Goal: Task Accomplishment & Management: Use online tool/utility

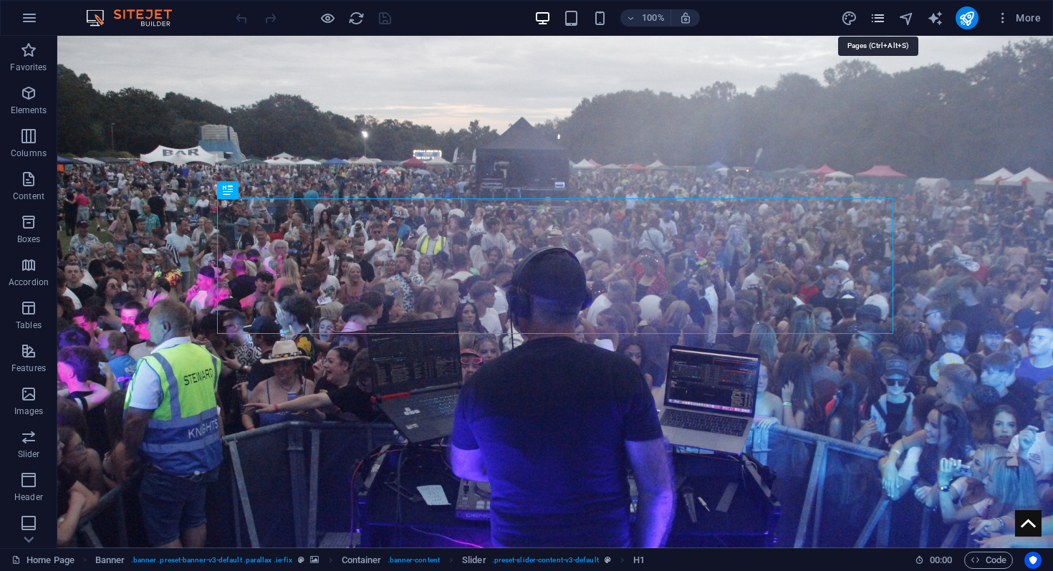
click at [878, 19] on icon "pages" at bounding box center [878, 18] width 16 height 16
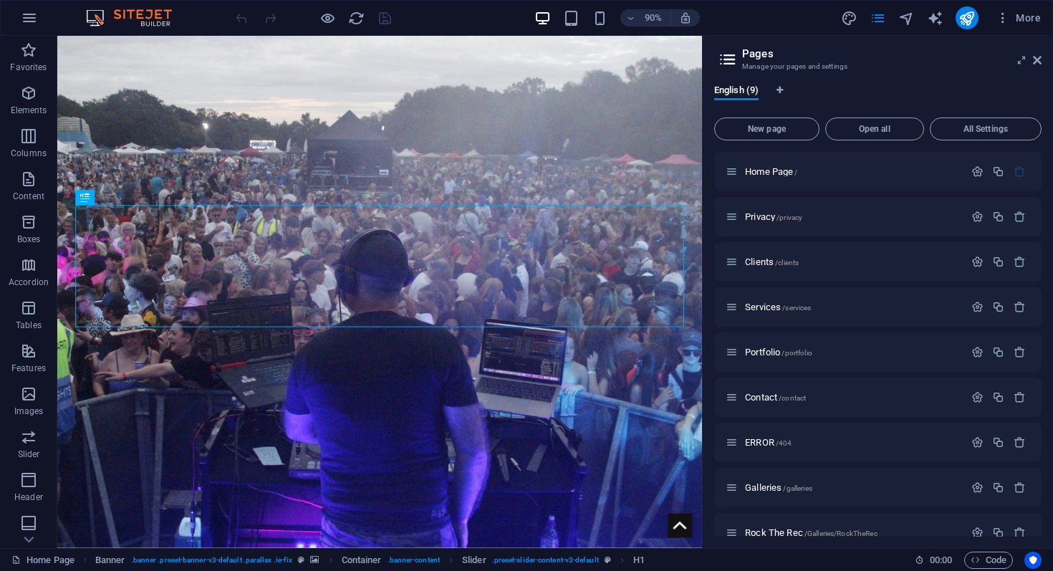
scroll to position [21, 0]
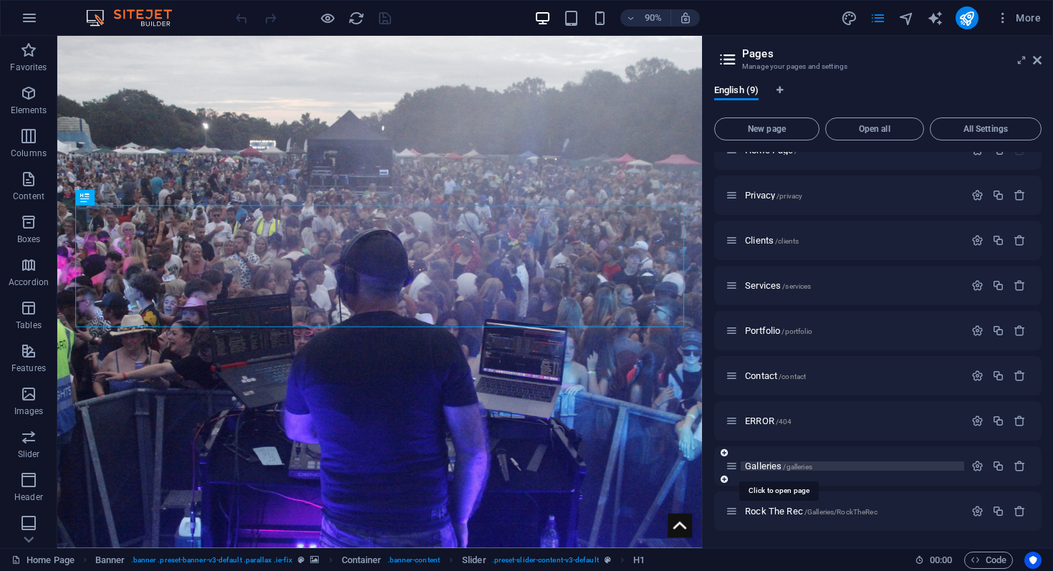
click at [772, 467] on span "Galleries /galleries" at bounding box center [778, 466] width 67 height 11
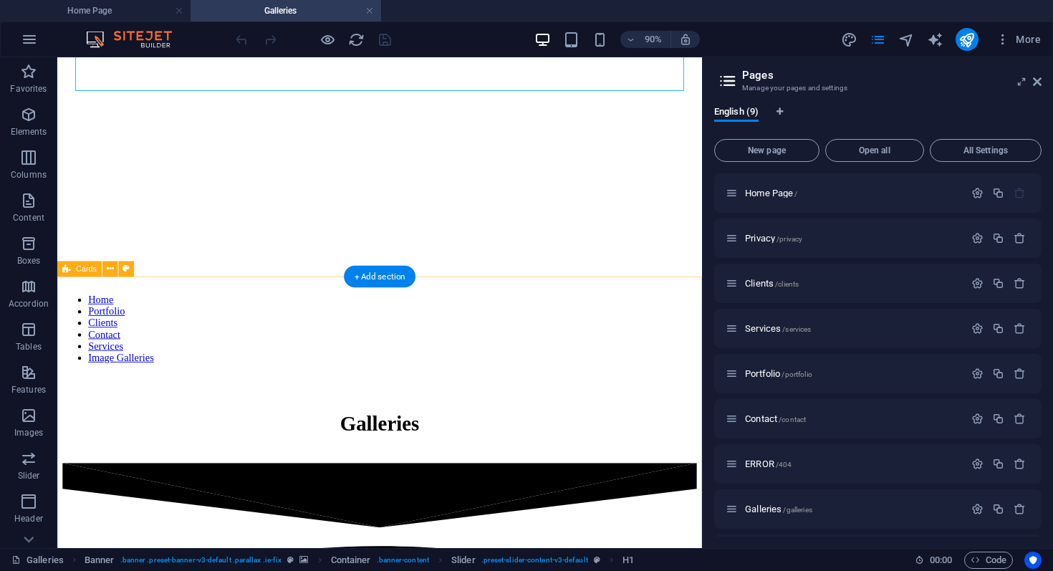
scroll to position [304, 0]
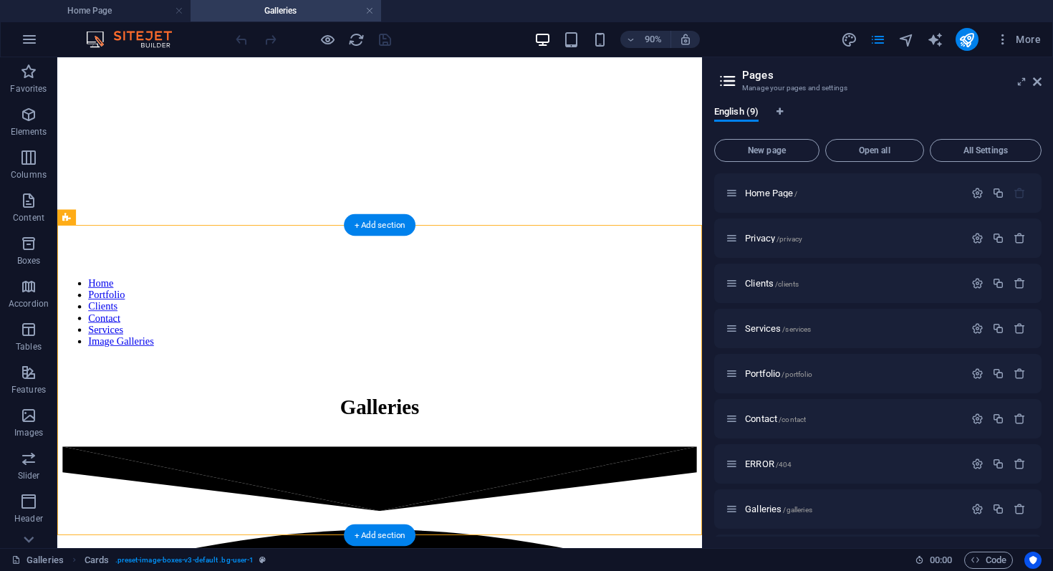
drag, startPoint x: 380, startPoint y: 334, endPoint x: 368, endPoint y: 364, distance: 32.5
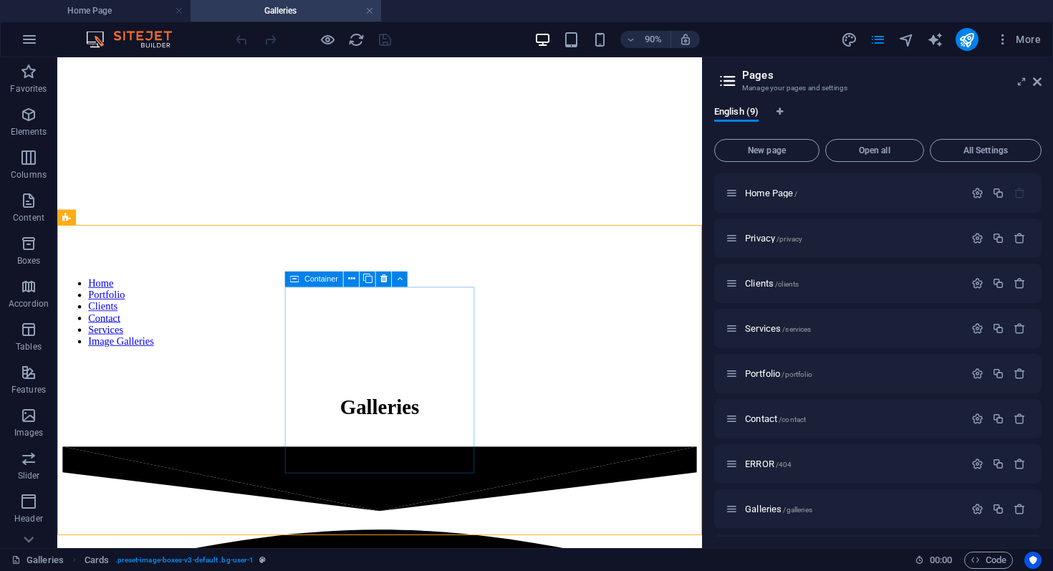
click at [298, 281] on icon at bounding box center [294, 280] width 9 height 16
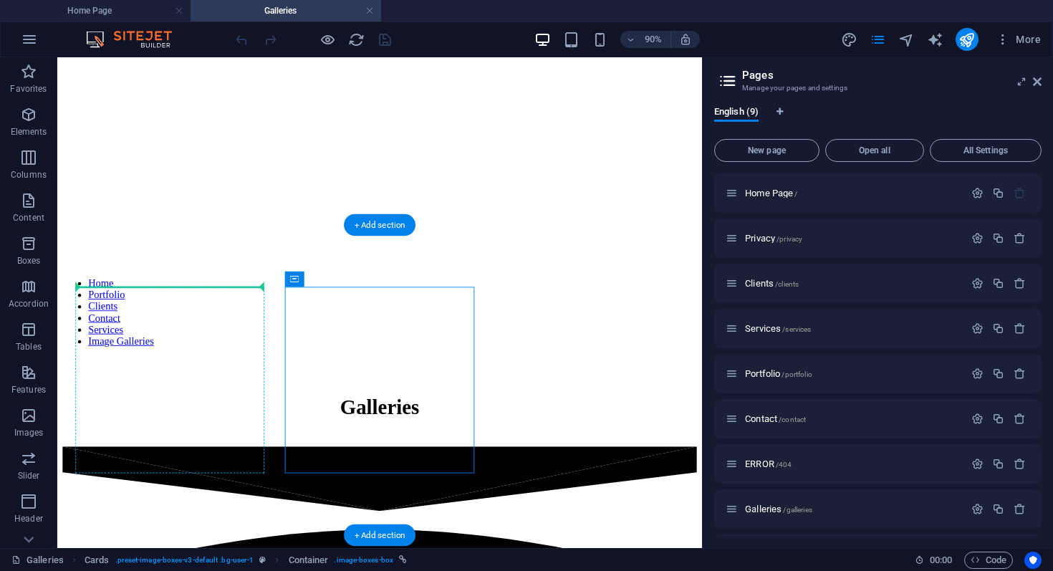
drag, startPoint x: 379, startPoint y: 335, endPoint x: 80, endPoint y: 331, distance: 299.5
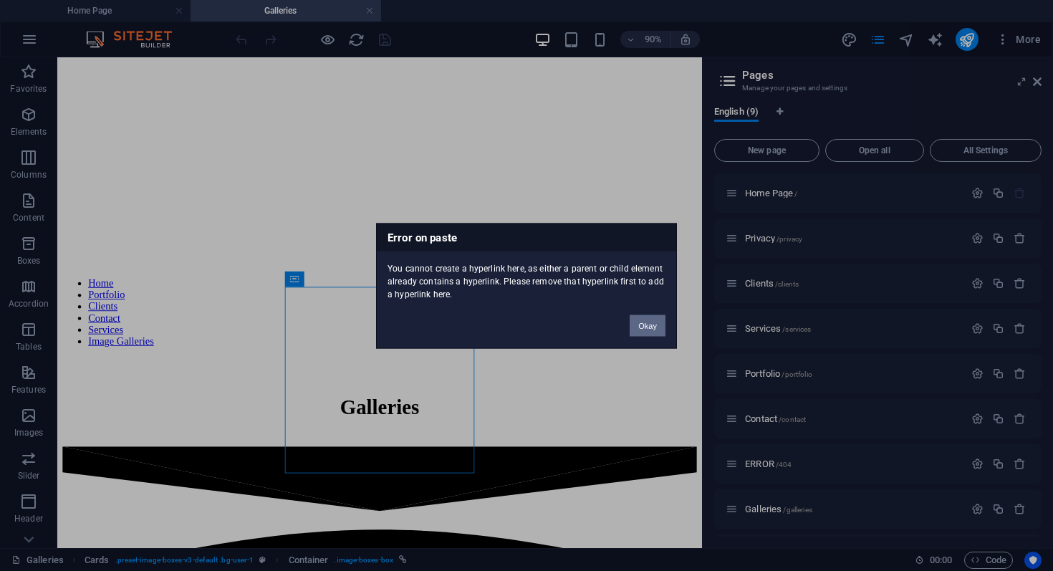
click at [651, 330] on button "Okay" at bounding box center [648, 325] width 36 height 21
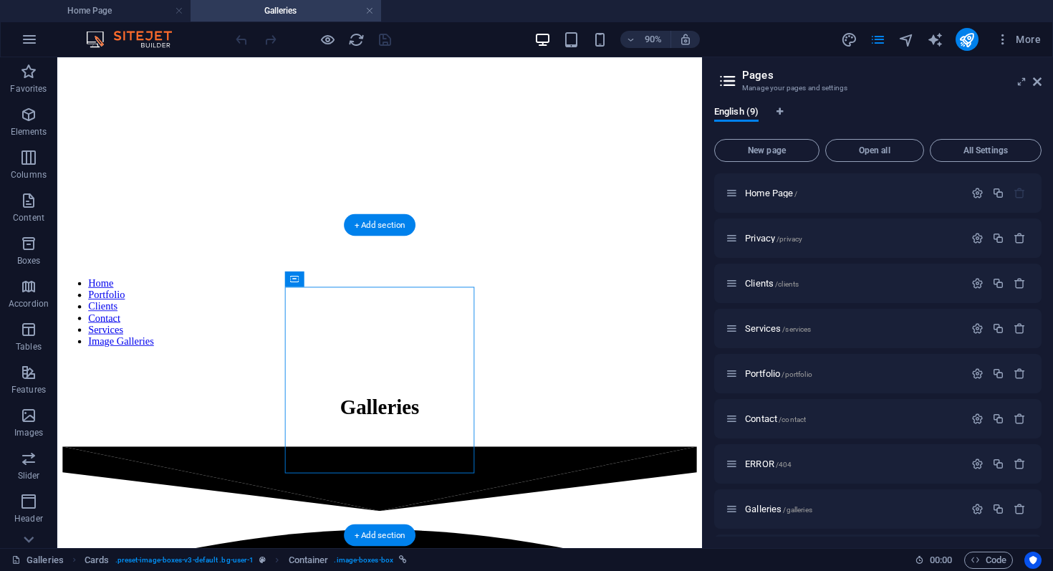
drag, startPoint x: 356, startPoint y: 332, endPoint x: 67, endPoint y: 300, distance: 291.2
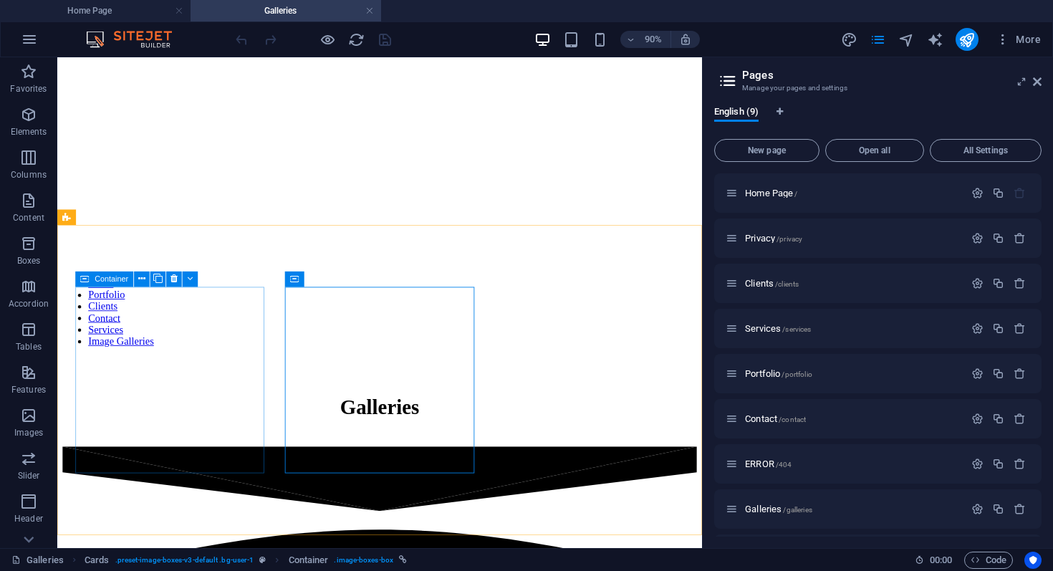
click at [82, 277] on icon at bounding box center [84, 280] width 9 height 16
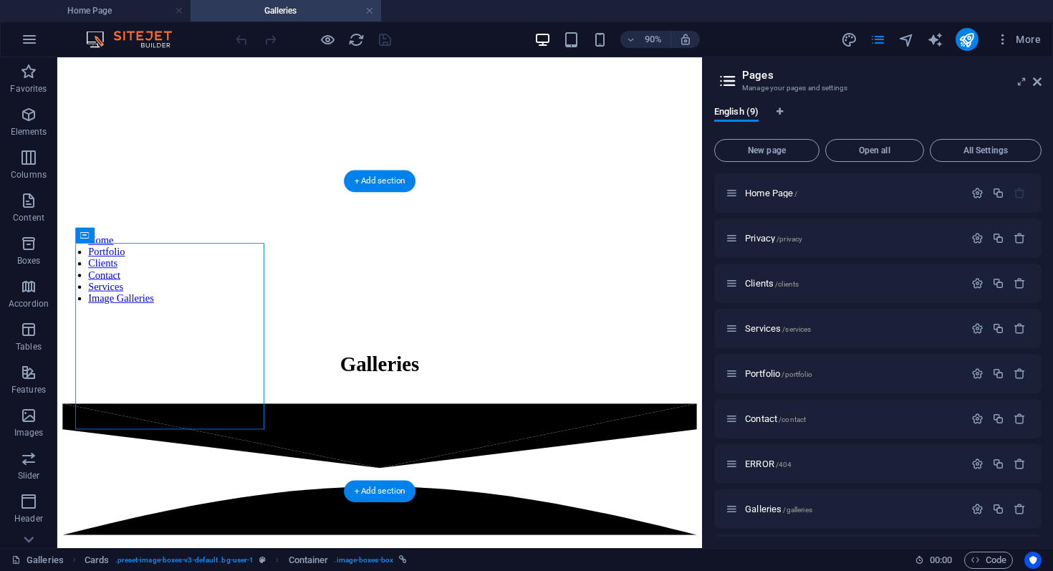
scroll to position [353, 0]
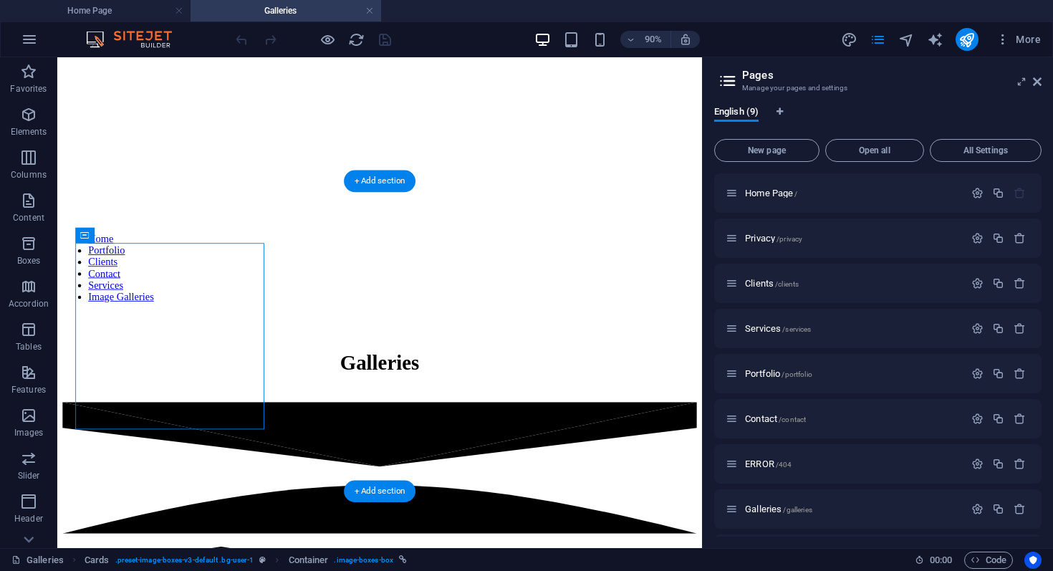
drag, startPoint x: 145, startPoint y: 335, endPoint x: 653, endPoint y: 438, distance: 519.0
drag, startPoint x: 148, startPoint y: 292, endPoint x: 421, endPoint y: 469, distance: 325.3
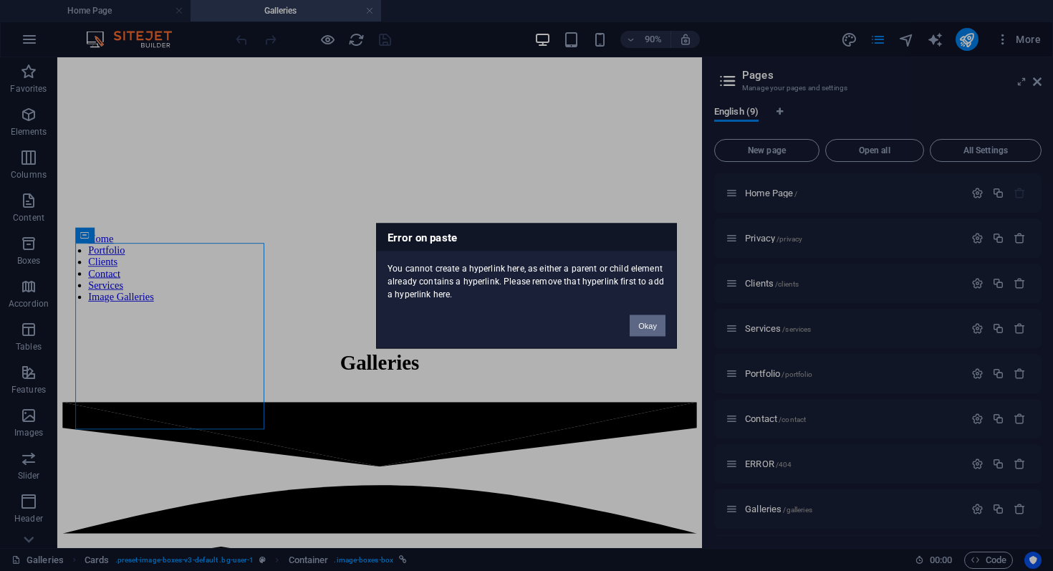
click at [651, 317] on button "Okay" at bounding box center [648, 325] width 36 height 21
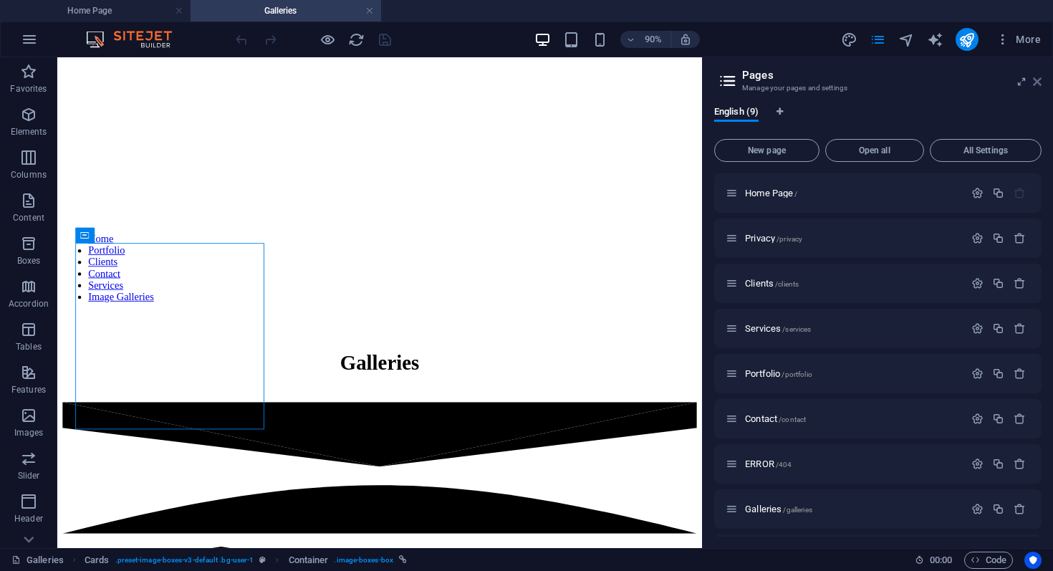
click at [1039, 84] on icon at bounding box center [1037, 81] width 9 height 11
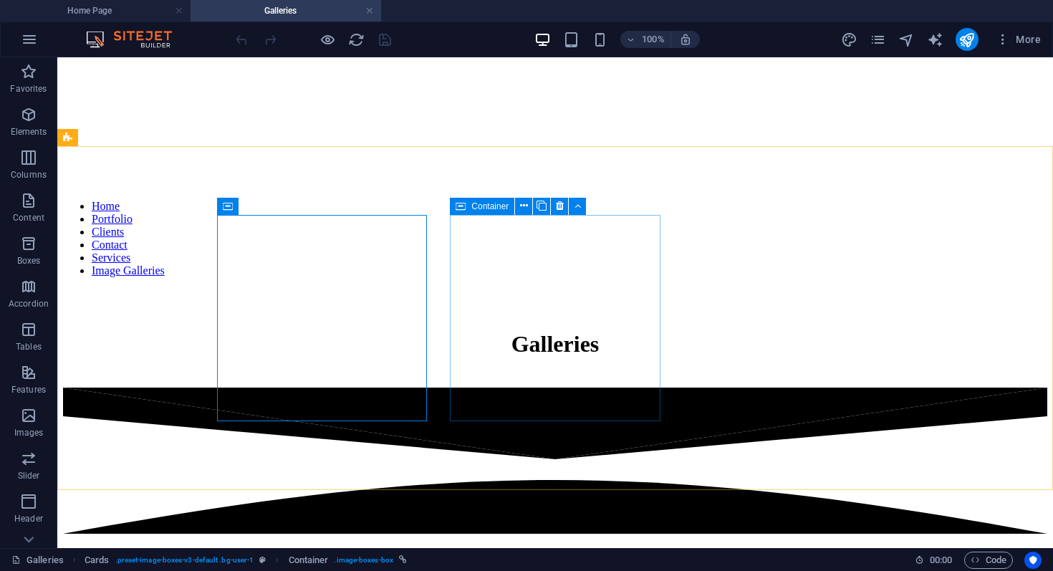
click at [478, 199] on div "Container" at bounding box center [482, 206] width 64 height 17
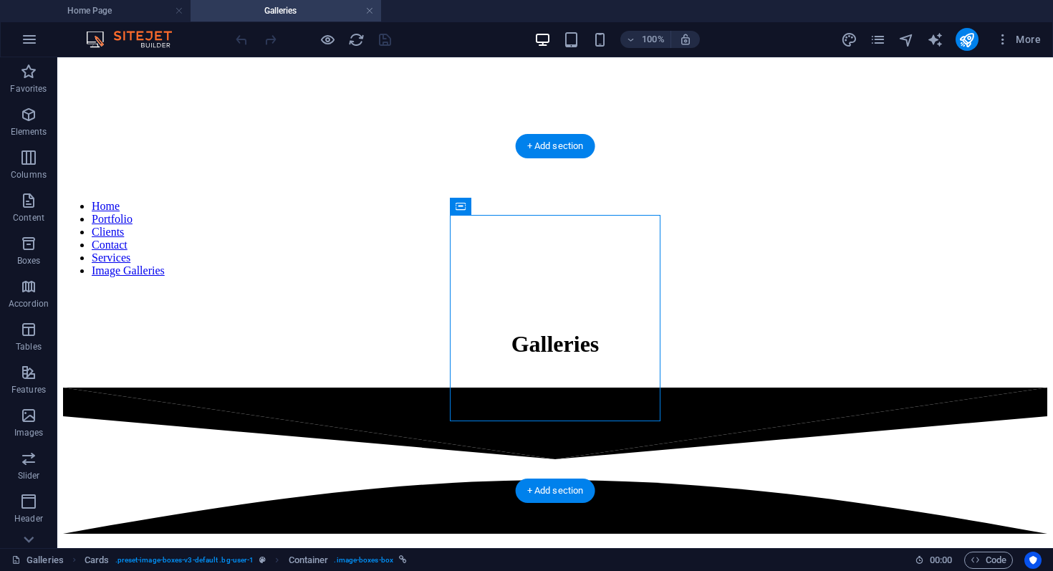
drag, startPoint x: 550, startPoint y: 266, endPoint x: 183, endPoint y: 239, distance: 368.5
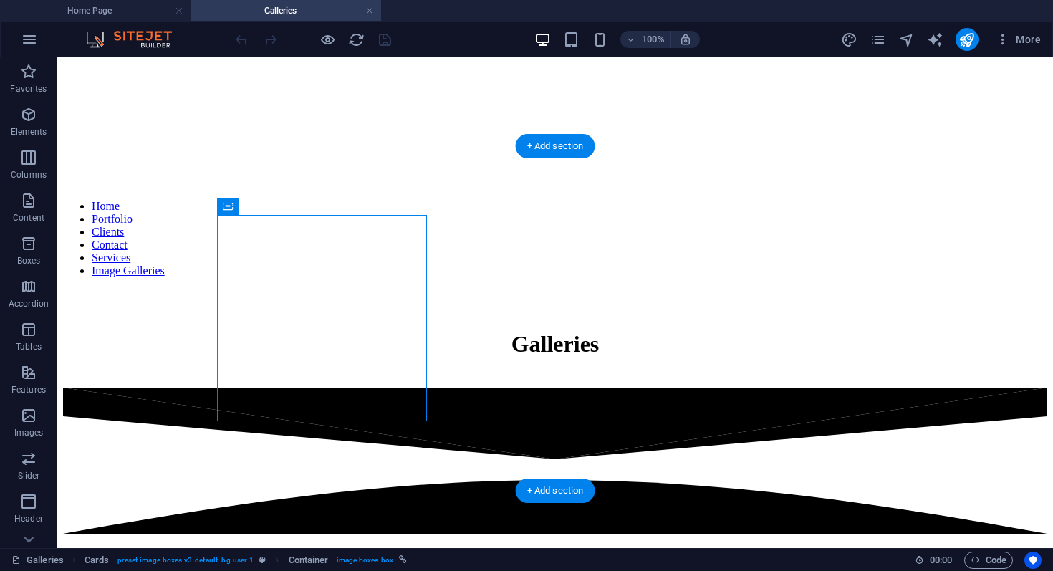
drag, startPoint x: 289, startPoint y: 261, endPoint x: 750, endPoint y: 261, distance: 460.7
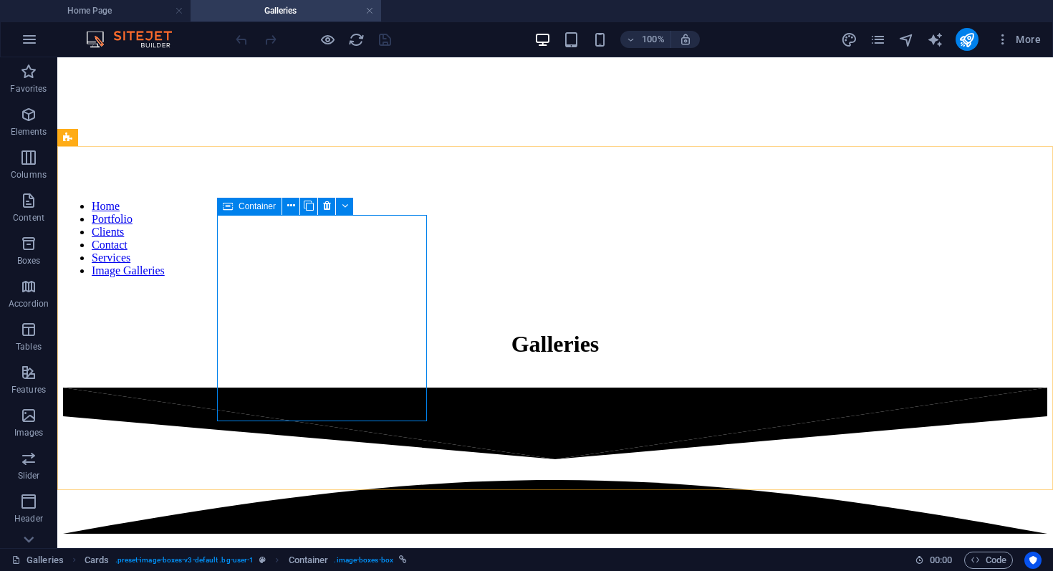
click at [230, 208] on icon at bounding box center [228, 206] width 10 height 17
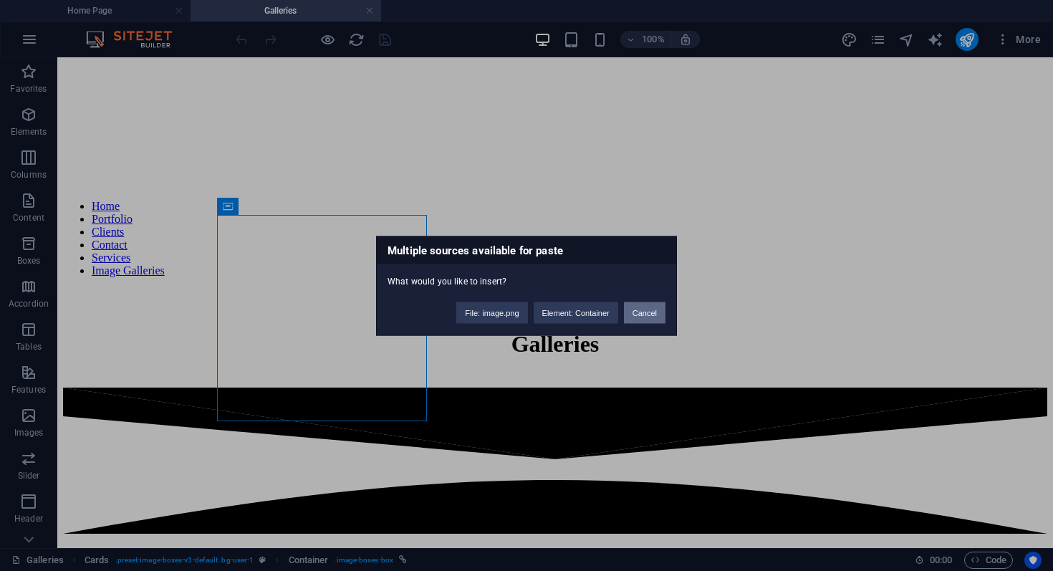
click at [635, 309] on button "Cancel" at bounding box center [645, 312] width 42 height 21
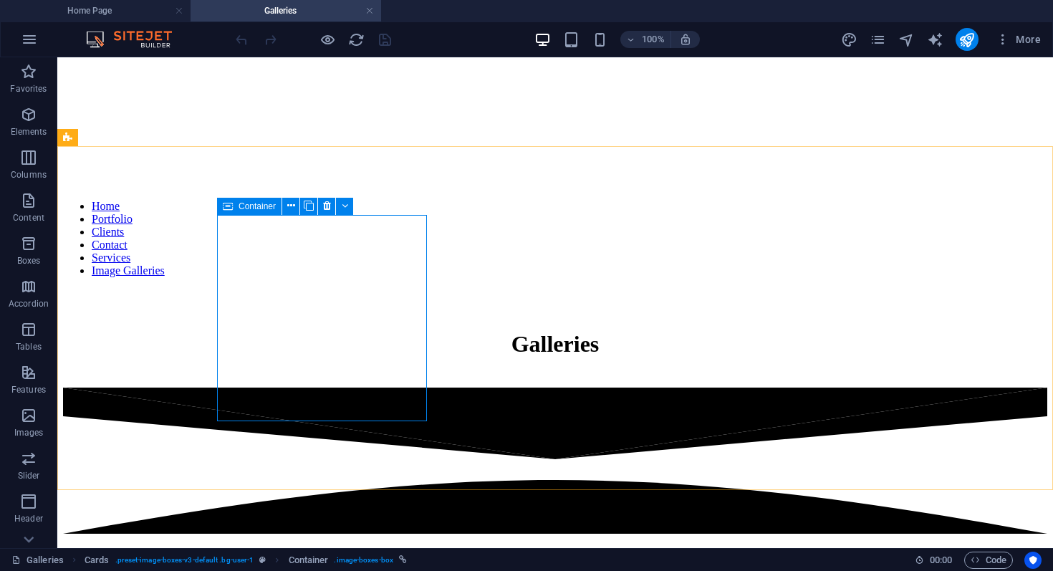
click at [227, 203] on icon at bounding box center [228, 206] width 10 height 17
click at [237, 209] on div "Container" at bounding box center [249, 206] width 64 height 17
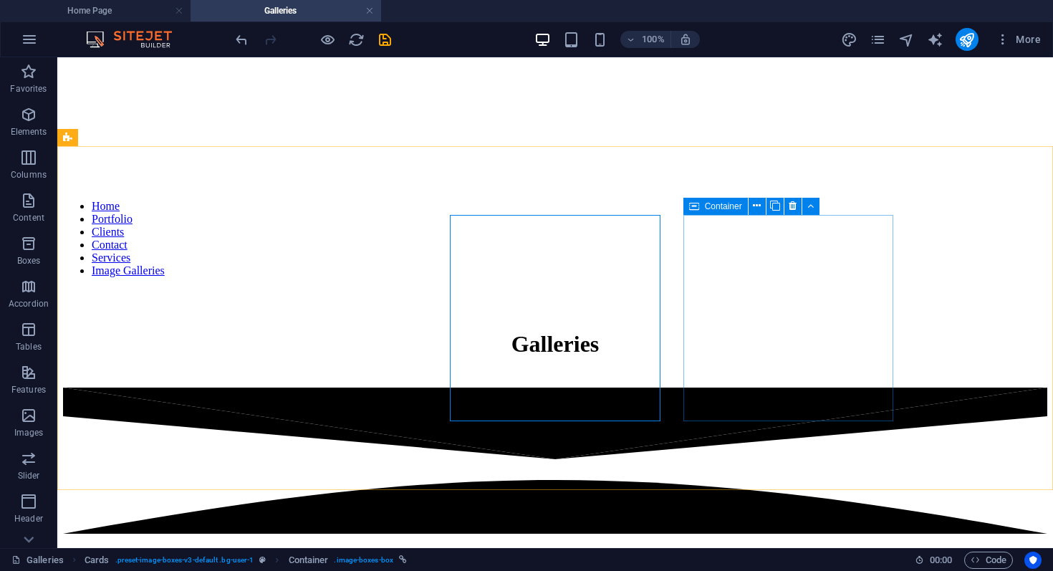
click at [697, 202] on icon at bounding box center [694, 206] width 10 height 17
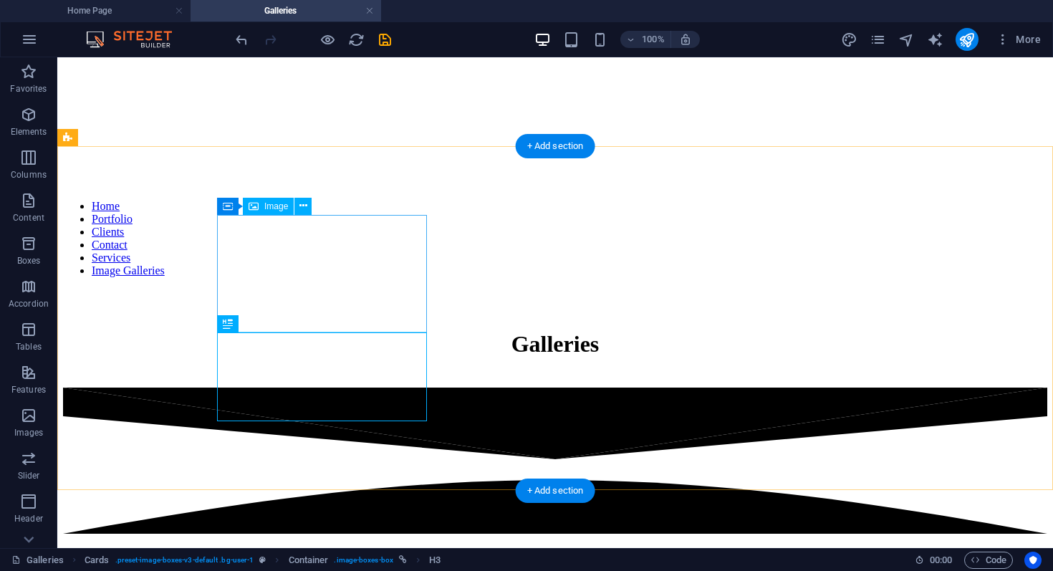
select select "%"
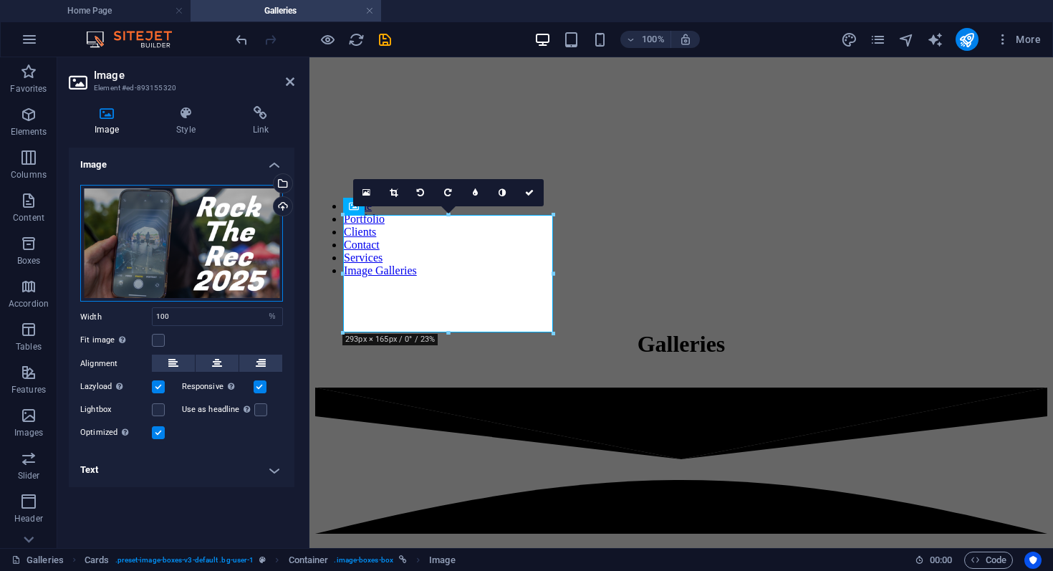
click at [170, 226] on div "Drag files here, click to choose files or select files from Files or our free s…" at bounding box center [181, 243] width 203 height 117
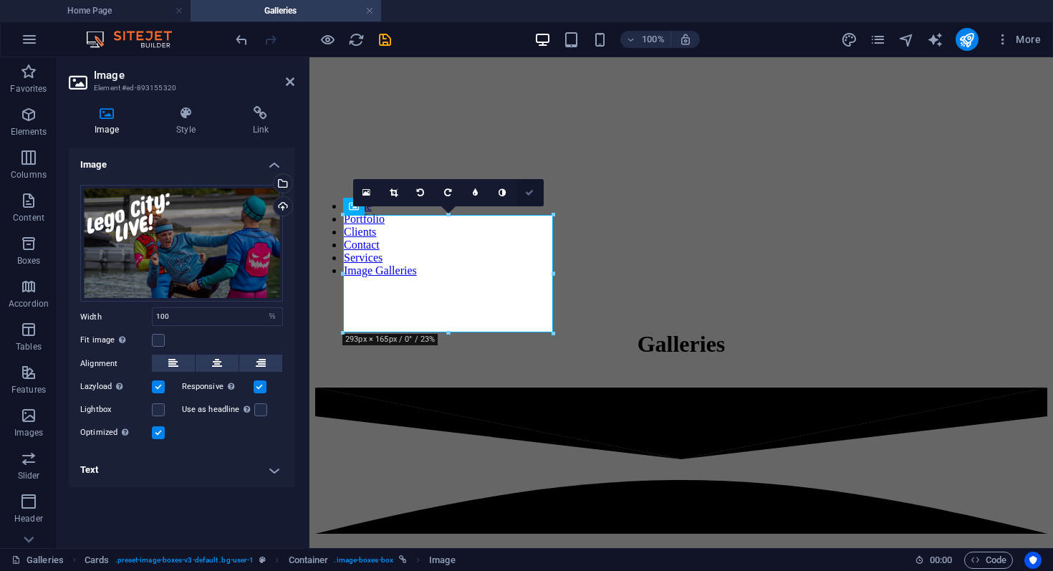
click at [529, 187] on link at bounding box center [530, 192] width 27 height 27
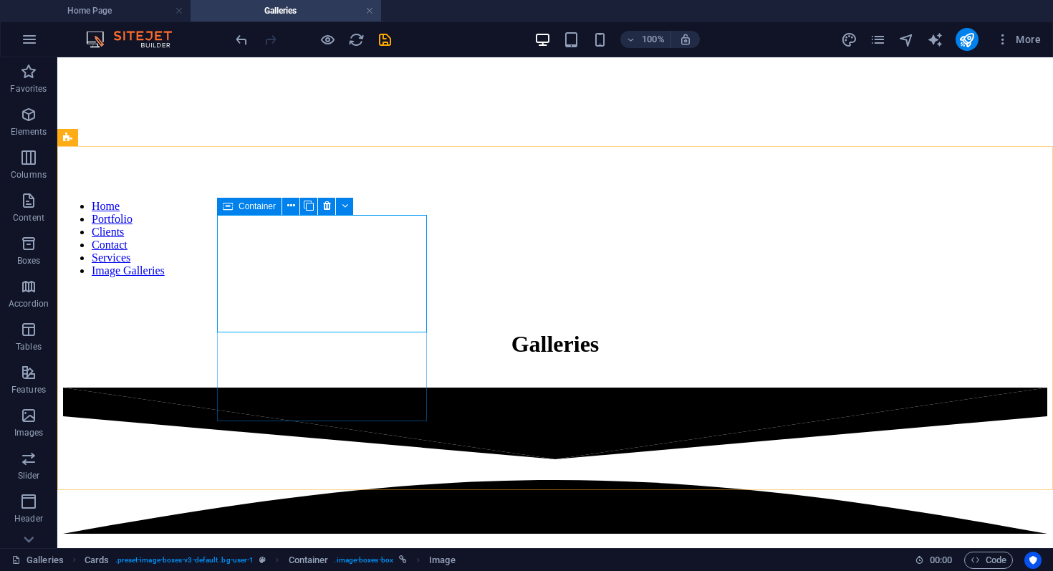
click at [228, 203] on icon at bounding box center [228, 206] width 10 height 17
click at [249, 203] on span "Container" at bounding box center [257, 206] width 37 height 9
click at [246, 203] on span "Container" at bounding box center [257, 206] width 37 height 9
select select "8"
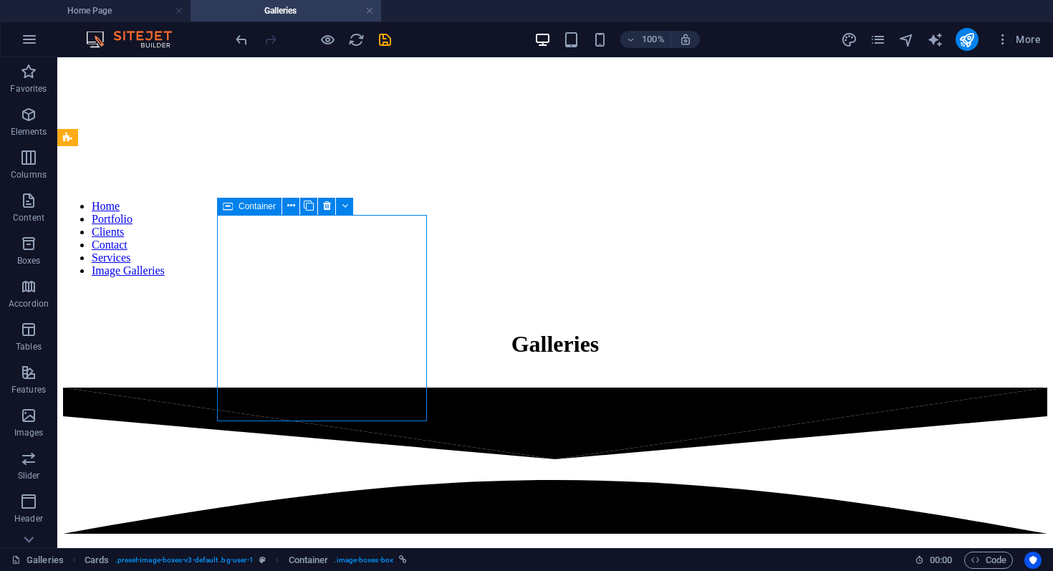
select select
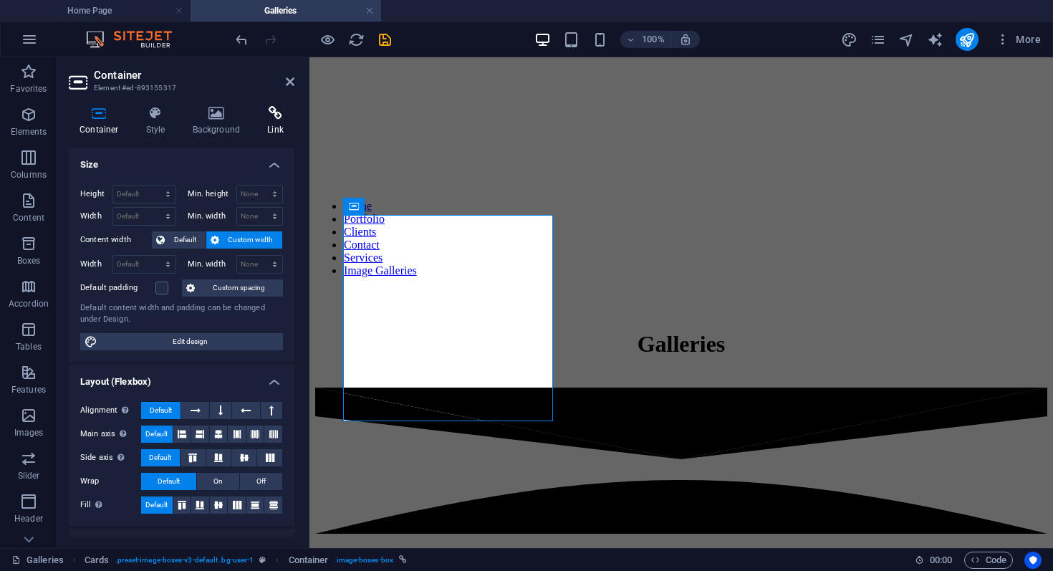
click at [279, 107] on icon at bounding box center [275, 113] width 38 height 14
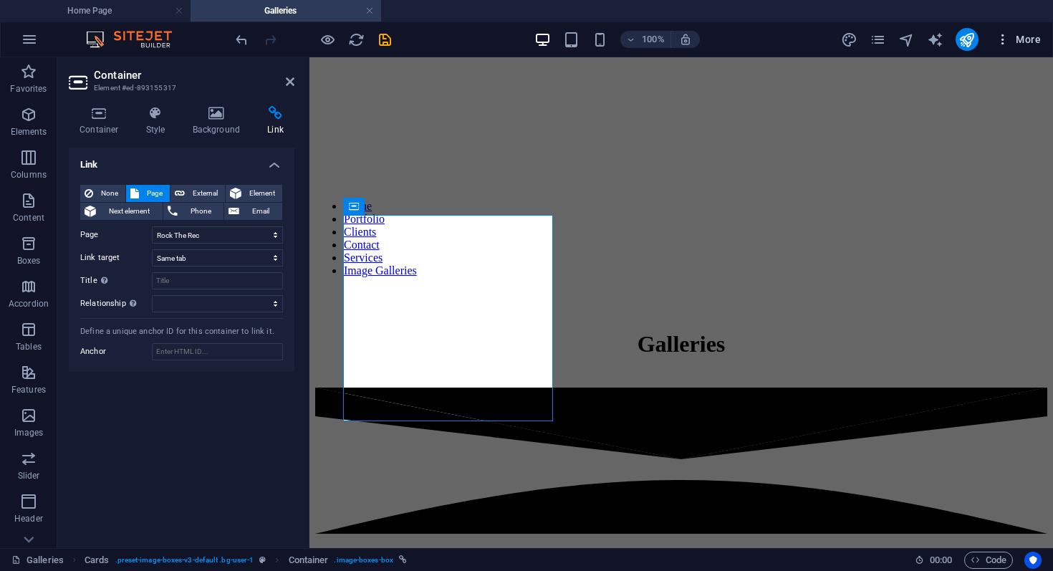
click at [1016, 32] on span "More" at bounding box center [1018, 39] width 45 height 14
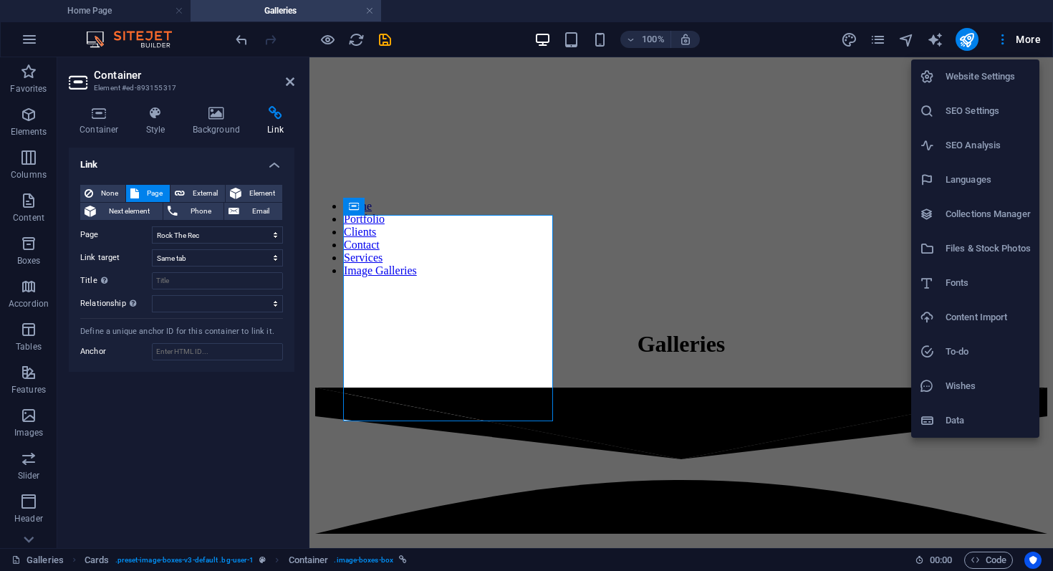
click at [884, 37] on div at bounding box center [526, 285] width 1053 height 571
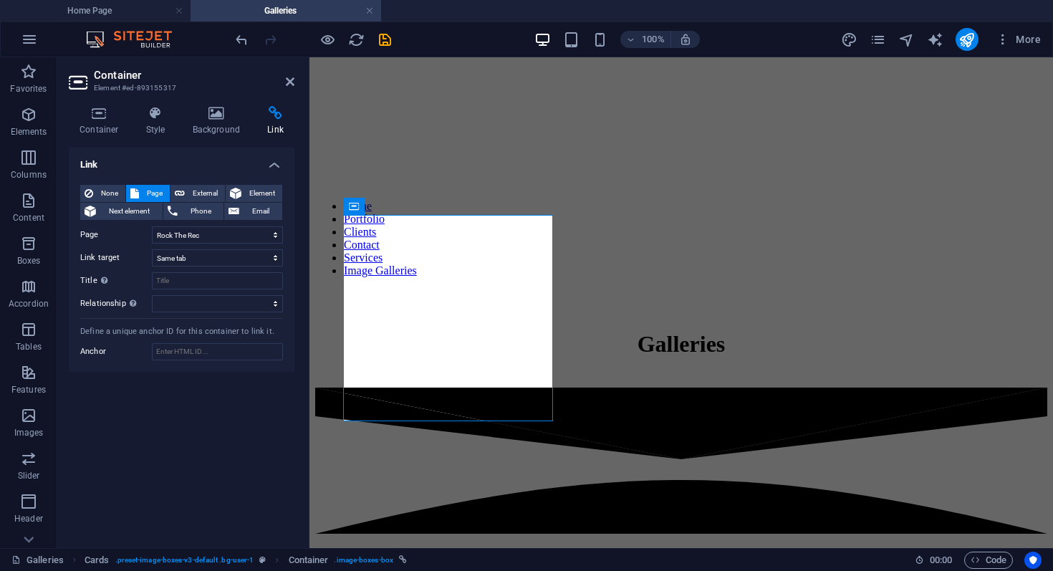
click at [880, 38] on icon "pages" at bounding box center [878, 40] width 16 height 16
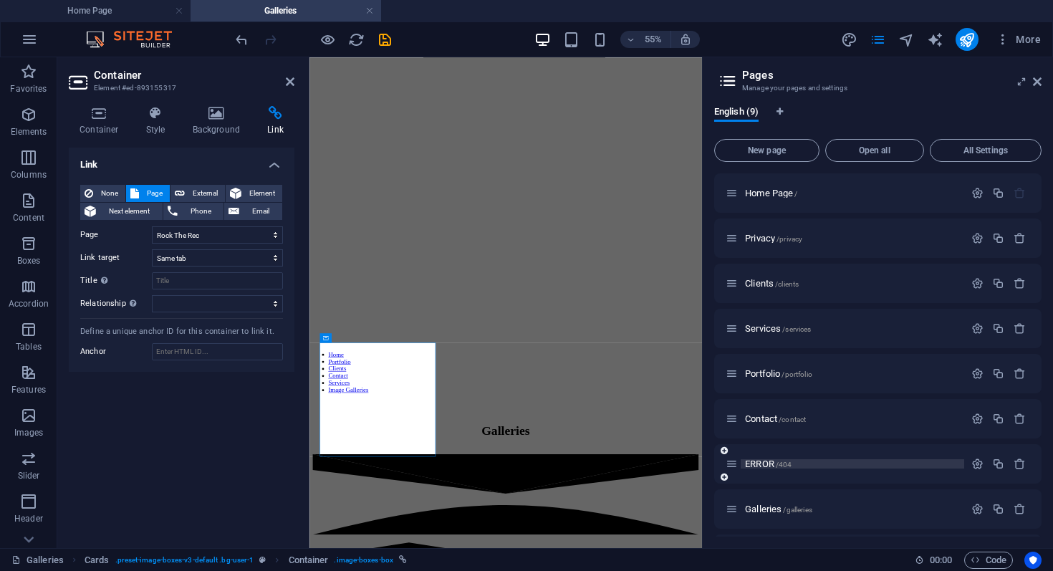
scroll to position [43, 0]
click at [999, 466] on icon "button" at bounding box center [998, 466] width 12 height 12
select select "8"
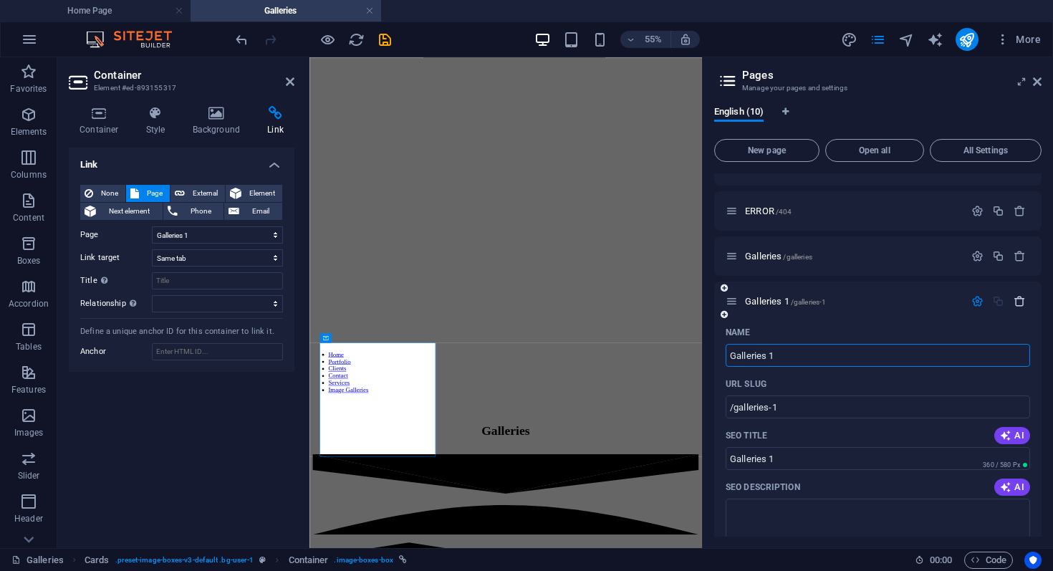
click at [1017, 300] on icon "button" at bounding box center [1020, 301] width 12 height 12
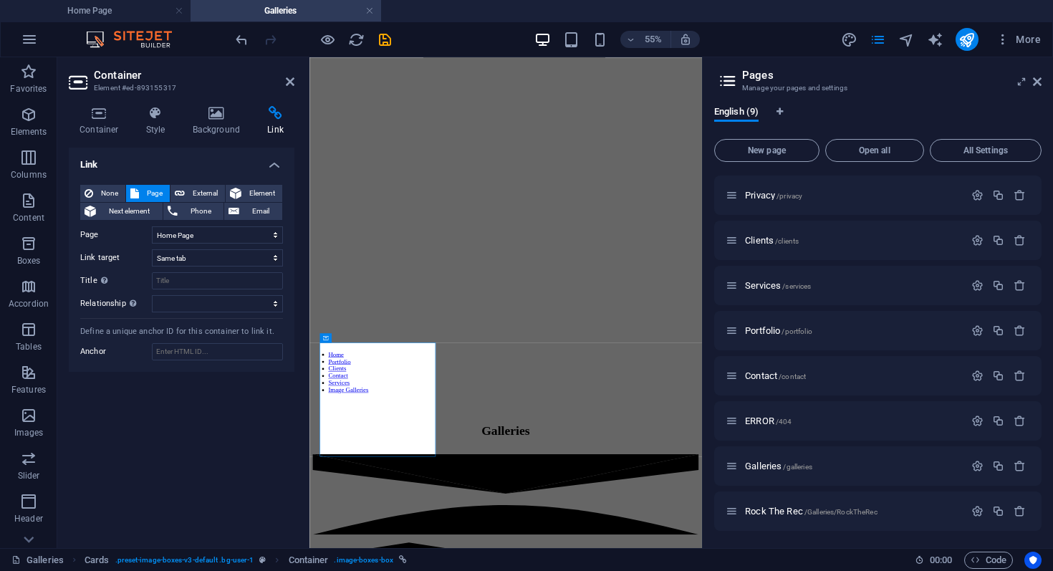
scroll to position [43, 0]
click at [787, 112] on div "English (9)" at bounding box center [877, 119] width 327 height 27
click at [783, 112] on icon "Language Tabs" at bounding box center [780, 111] width 6 height 9
select select "41"
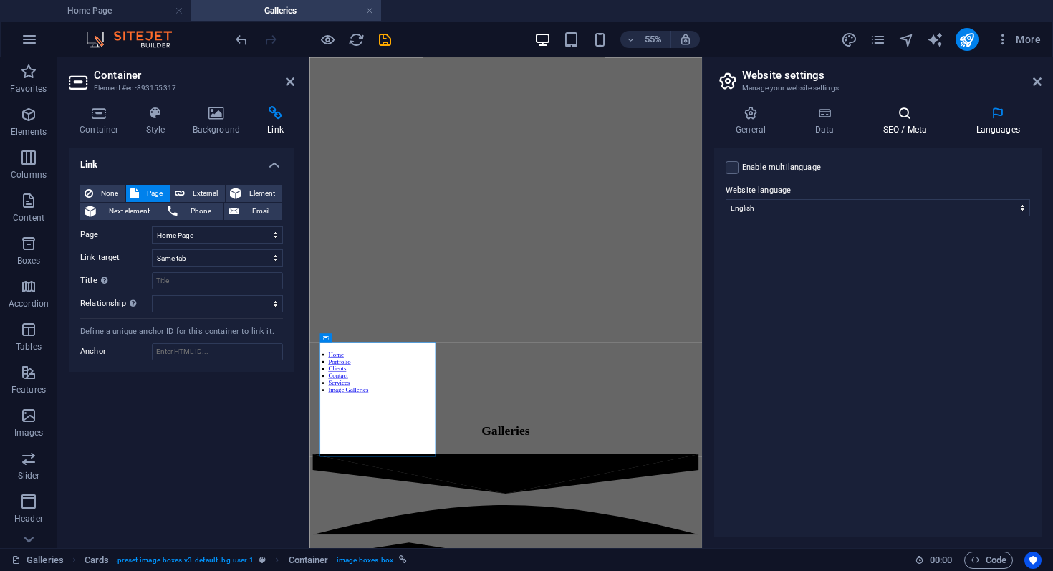
click at [888, 126] on h4 "SEO / Meta" at bounding box center [907, 121] width 93 height 30
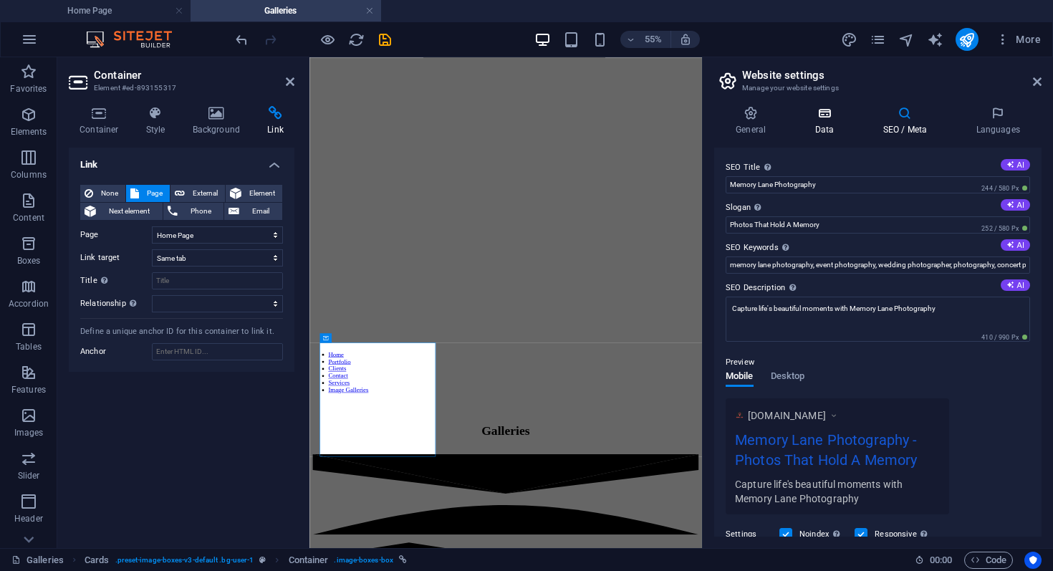
click at [832, 121] on h4 "Data" at bounding box center [827, 121] width 68 height 30
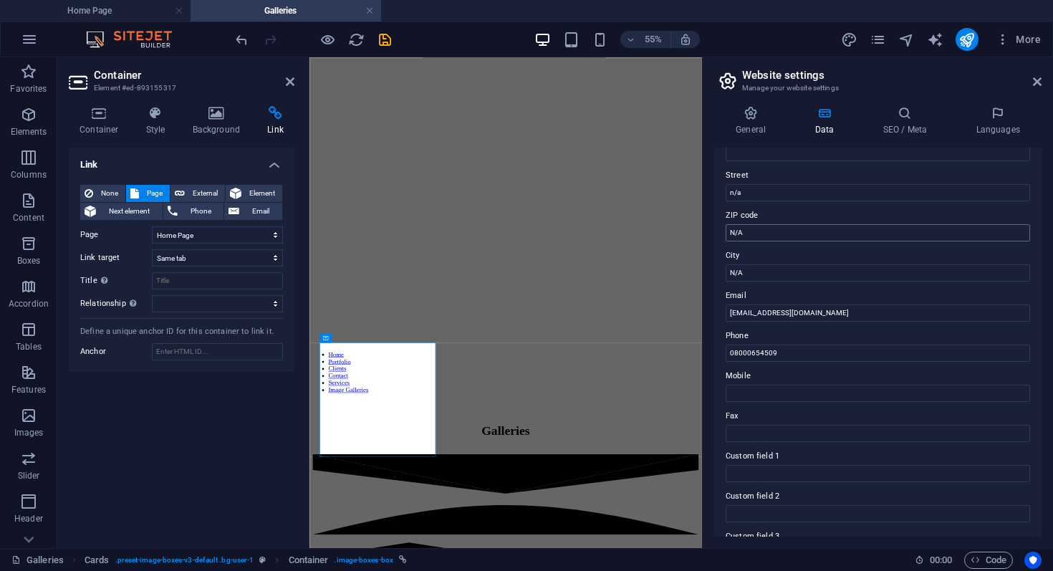
scroll to position [145, 0]
click at [758, 132] on h4 "General" at bounding box center [753, 121] width 79 height 30
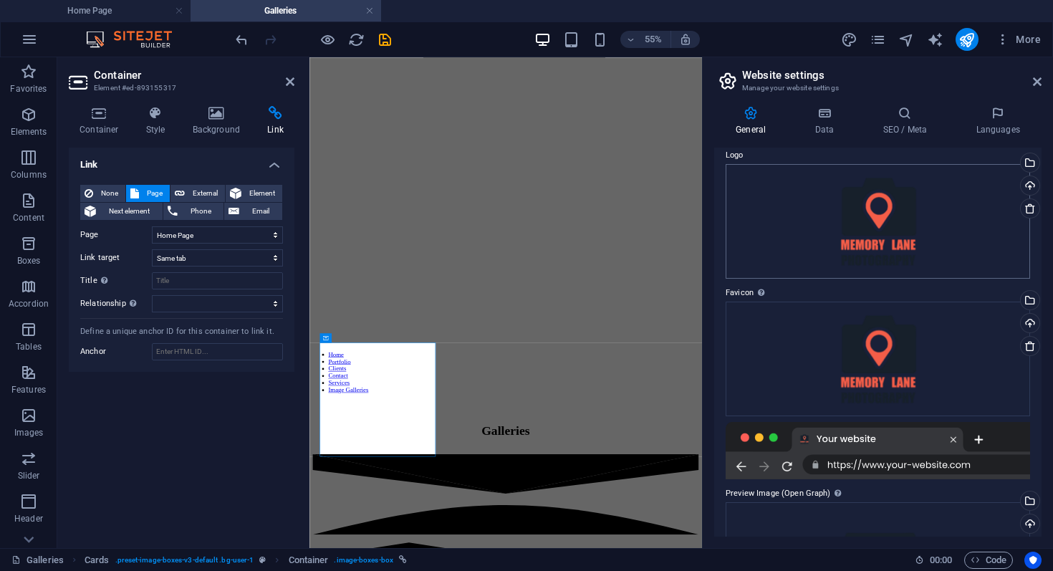
scroll to position [0, 0]
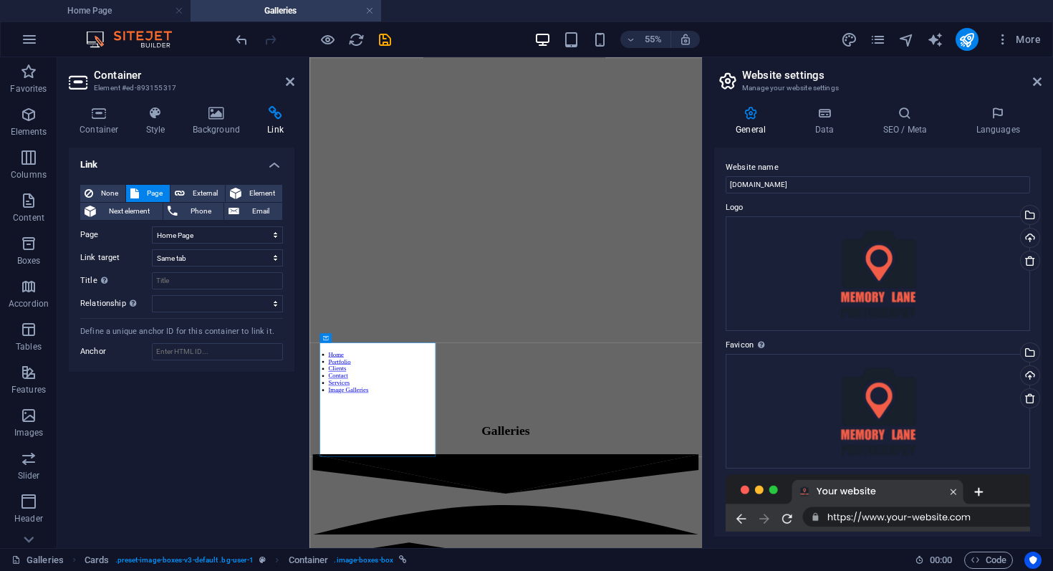
click at [1039, 90] on header "Website settings Manage your website settings" at bounding box center [879, 75] width 325 height 37
click at [1039, 84] on icon at bounding box center [1037, 81] width 9 height 11
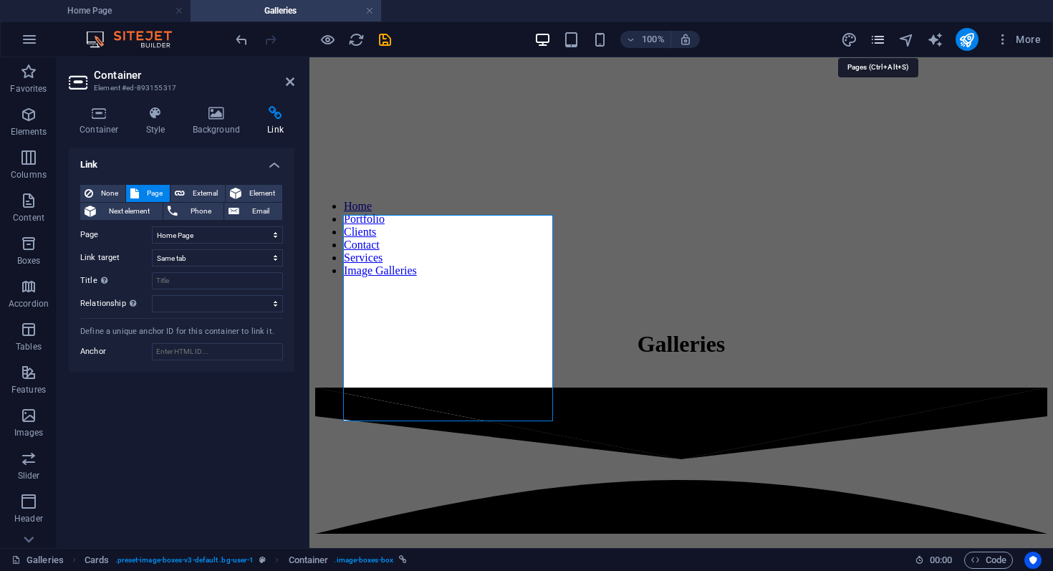
click at [878, 42] on icon "pages" at bounding box center [878, 40] width 16 height 16
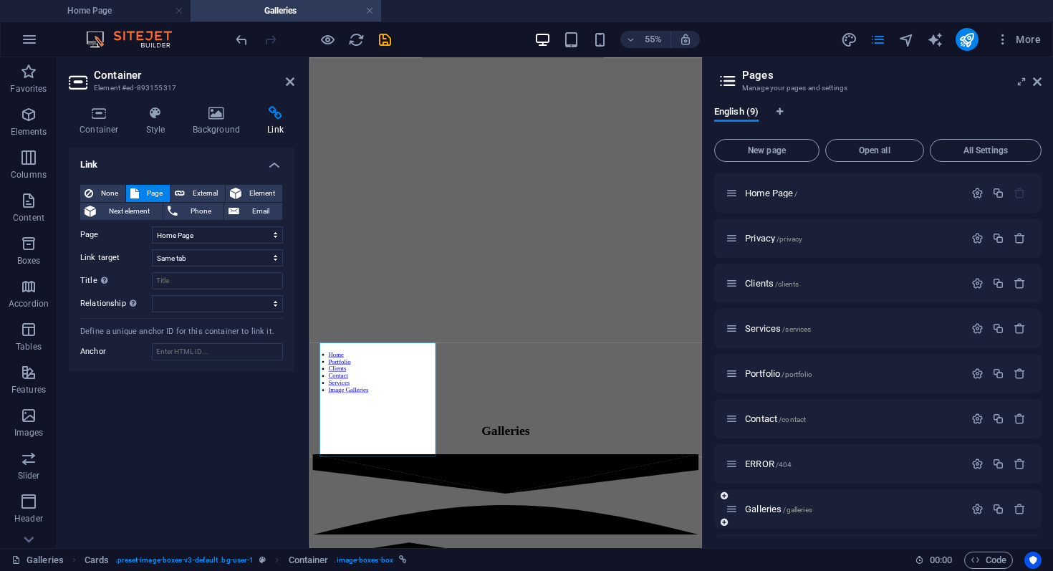
scroll to position [43, 0]
click at [1001, 515] on icon "button" at bounding box center [998, 511] width 12 height 12
select select "8"
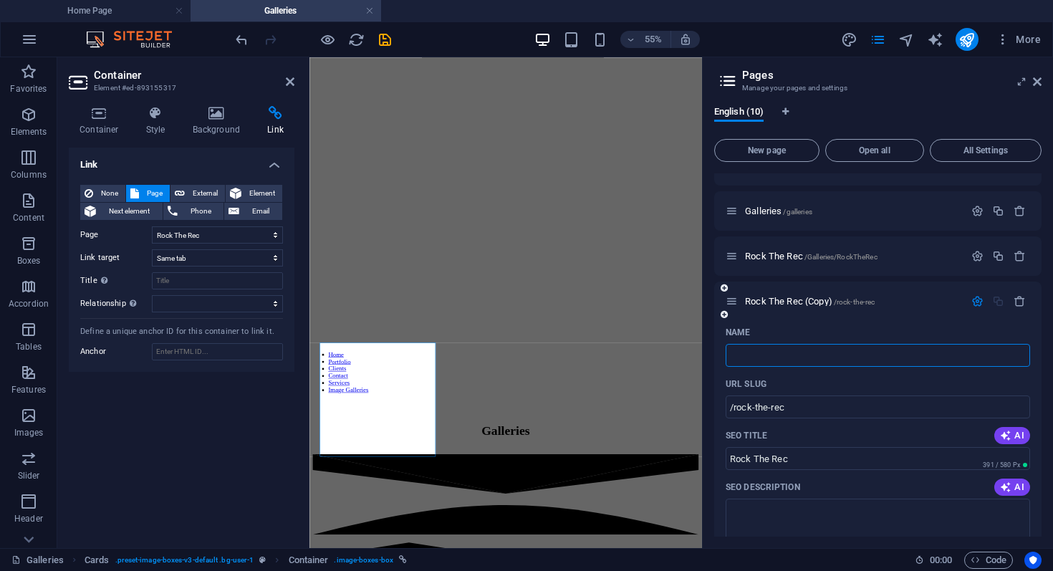
select select "8"
type input "Lego C"
select select "8"
type input "Lego City Live"
select select "8"
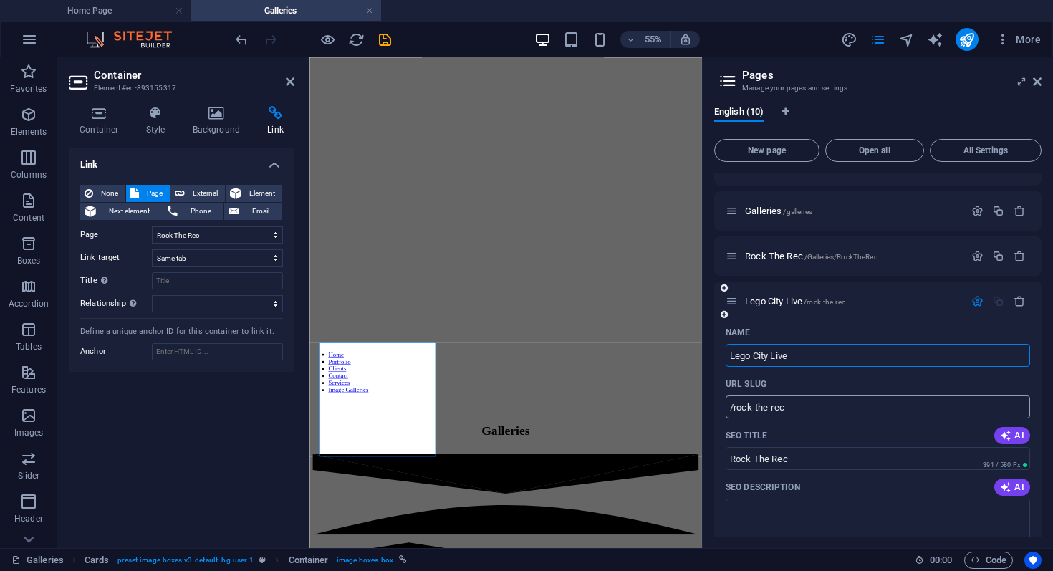
type input "Lego City Live"
click at [818, 399] on input "/rock-the-rec" at bounding box center [878, 406] width 304 height 23
click at [820, 401] on input "/rock-the-rec" at bounding box center [878, 406] width 304 height 23
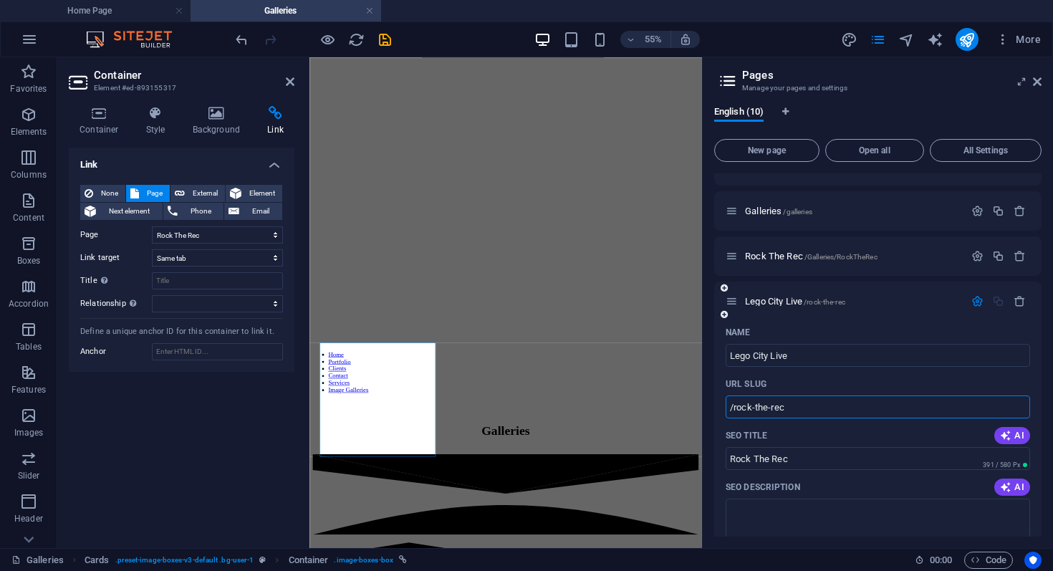
click at [820, 401] on input "/rock-the-rec" at bounding box center [878, 406] width 304 height 23
type input "G"
select select "8"
type input "Galleries"
select select "8"
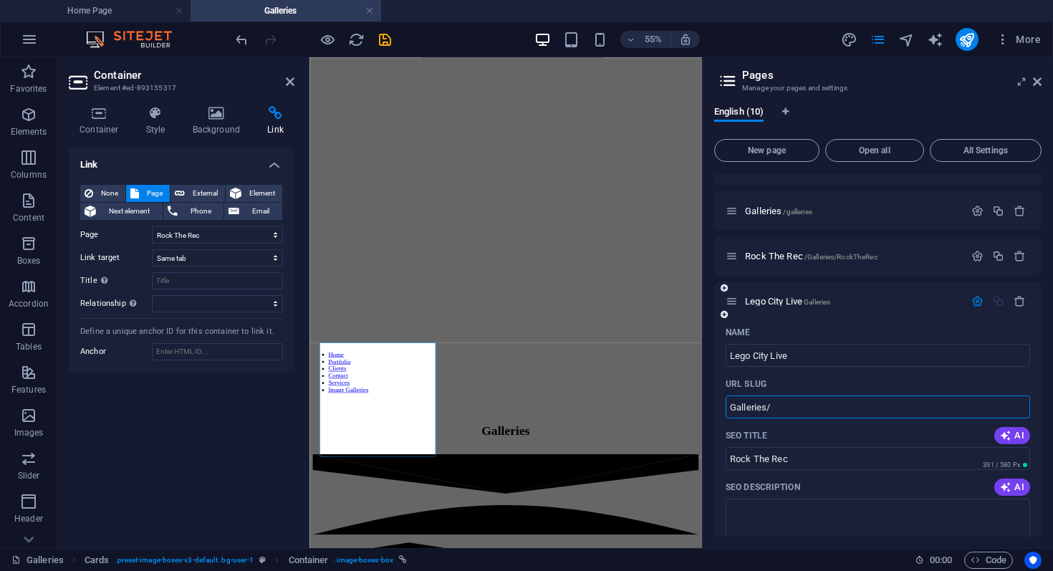
type input "Galleries/"
select select "8"
type input "Galleries/Lego"
select select "8"
type input "Galleries/Lego-C"
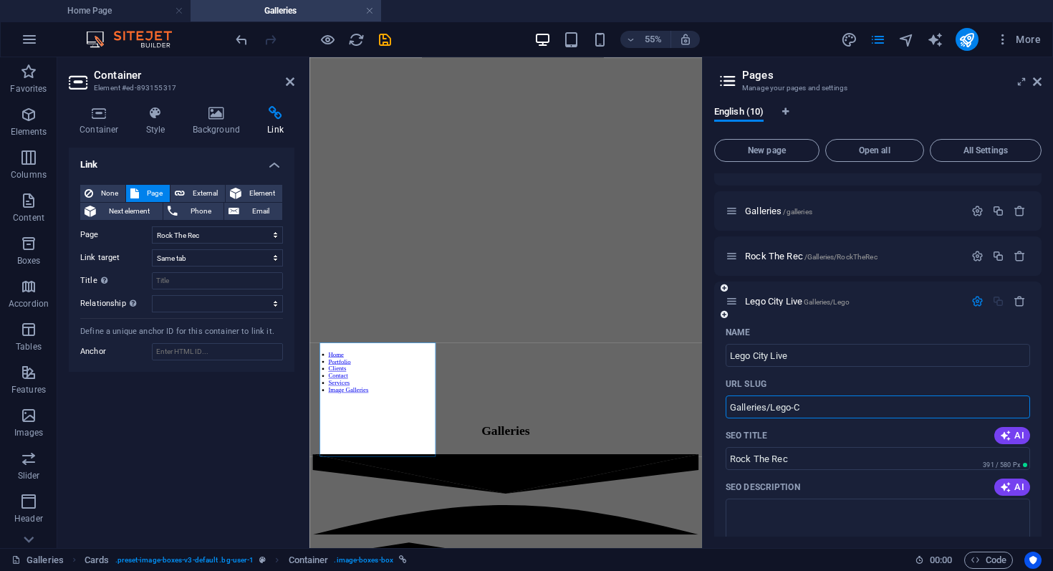
select select "8"
type input "Galleries/Lego-City-L"
select select "8"
type input "Galleries/Lego-City-Live"
select select "8"
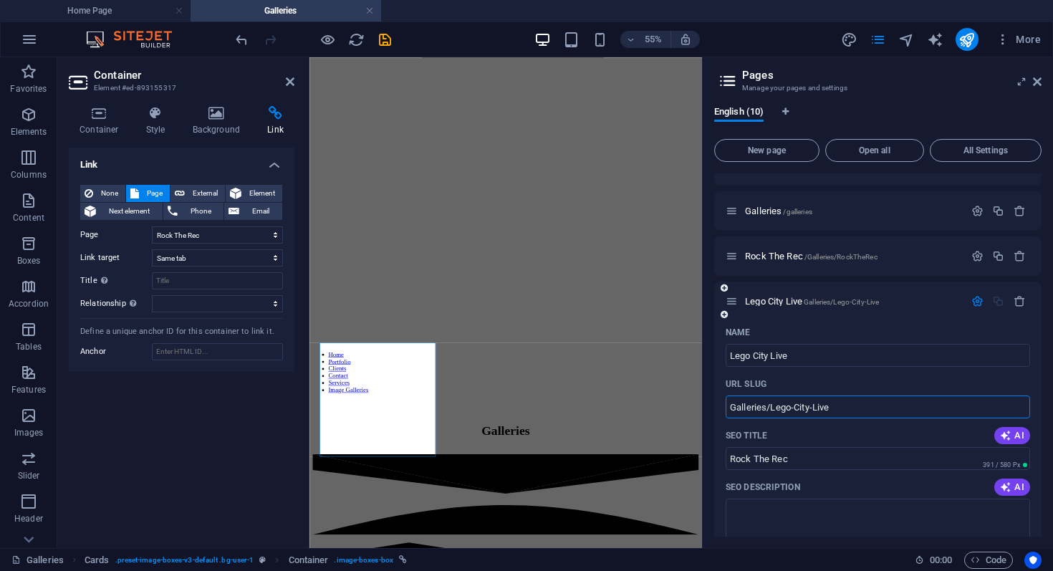
type input "Galleries/Lego-City-Live"
click at [820, 461] on input "Rock The Rec" at bounding box center [878, 458] width 304 height 23
drag, startPoint x: 1130, startPoint y: 518, endPoint x: 980, endPoint y: 787, distance: 308.2
drag, startPoint x: 1174, startPoint y: 507, endPoint x: 885, endPoint y: 743, distance: 372.7
click at [948, 456] on input "Rock The Rec" at bounding box center [878, 458] width 304 height 23
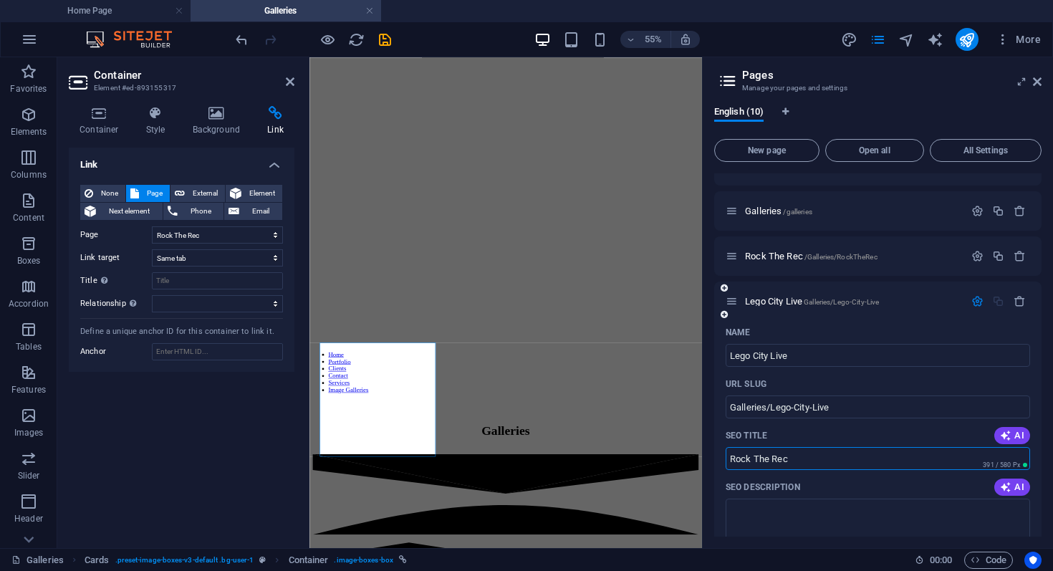
click at [948, 456] on input "Rock The Rec" at bounding box center [878, 458] width 304 height 23
select select "8"
type input "Lego City Li"
select select "8"
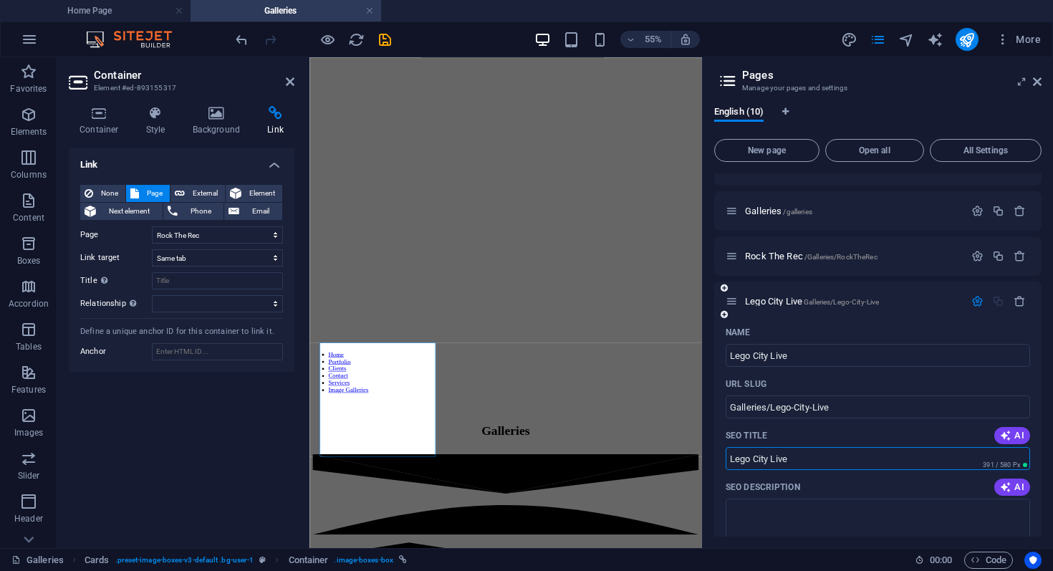
type input "Lego City Live"
select select "8"
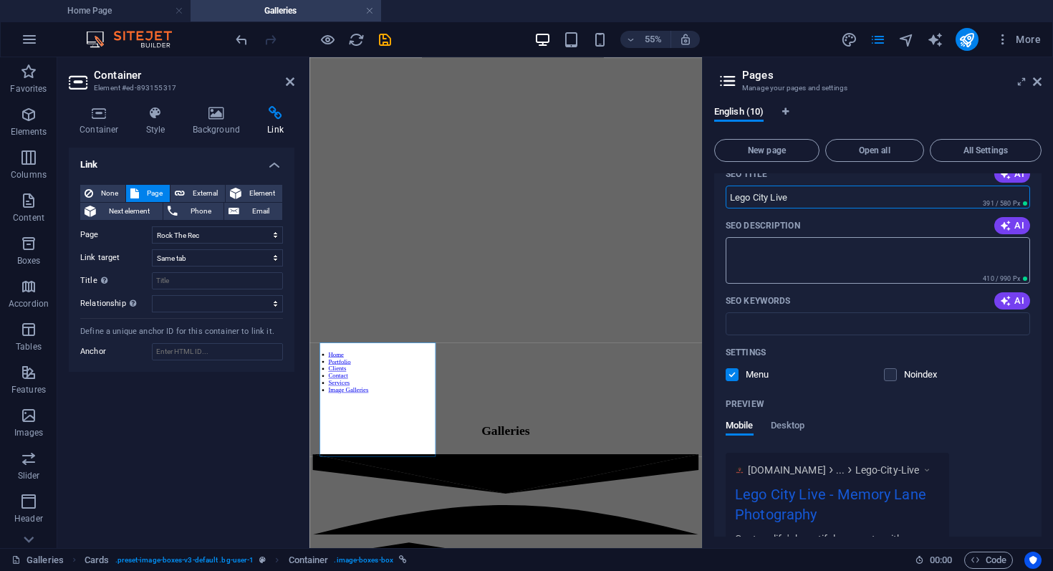
scroll to position [562, 0]
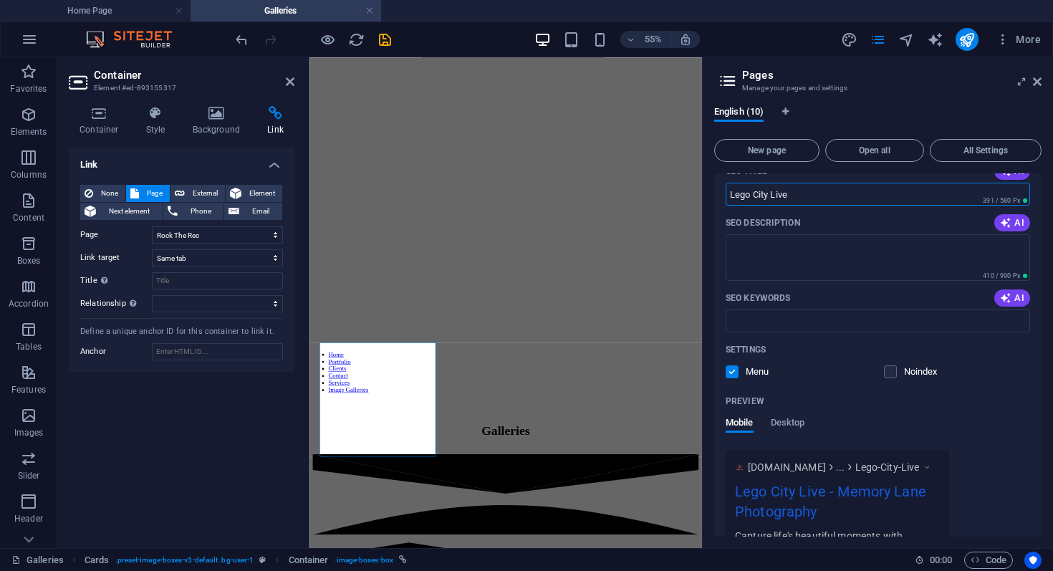
type input "Lego City Live"
click at [899, 370] on span at bounding box center [900, 371] width 7 height 7
click at [892, 370] on label at bounding box center [890, 371] width 13 height 13
click at [0, 0] on input "checkbox" at bounding box center [0, 0] width 0 height 0
click at [891, 371] on label at bounding box center [890, 371] width 13 height 13
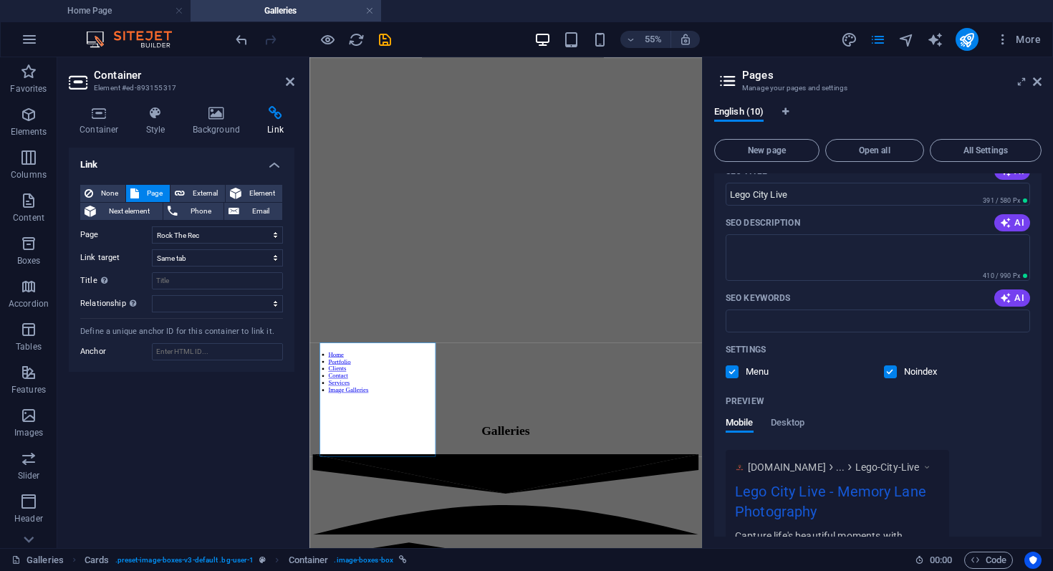
click at [0, 0] on input "checkbox" at bounding box center [0, 0] width 0 height 0
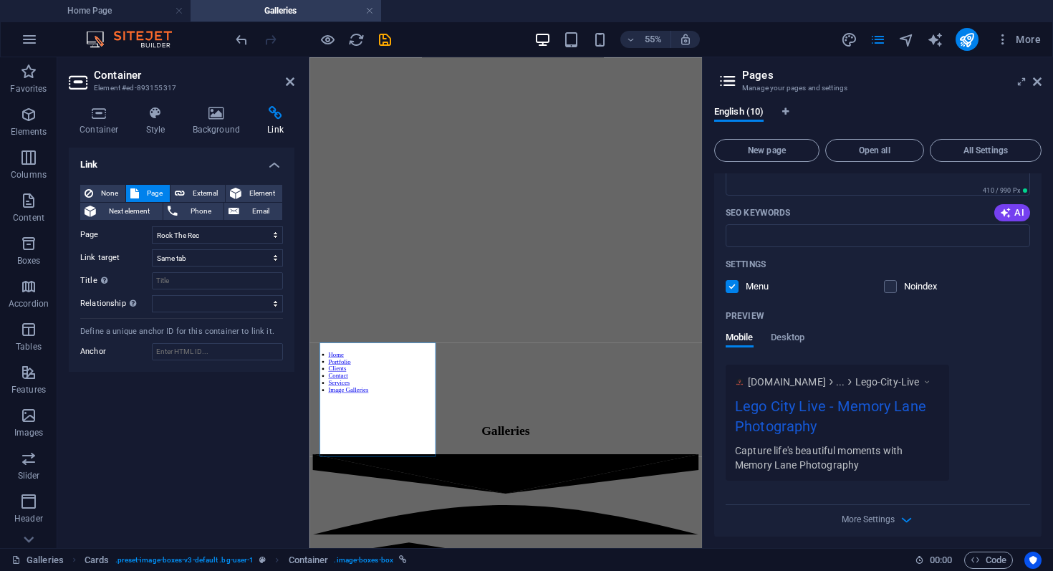
scroll to position [656, 0]
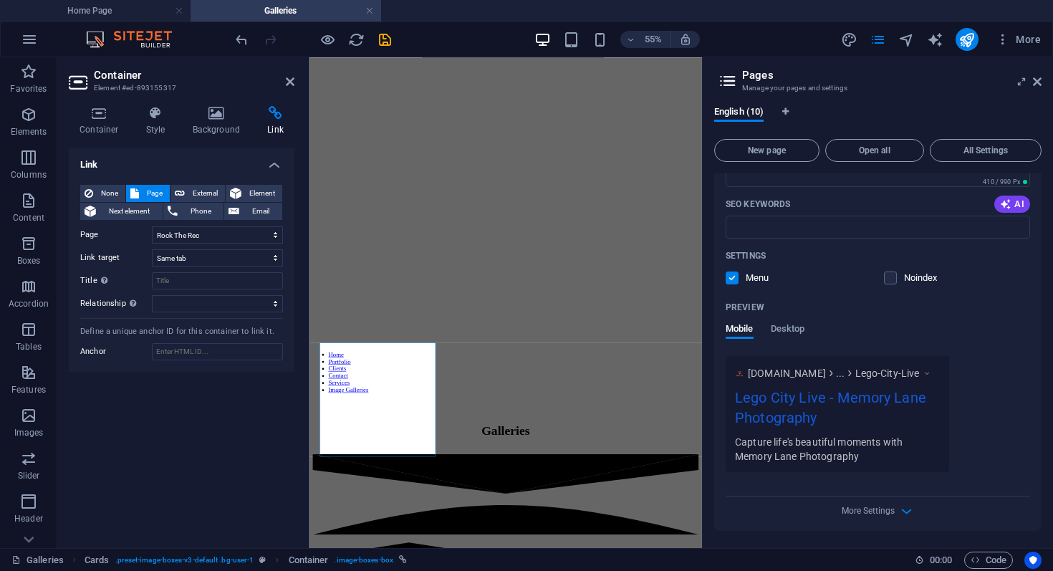
click at [873, 520] on div "Name Lego City Live ​ URL SLUG Galleries/Lego-City-Live ​ SEO Title AI Lego Cit…" at bounding box center [877, 247] width 327 height 568
click at [873, 514] on span "More Settings" at bounding box center [868, 511] width 53 height 10
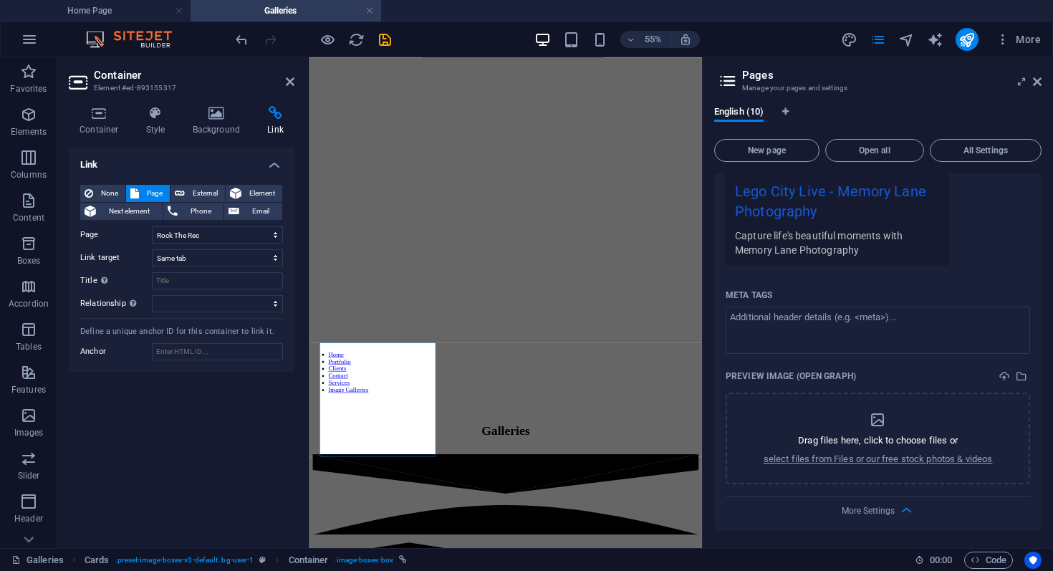
scroll to position [0, 0]
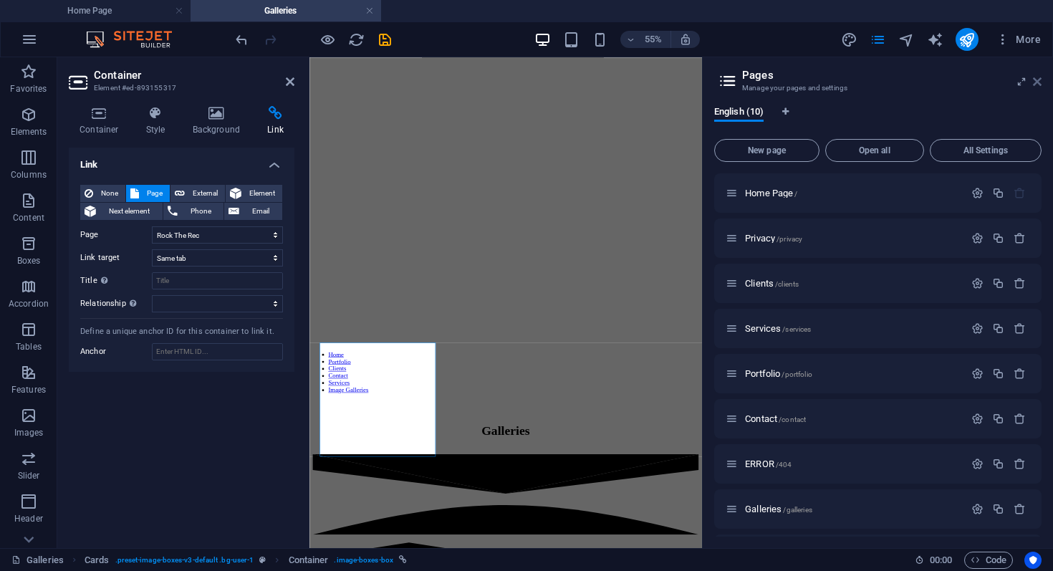
click at [1039, 80] on icon at bounding box center [1037, 81] width 9 height 11
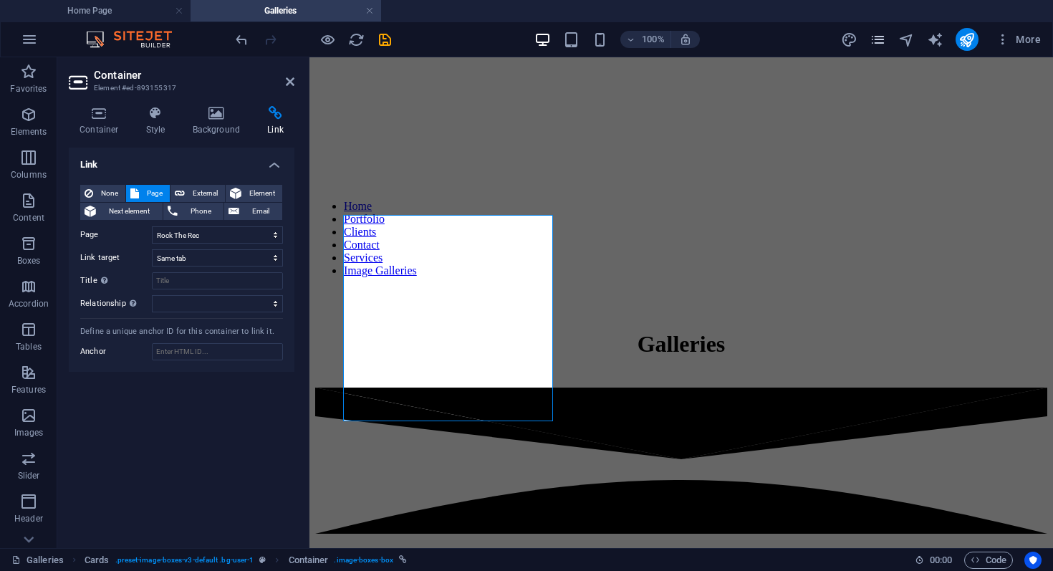
click at [882, 35] on icon "pages" at bounding box center [878, 40] width 16 height 16
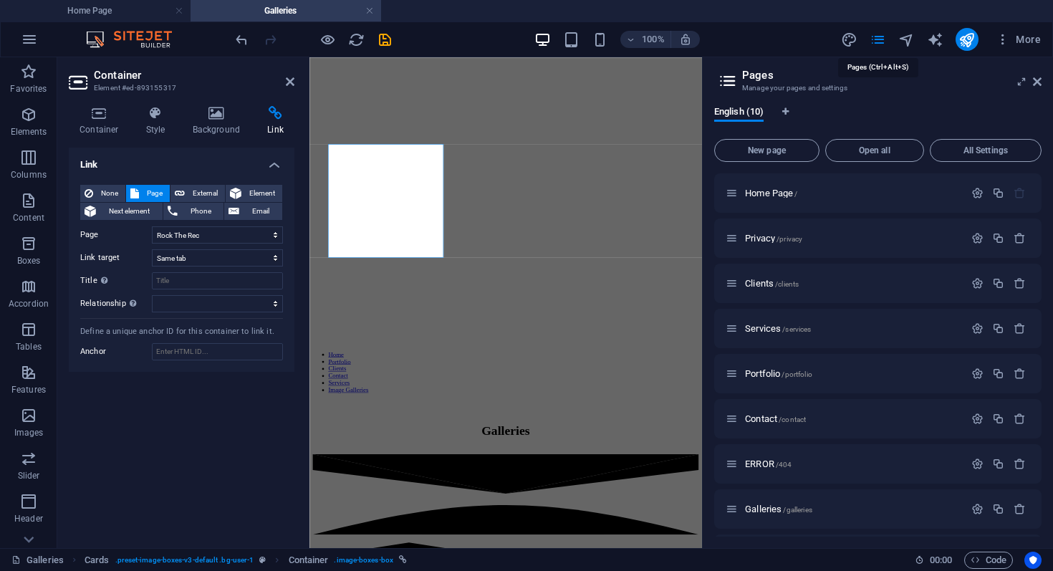
scroll to position [298, 0]
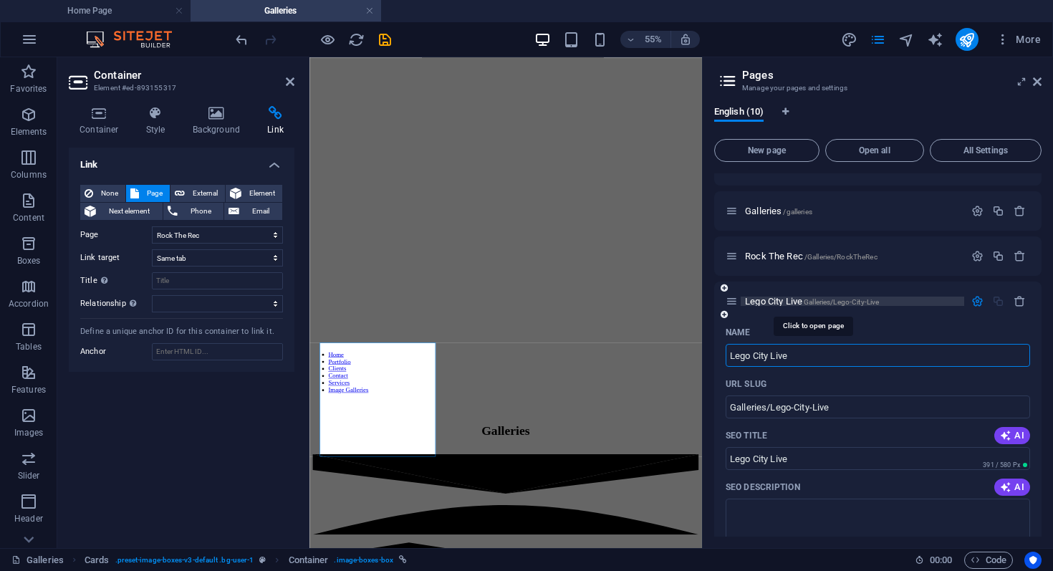
click at [800, 299] on span "Lego City Live Galleries/Lego-City-Live" at bounding box center [812, 301] width 134 height 11
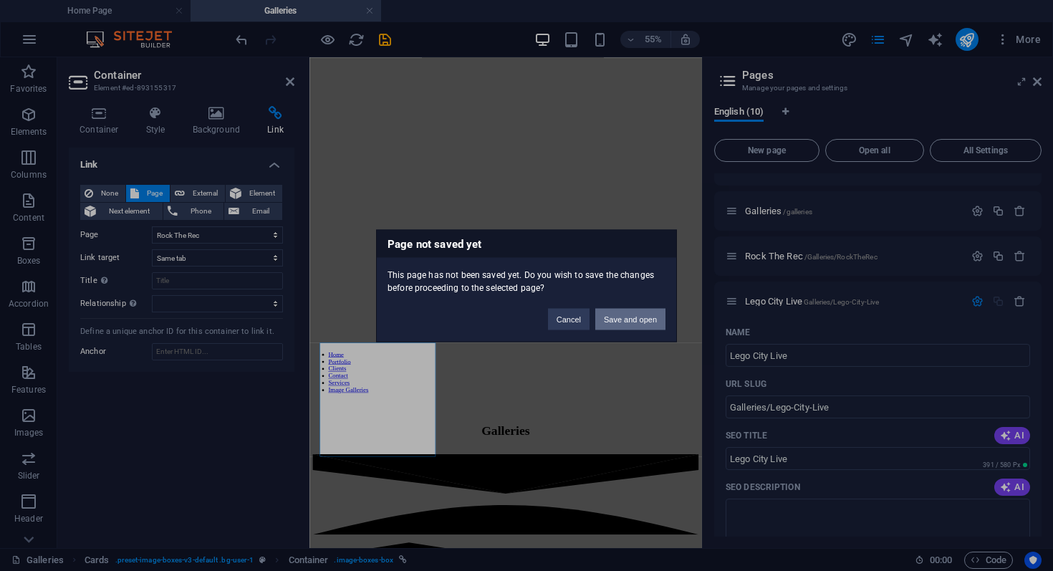
click at [619, 319] on button "Save and open" at bounding box center [630, 318] width 70 height 21
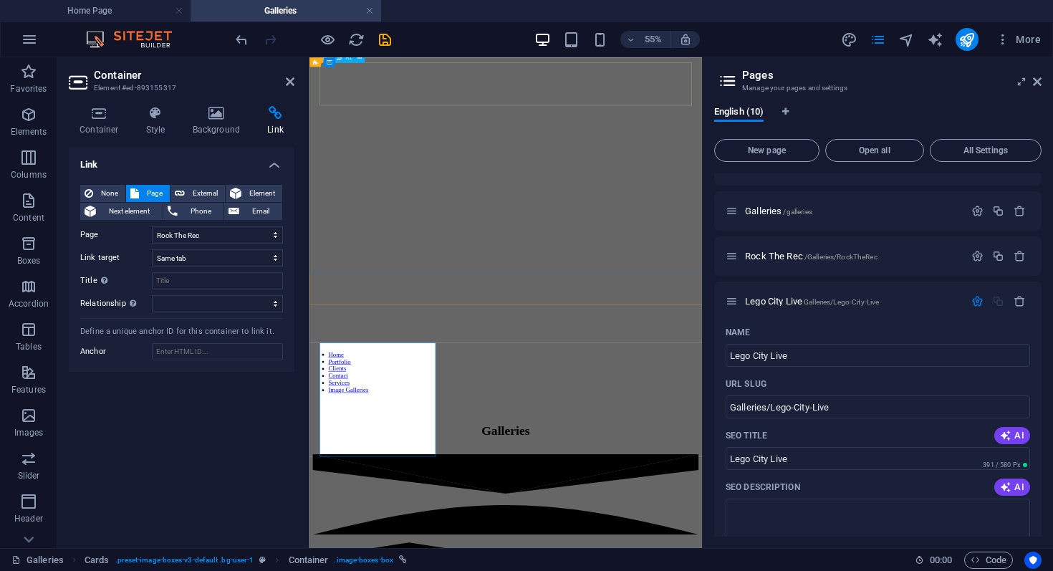
scroll to position [88, 0]
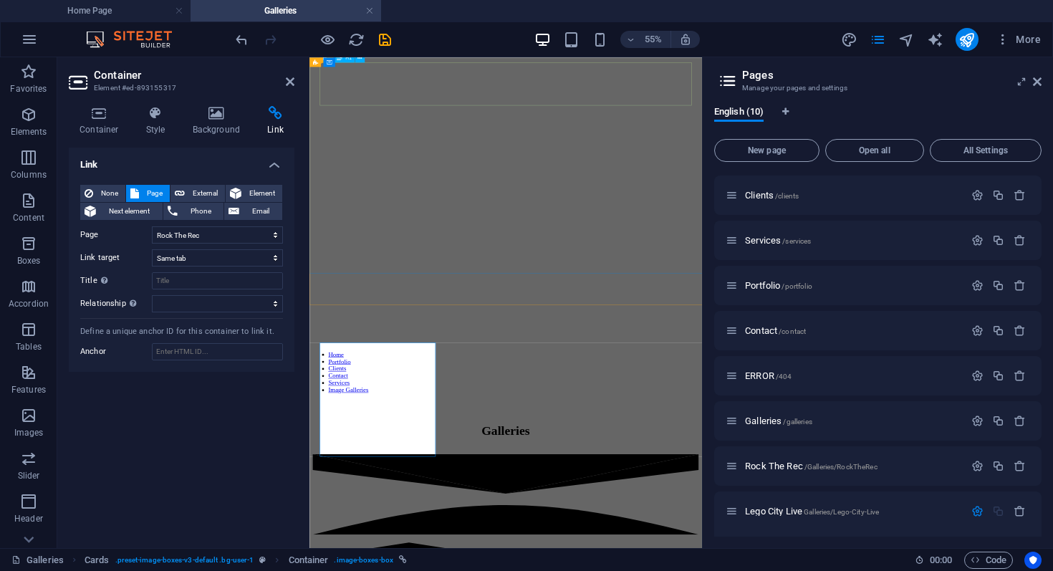
select select "8"
click at [773, 513] on span "Lego City Live /Galleries/Lego-City-Live" at bounding box center [813, 511] width 137 height 11
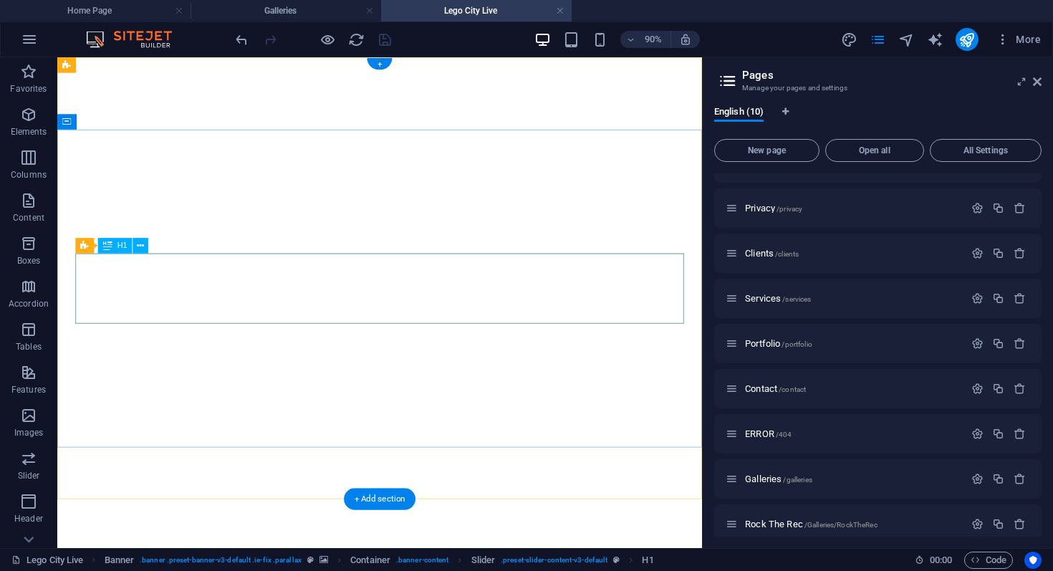
scroll to position [18, 0]
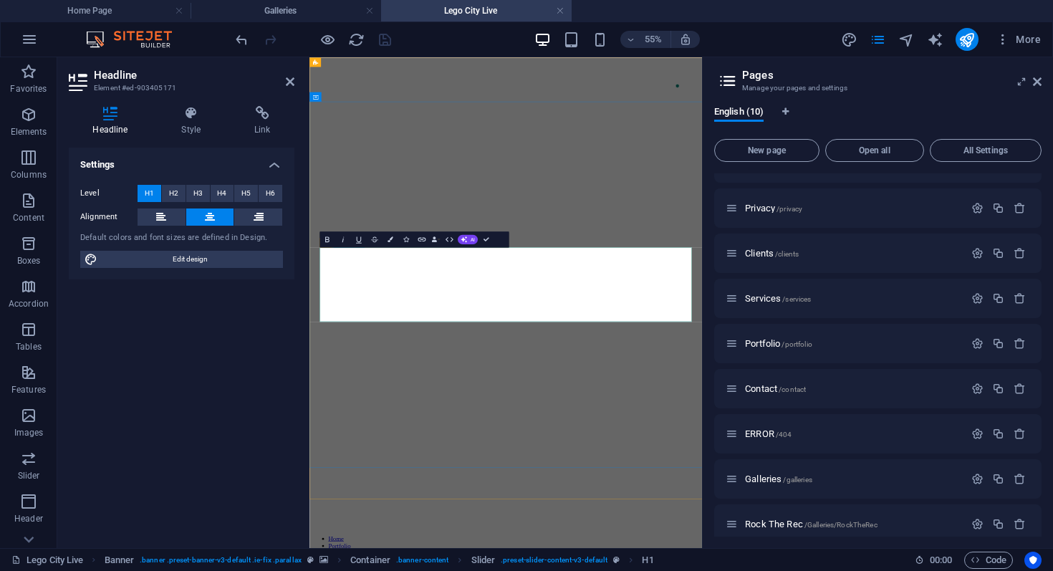
scroll to position [0, 0]
click at [1041, 84] on icon at bounding box center [1037, 81] width 9 height 11
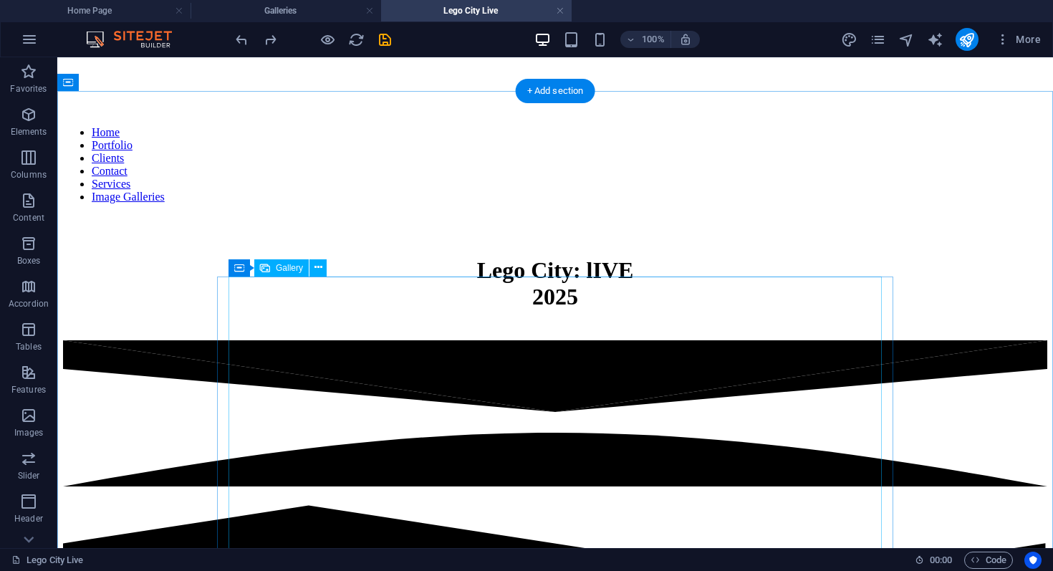
scroll to position [428, 0]
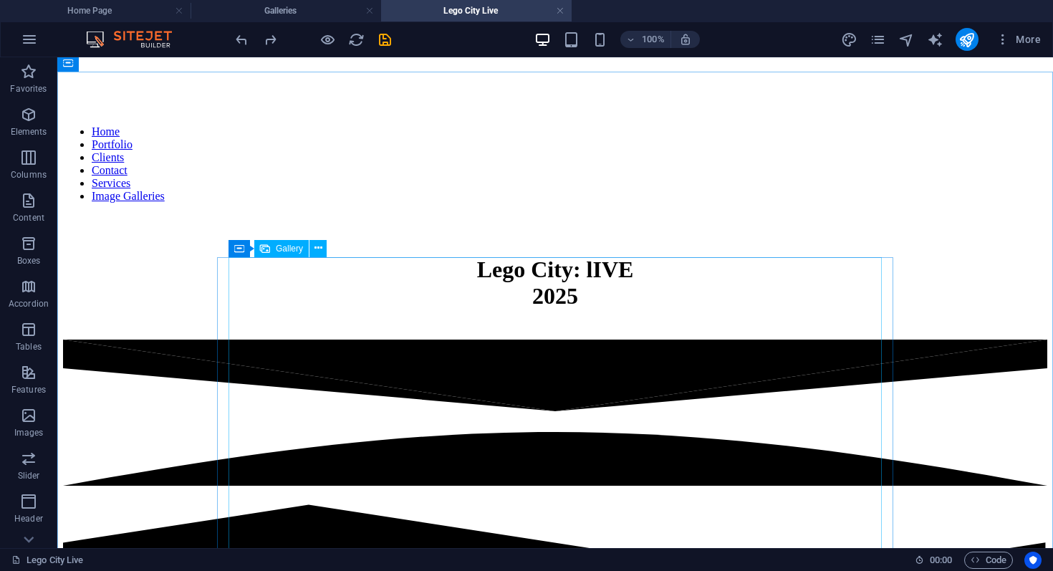
click at [281, 247] on span "Gallery" at bounding box center [289, 248] width 27 height 9
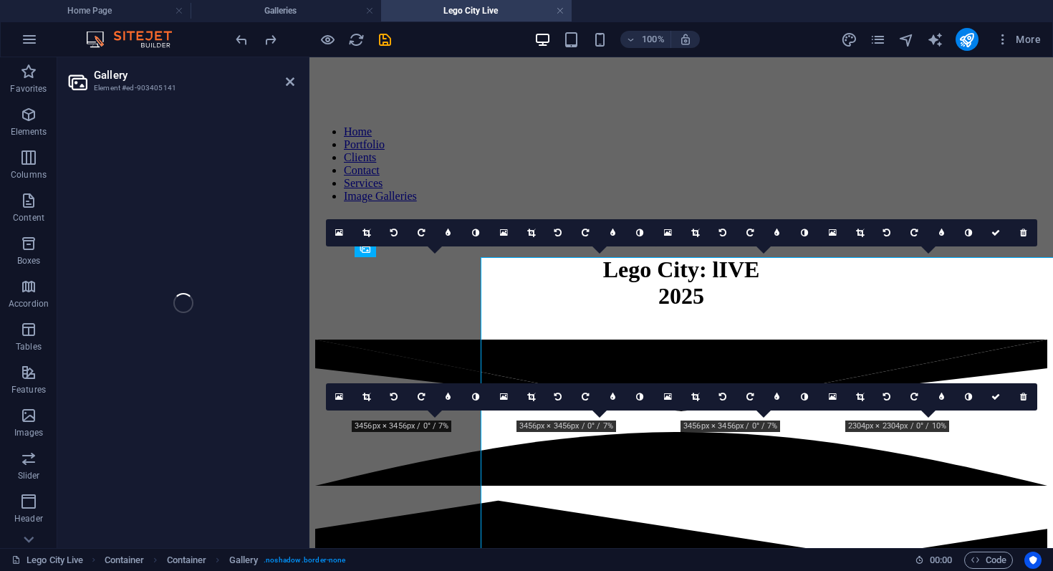
select select "4"
select select "%"
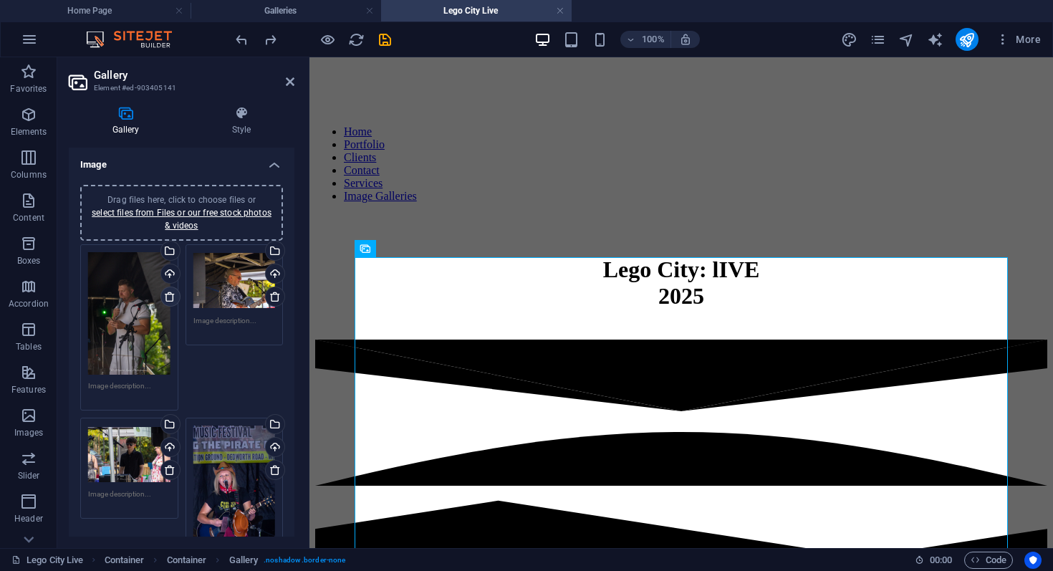
click at [171, 299] on icon at bounding box center [169, 296] width 11 height 11
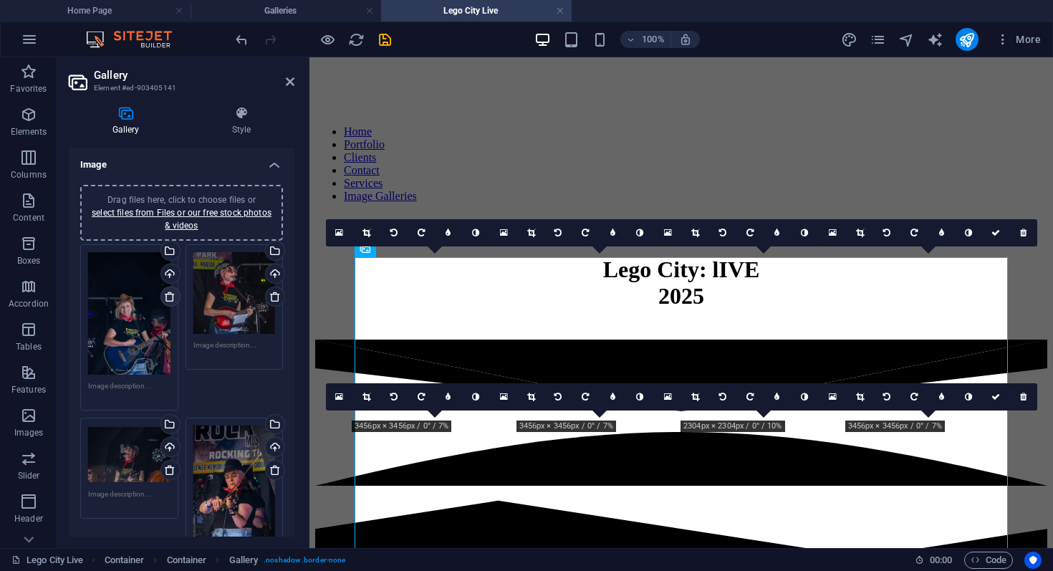
click at [171, 299] on icon at bounding box center [169, 296] width 11 height 11
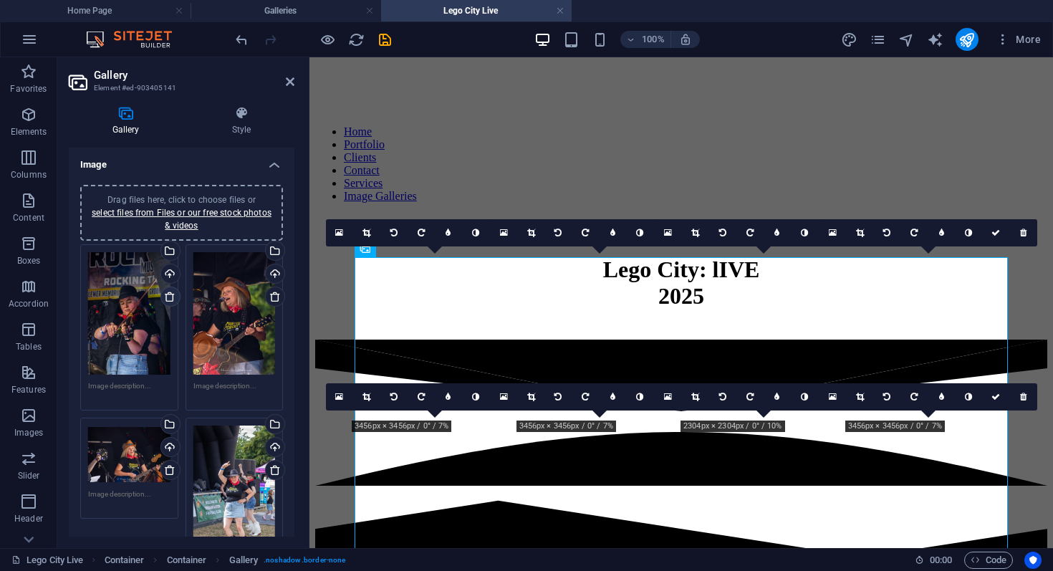
click at [171, 299] on icon at bounding box center [169, 296] width 11 height 11
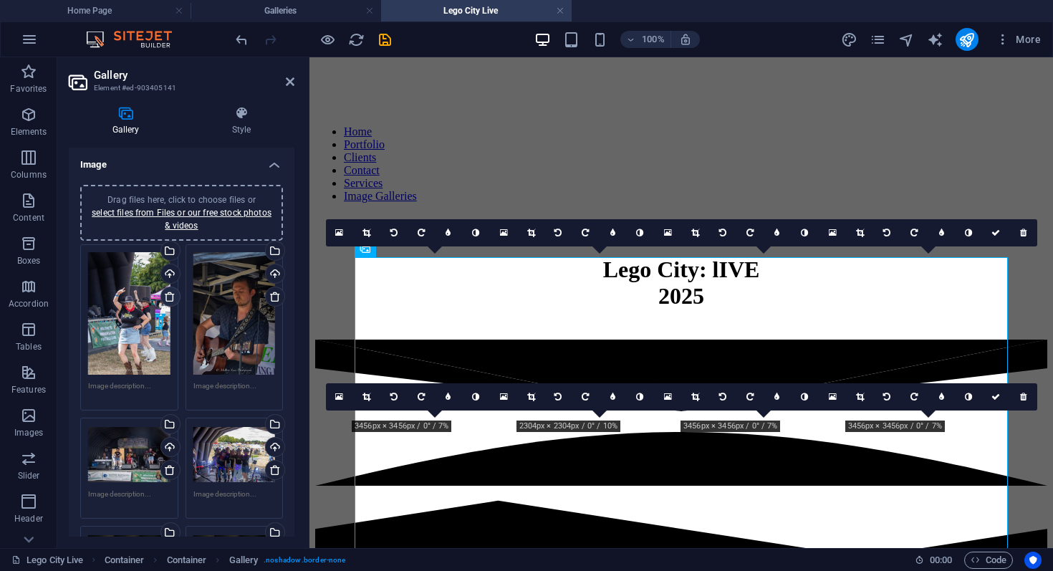
click at [171, 299] on icon at bounding box center [169, 296] width 11 height 11
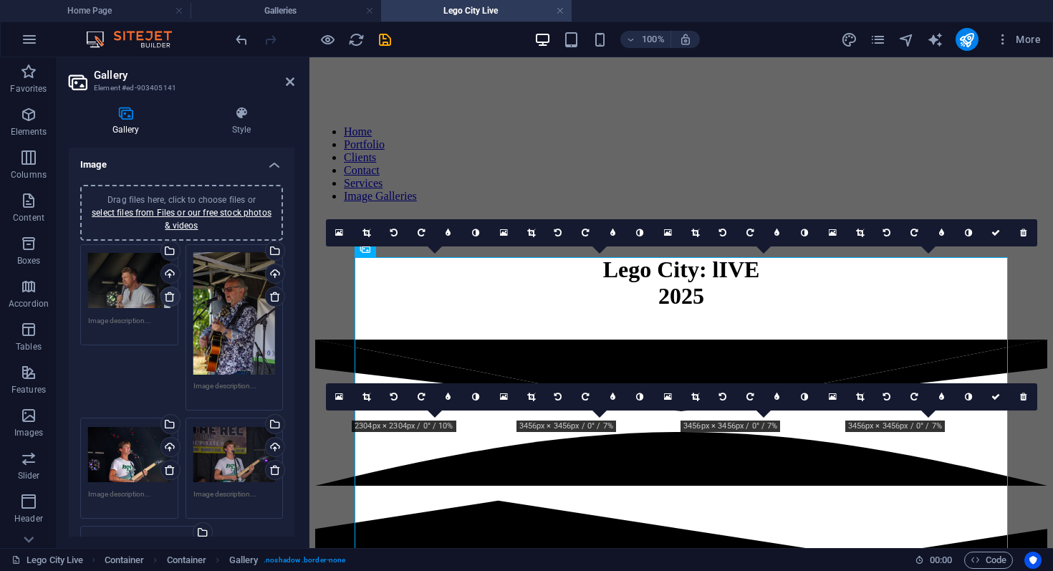
click at [171, 299] on icon at bounding box center [169, 296] width 11 height 11
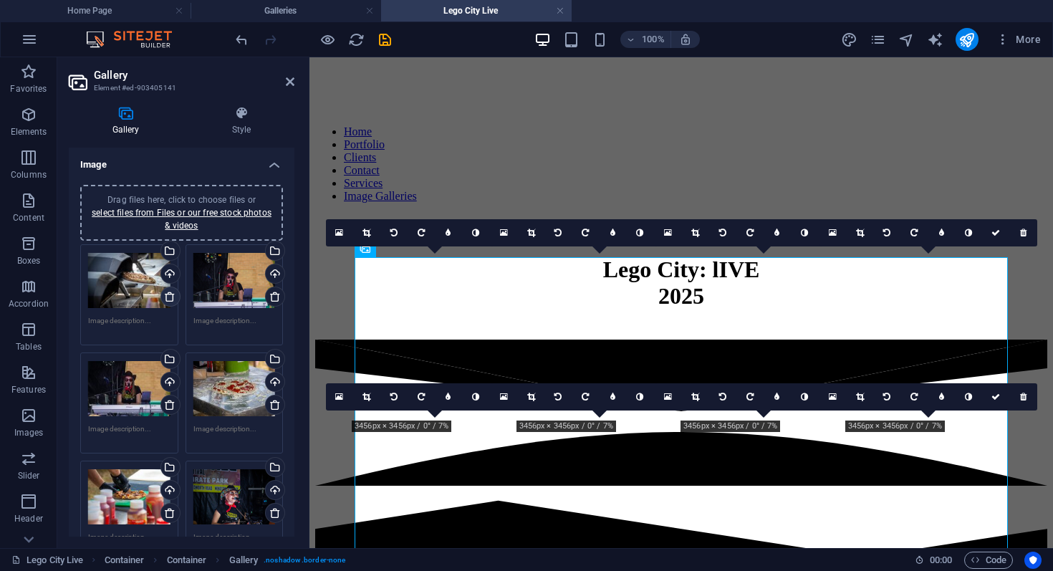
click at [171, 299] on icon at bounding box center [169, 296] width 11 height 11
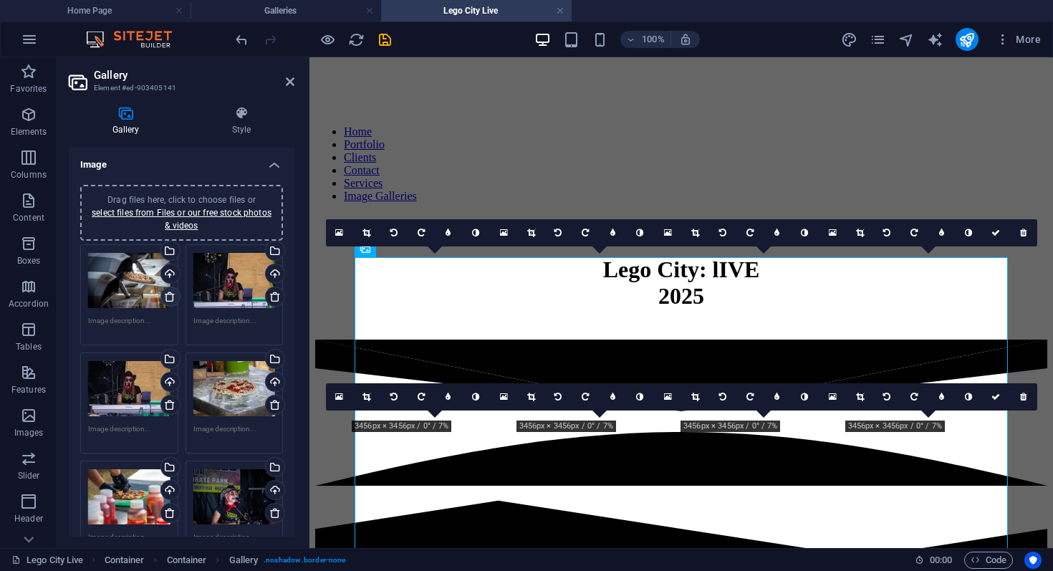
click at [171, 299] on icon at bounding box center [169, 296] width 11 height 11
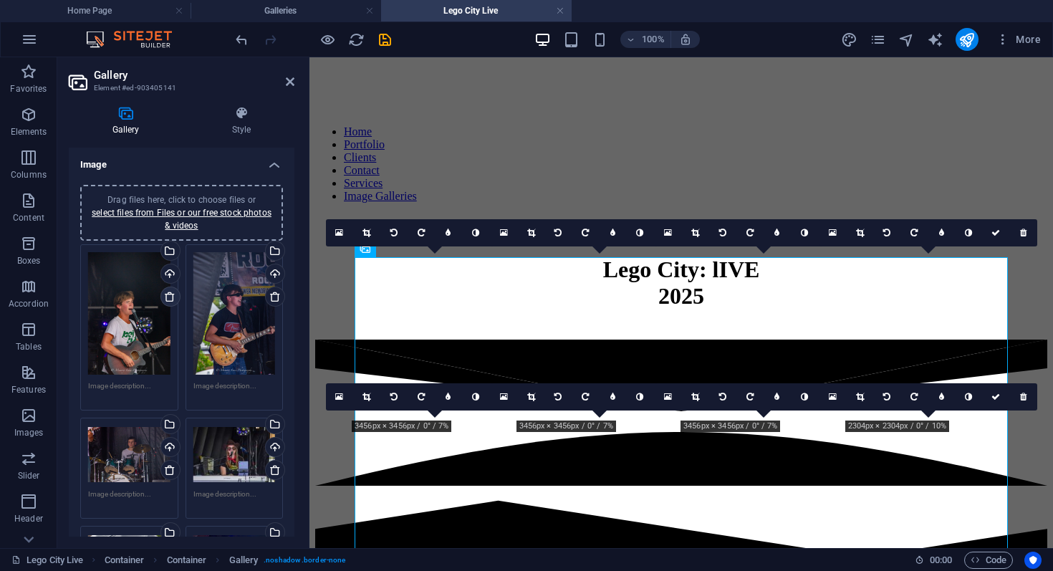
click at [171, 299] on icon at bounding box center [169, 296] width 11 height 11
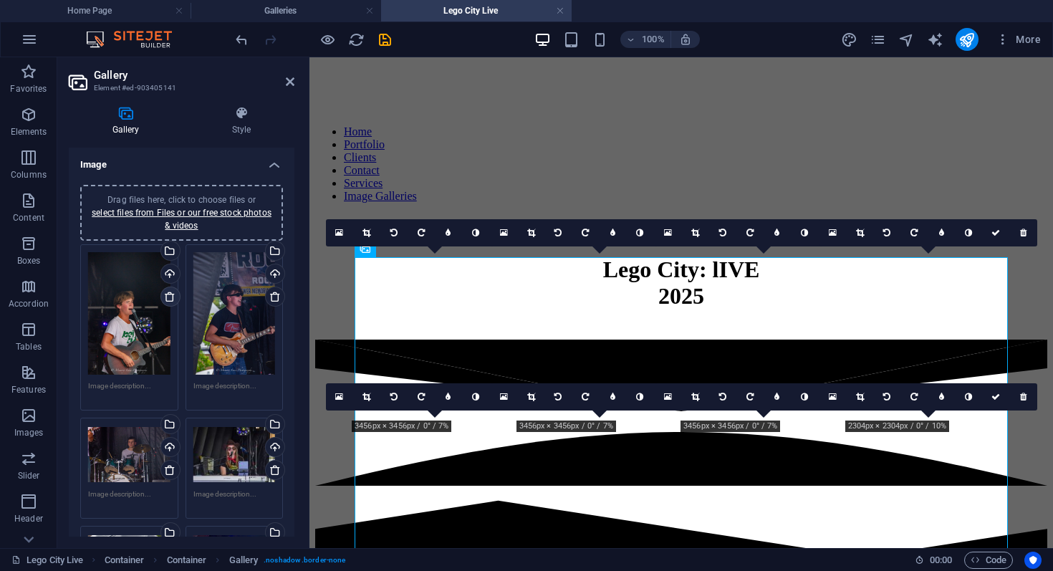
click at [171, 299] on icon at bounding box center [169, 296] width 11 height 11
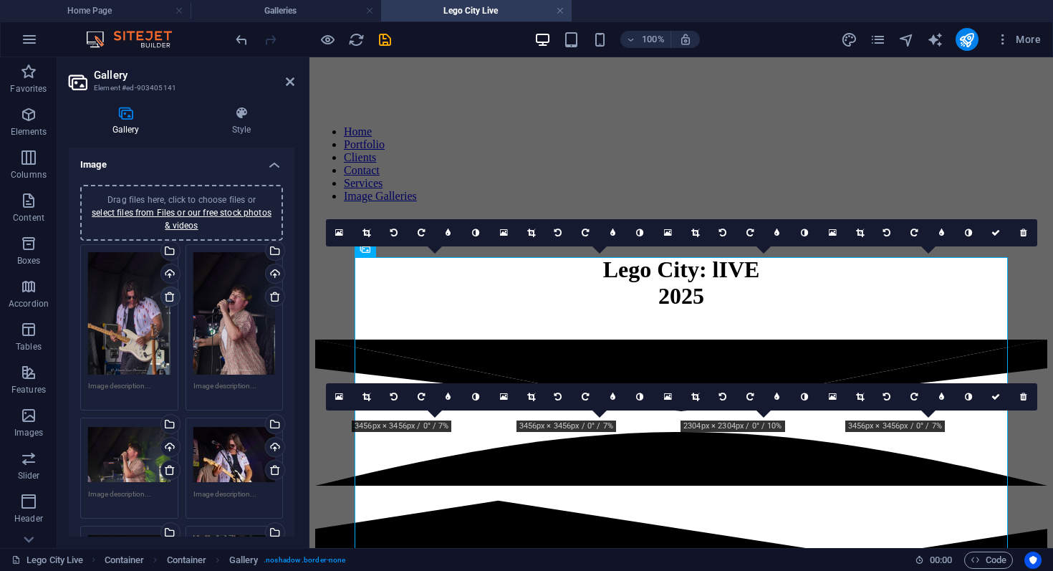
click at [171, 299] on icon at bounding box center [169, 296] width 11 height 11
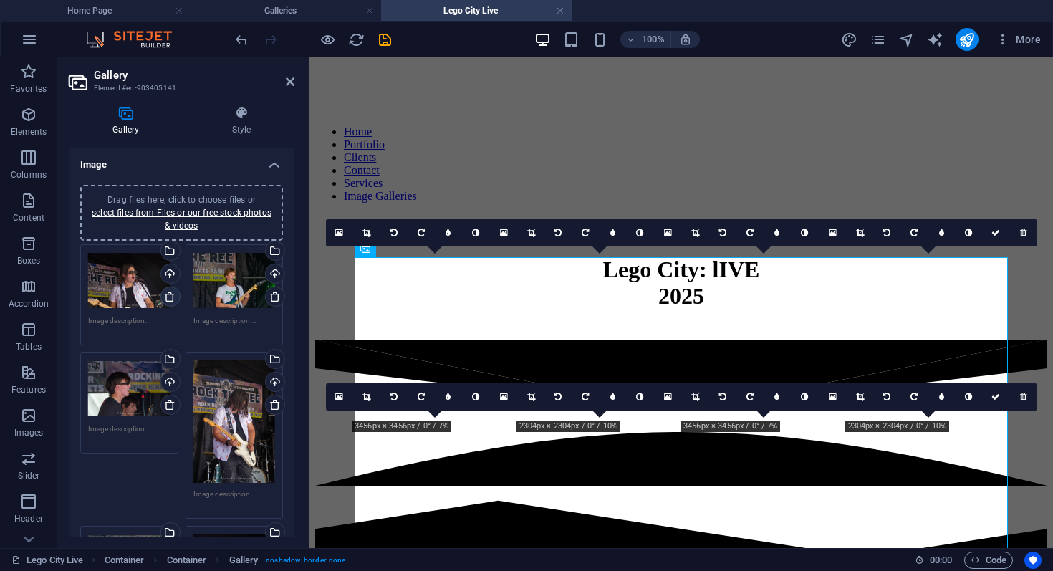
click at [171, 299] on icon at bounding box center [169, 296] width 11 height 11
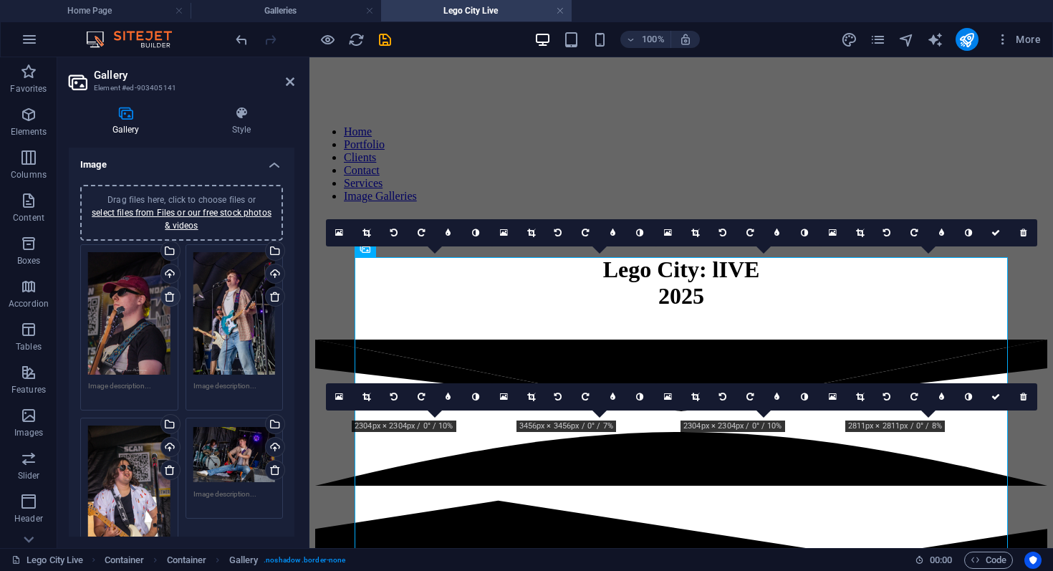
click at [171, 299] on icon at bounding box center [169, 296] width 11 height 11
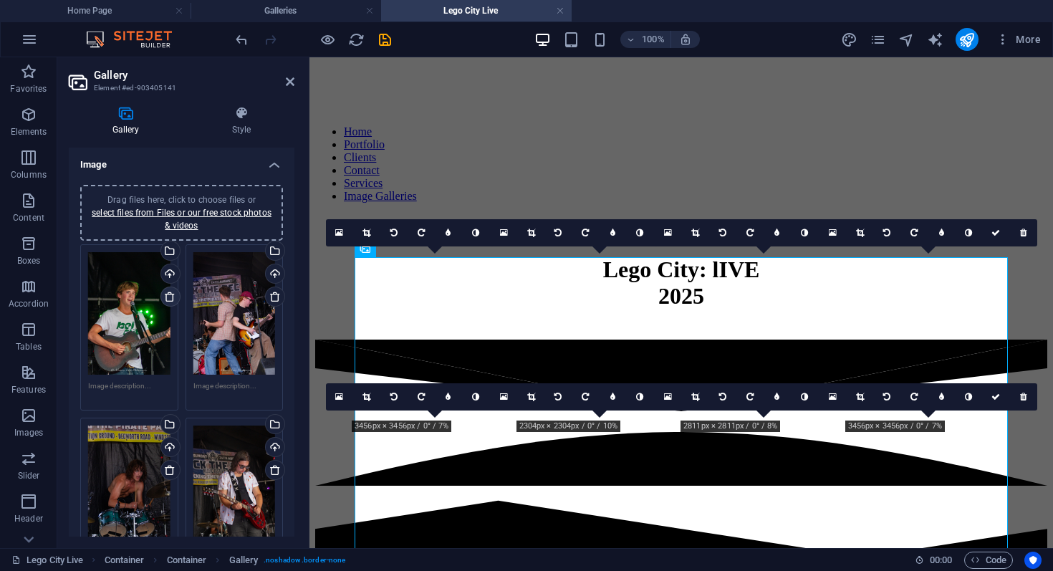
click at [171, 299] on icon at bounding box center [169, 296] width 11 height 11
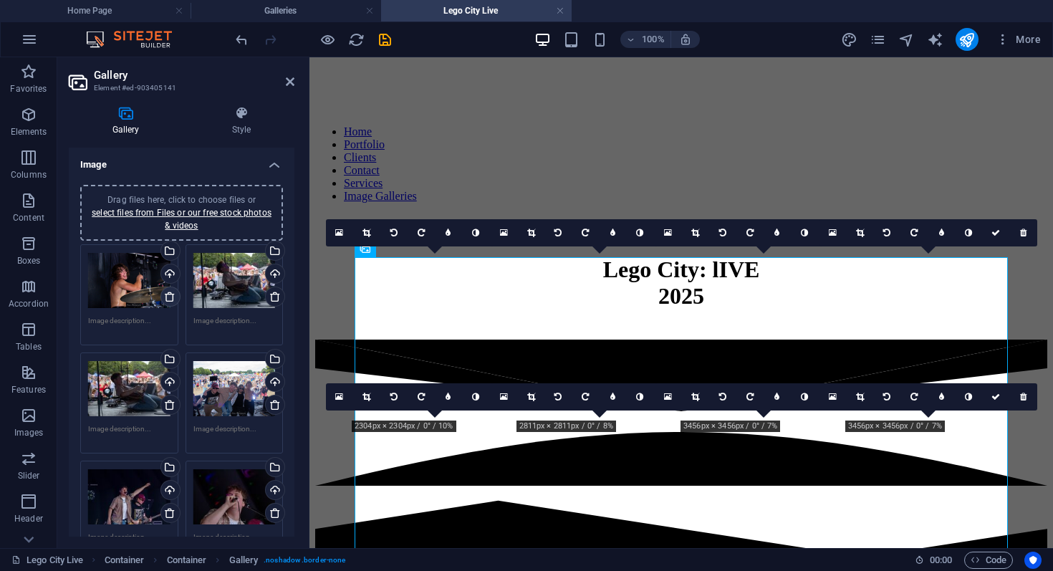
click at [171, 299] on icon at bounding box center [169, 296] width 11 height 11
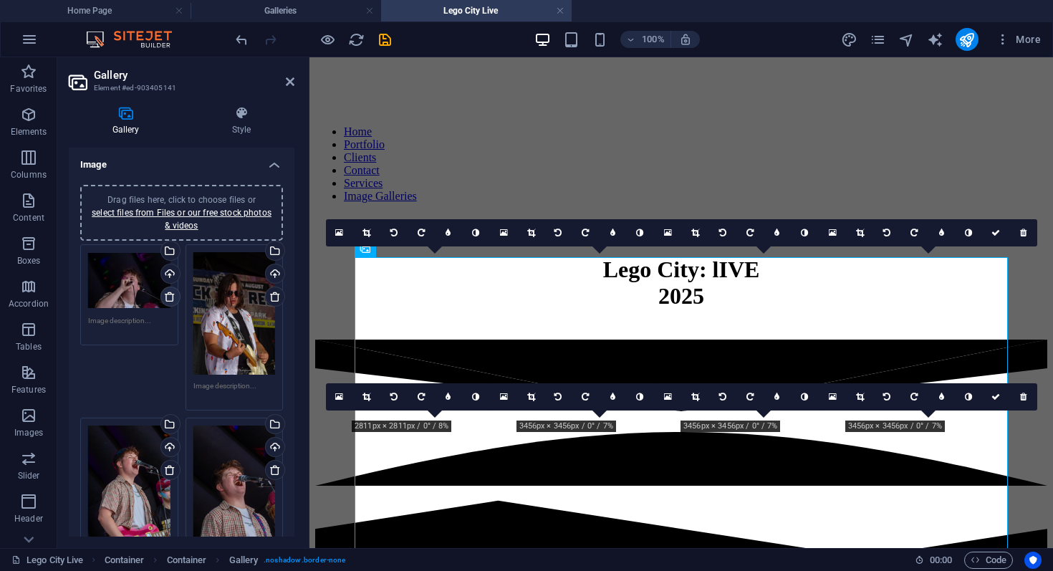
click at [171, 299] on icon at bounding box center [169, 296] width 11 height 11
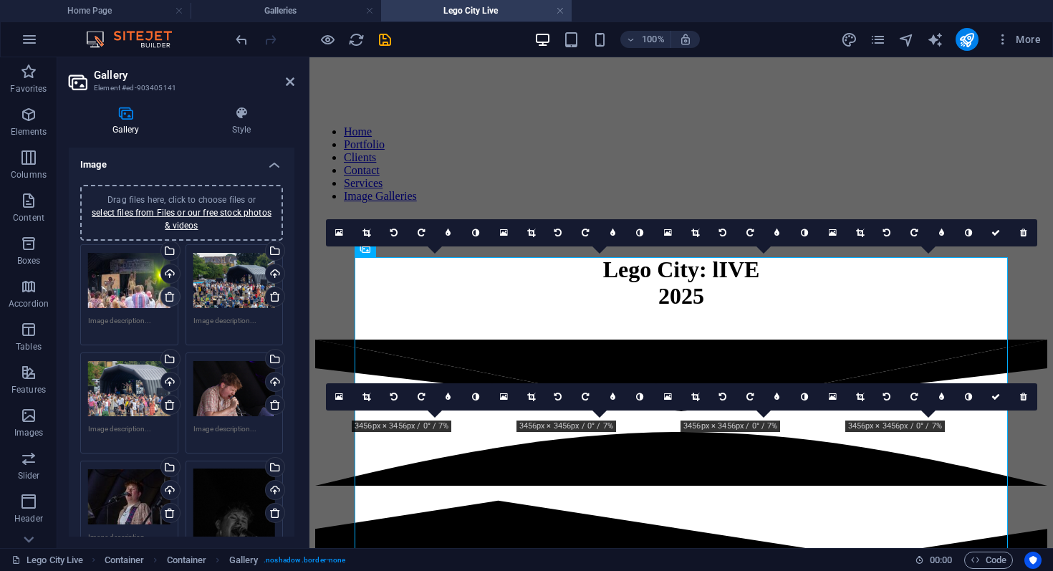
click at [171, 299] on icon at bounding box center [169, 296] width 11 height 11
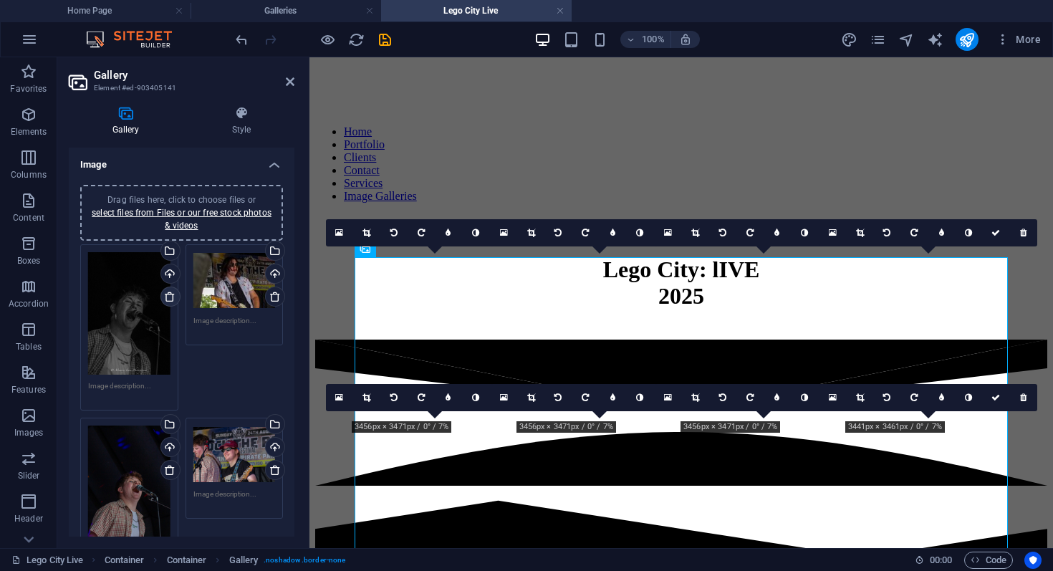
click at [171, 299] on icon at bounding box center [169, 296] width 11 height 11
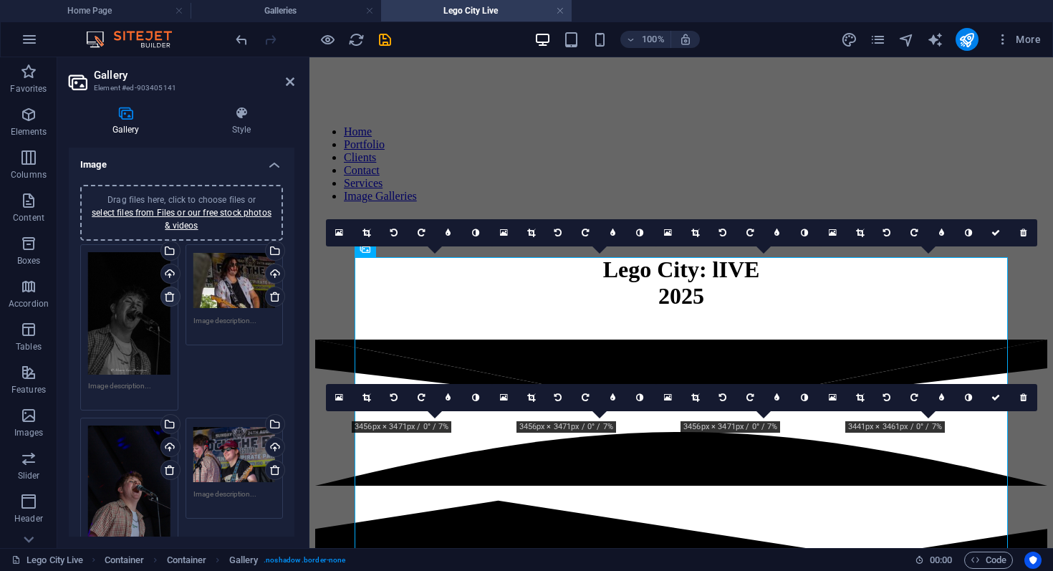
click at [171, 299] on icon at bounding box center [169, 296] width 11 height 11
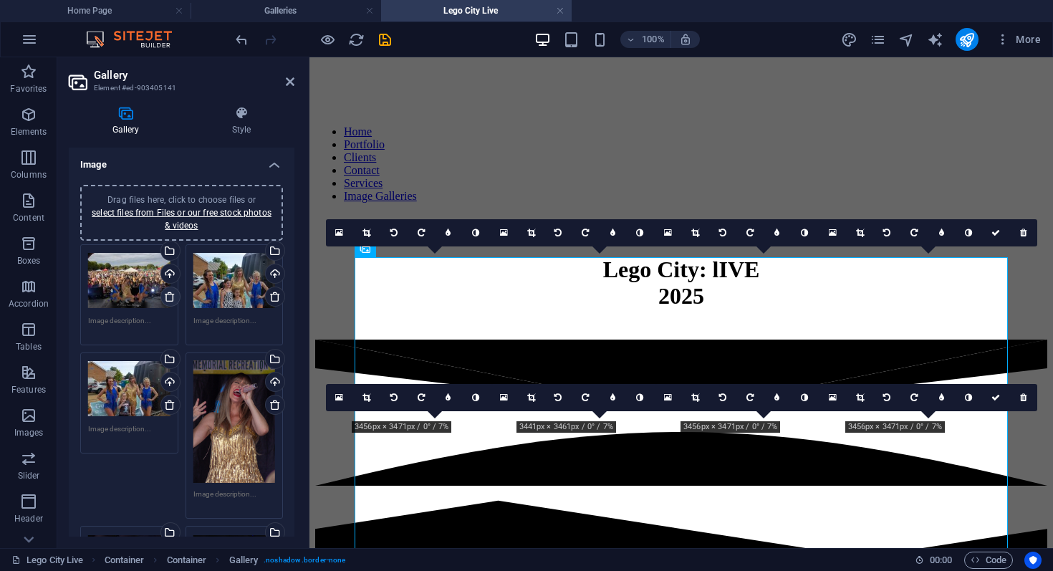
click at [171, 299] on icon at bounding box center [169, 296] width 11 height 11
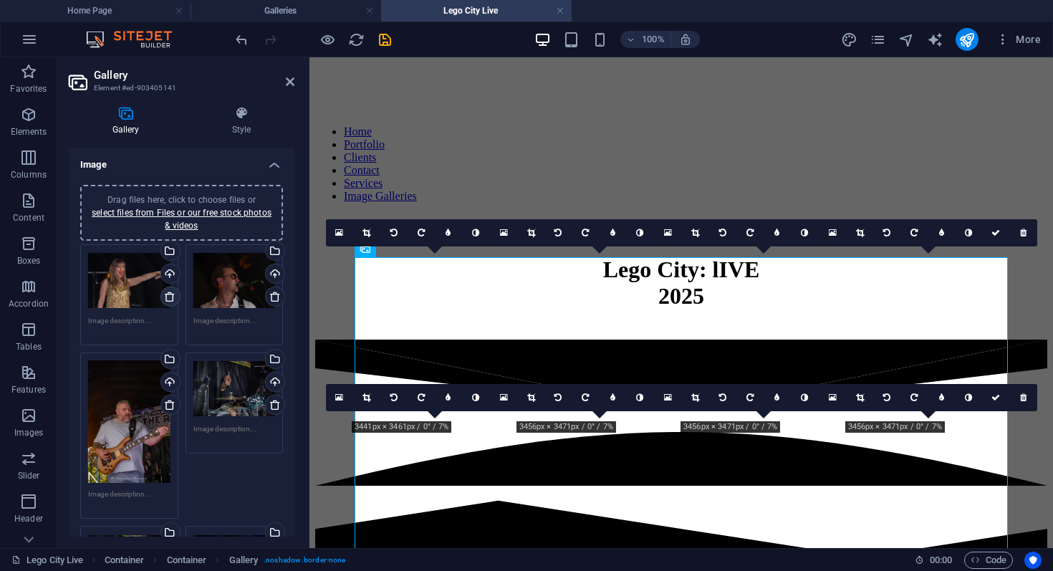
click at [171, 299] on icon at bounding box center [169, 296] width 11 height 11
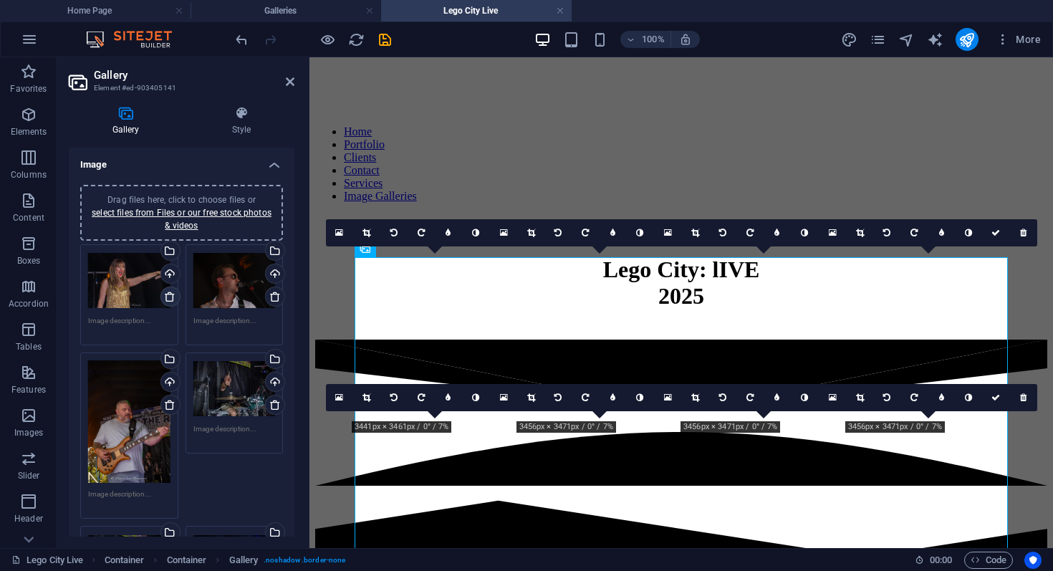
click at [171, 299] on icon at bounding box center [169, 296] width 11 height 11
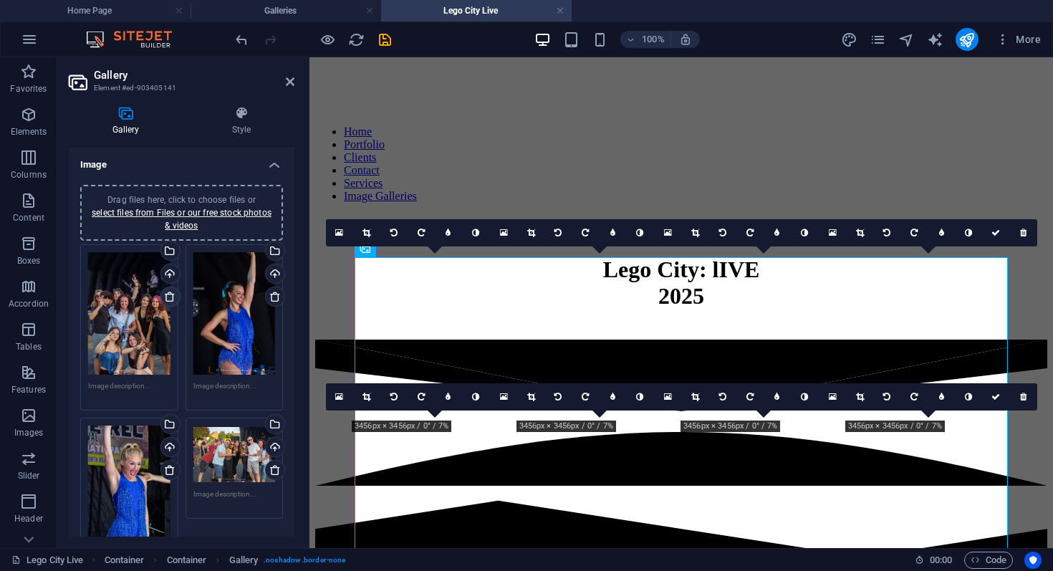
click at [171, 299] on icon at bounding box center [169, 296] width 11 height 11
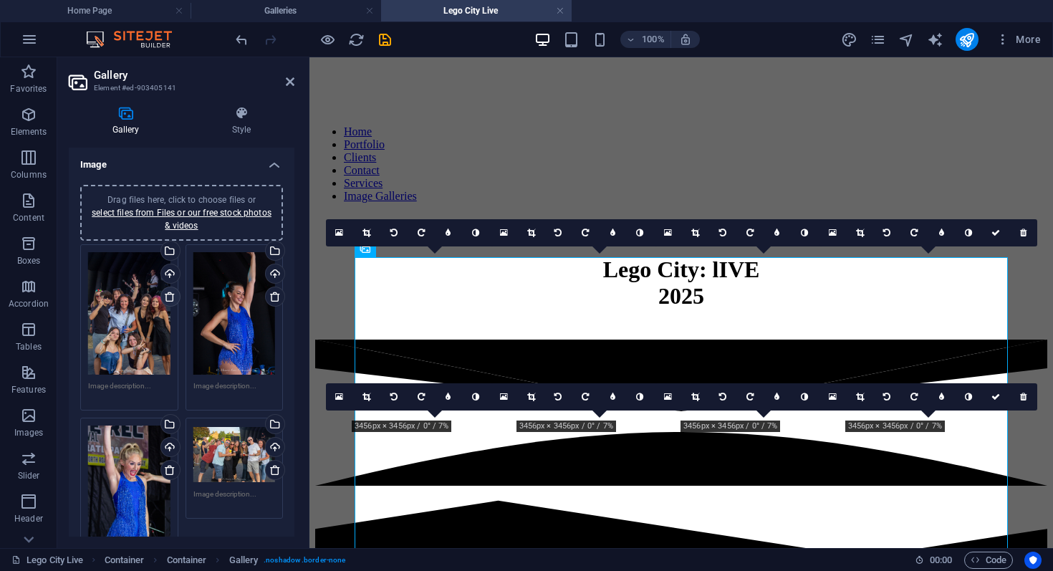
click at [171, 299] on icon at bounding box center [169, 296] width 11 height 11
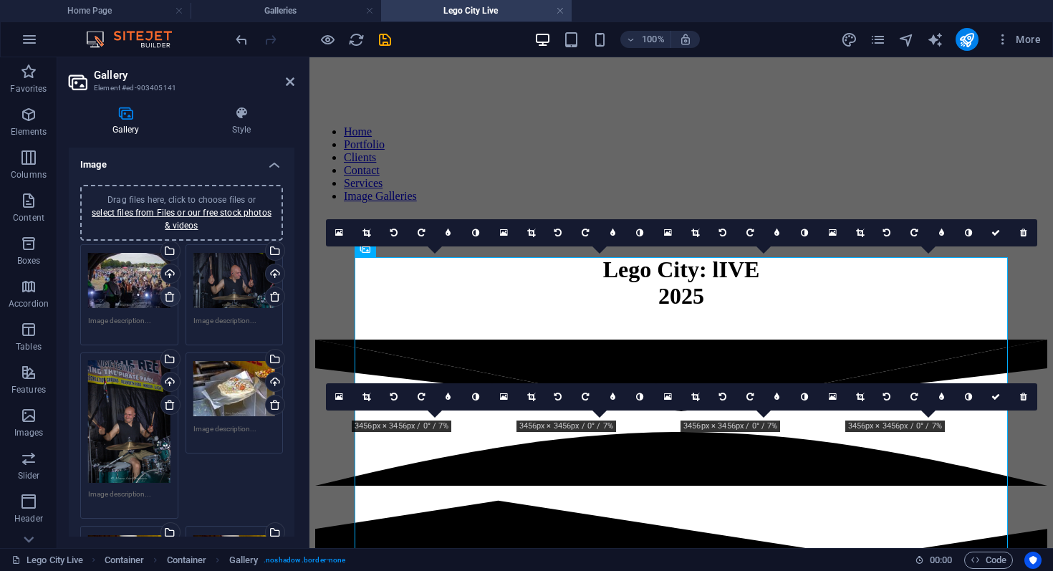
click at [171, 299] on icon at bounding box center [169, 296] width 11 height 11
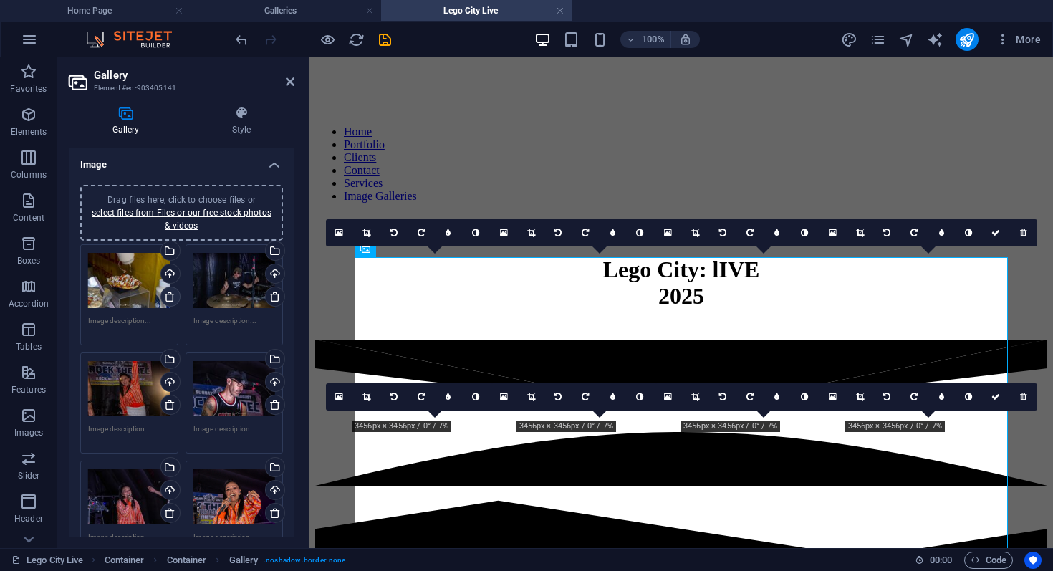
click at [171, 299] on icon at bounding box center [169, 296] width 11 height 11
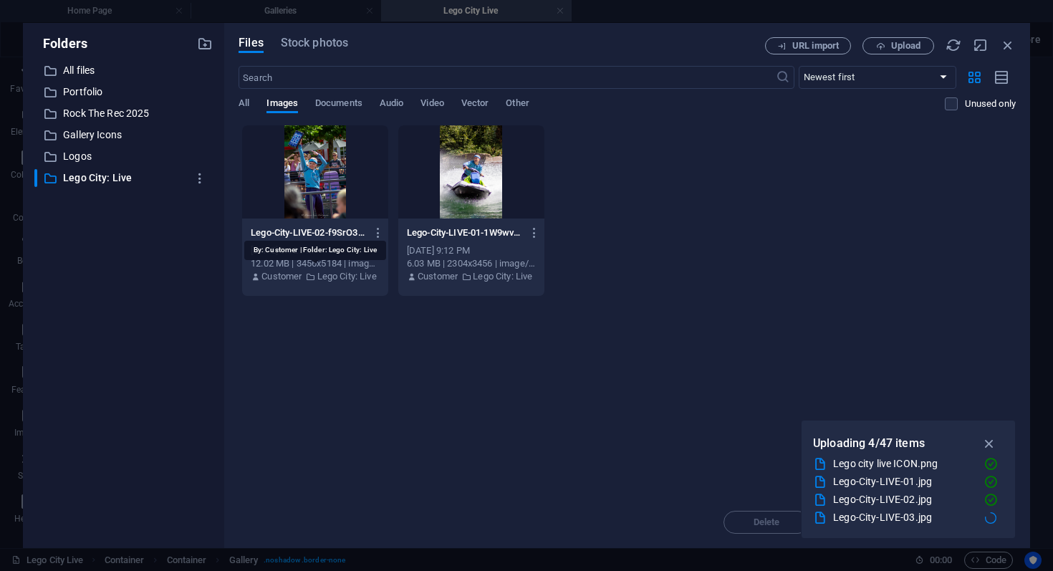
select select "4"
select select "%"
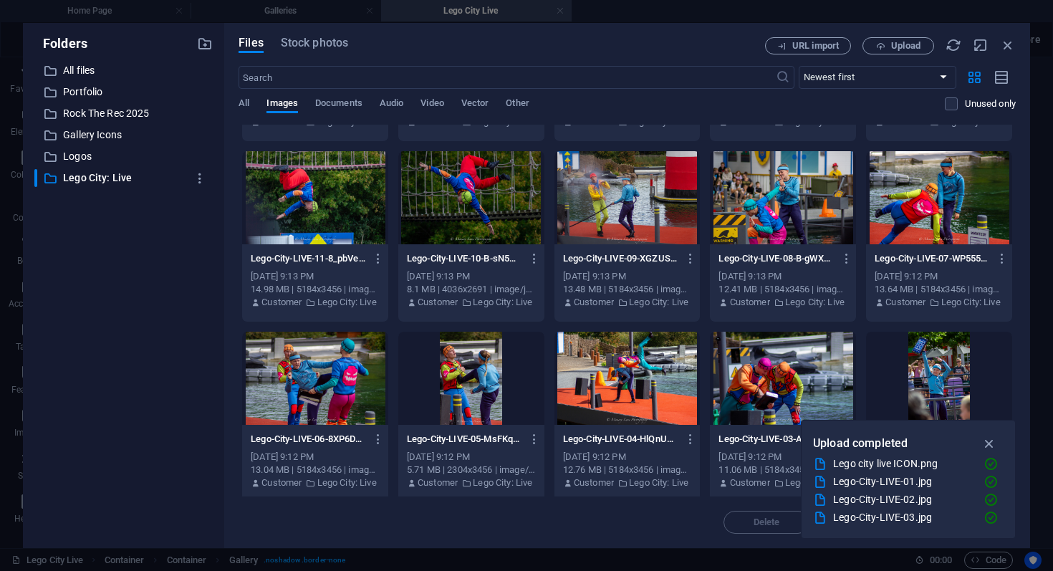
scroll to position [1425, 0]
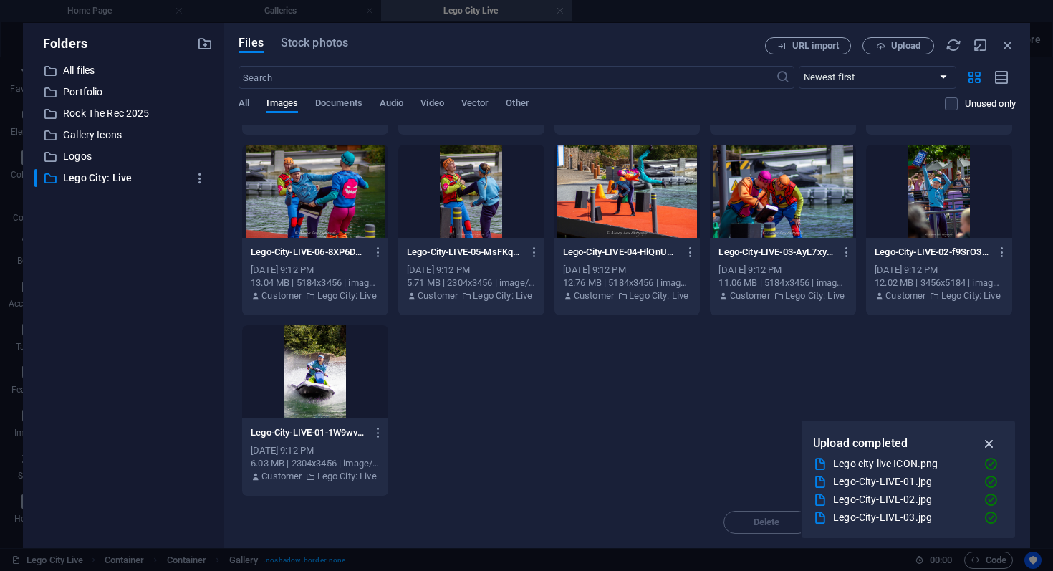
click at [994, 443] on icon "button" at bounding box center [989, 444] width 16 height 16
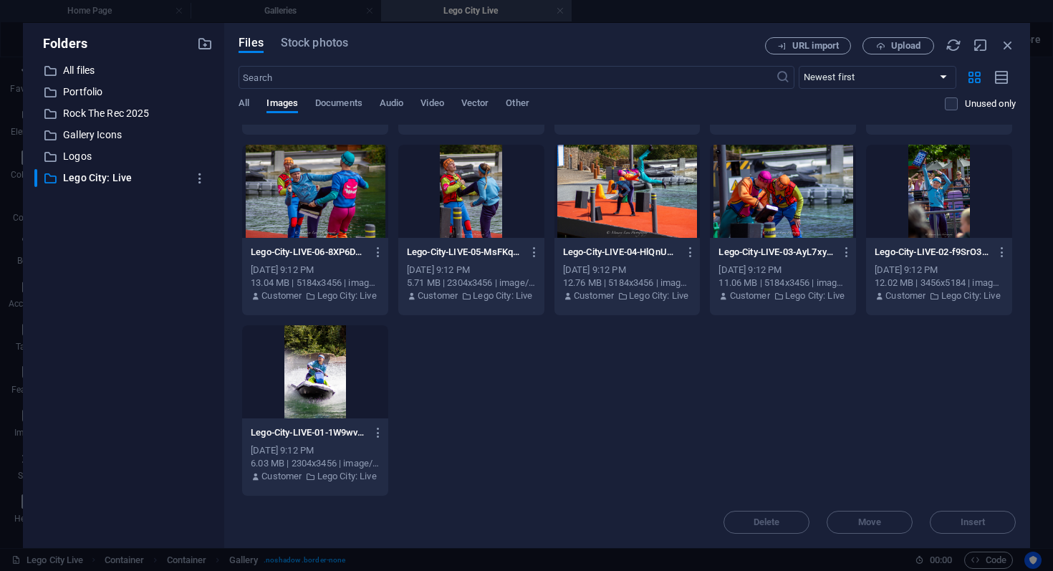
click at [312, 381] on div at bounding box center [315, 371] width 146 height 93
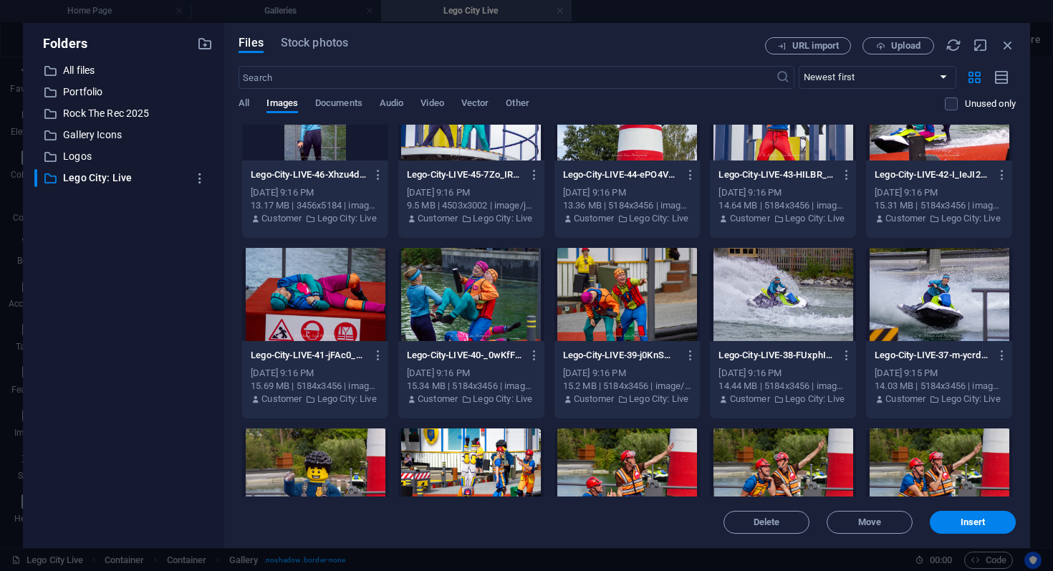
scroll to position [0, 0]
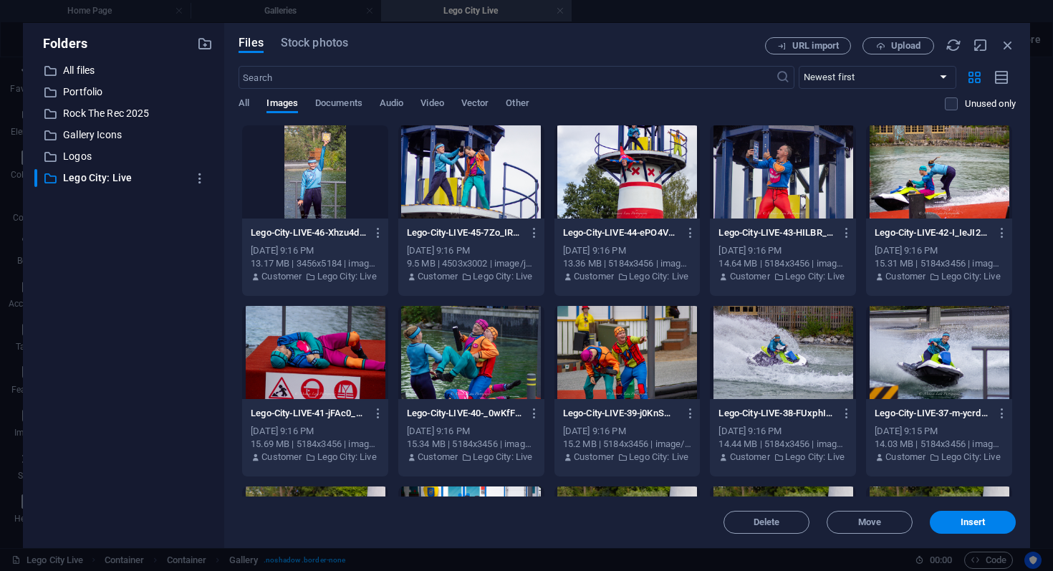
click at [328, 191] on div at bounding box center [315, 171] width 146 height 93
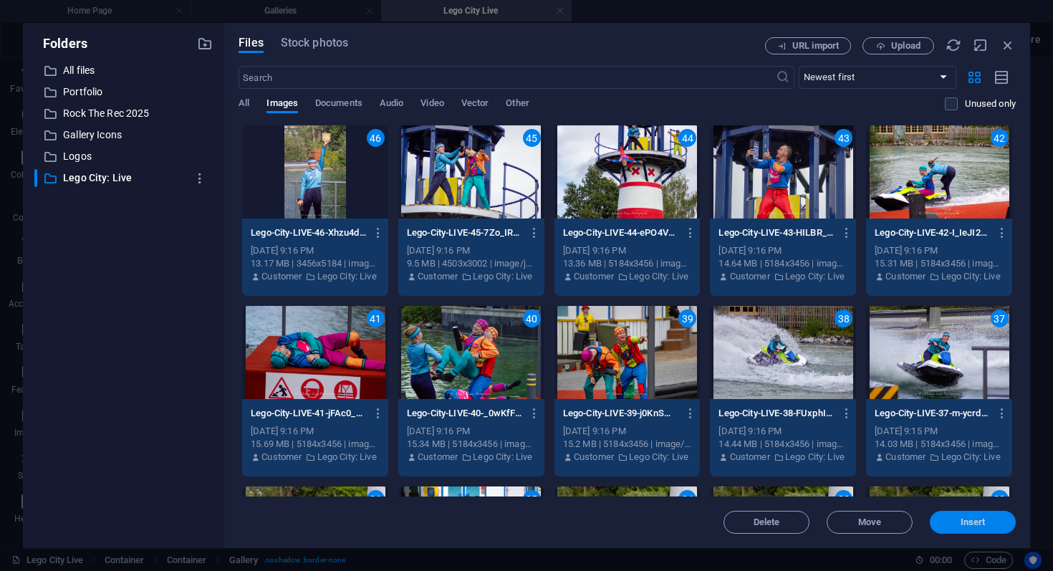
click at [980, 518] on span "Insert" at bounding box center [973, 522] width 25 height 9
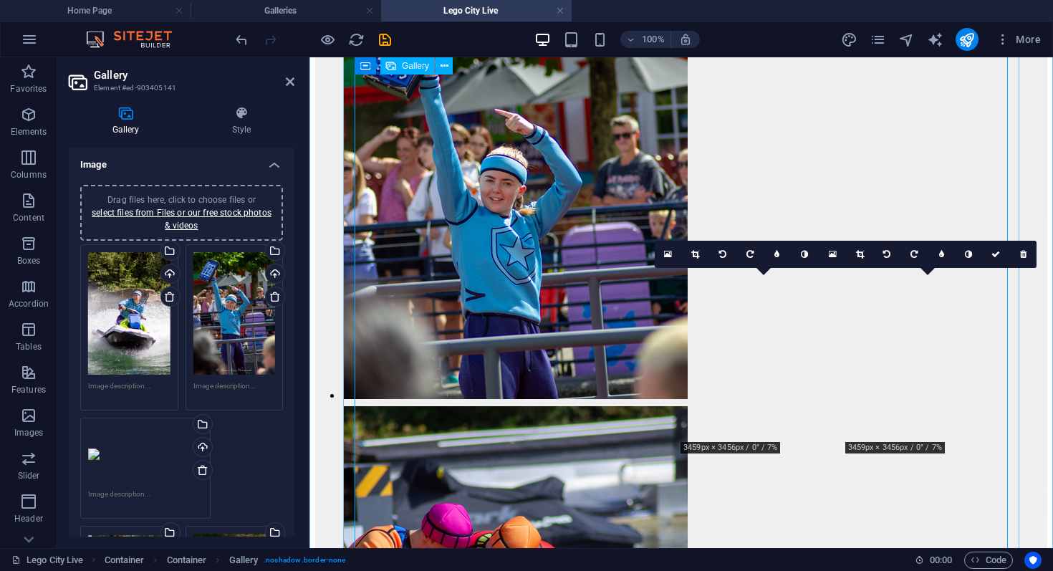
scroll to position [1393, 0]
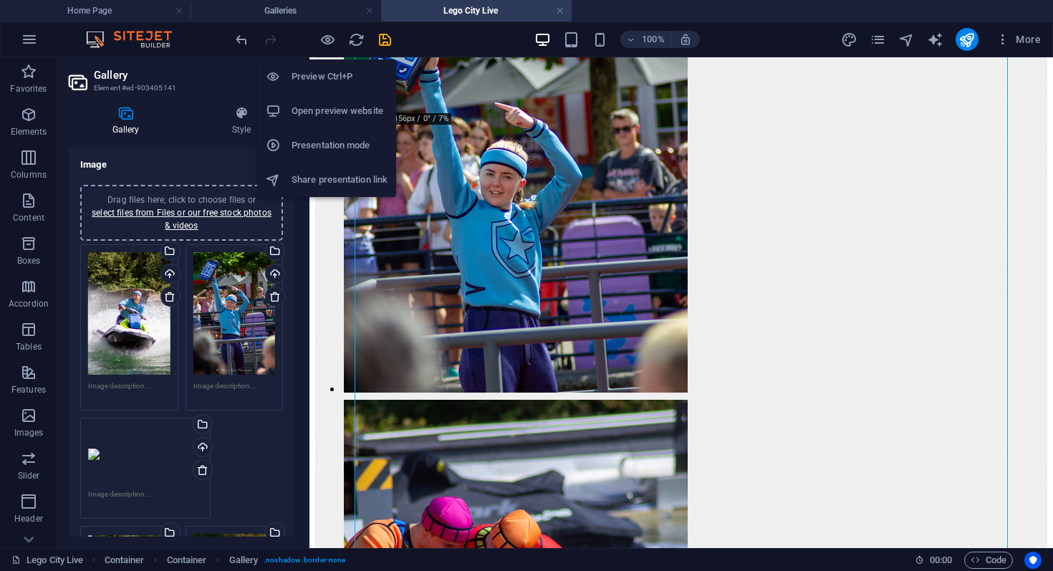
click at [339, 117] on h6 "Open preview website" at bounding box center [340, 110] width 96 height 17
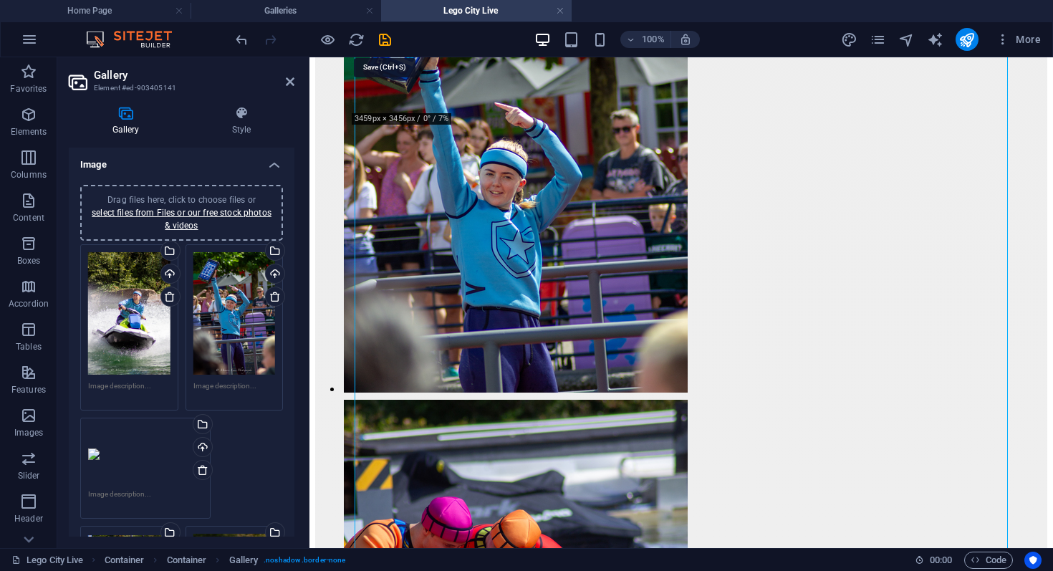
click at [399, 40] on div "100% More" at bounding box center [640, 39] width 814 height 23
click at [389, 40] on icon "save" at bounding box center [385, 40] width 16 height 16
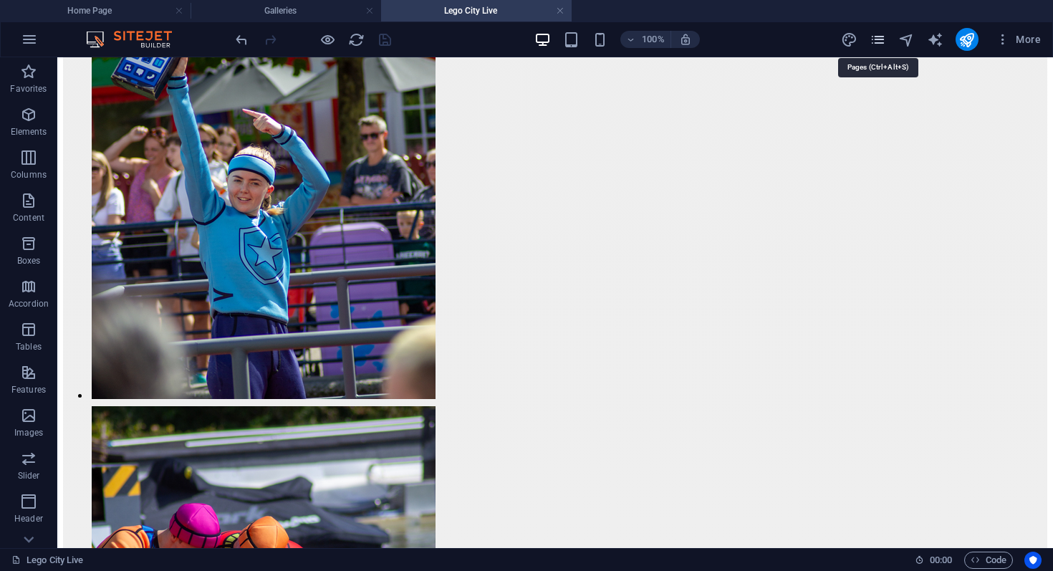
click at [882, 44] on icon "pages" at bounding box center [878, 40] width 16 height 16
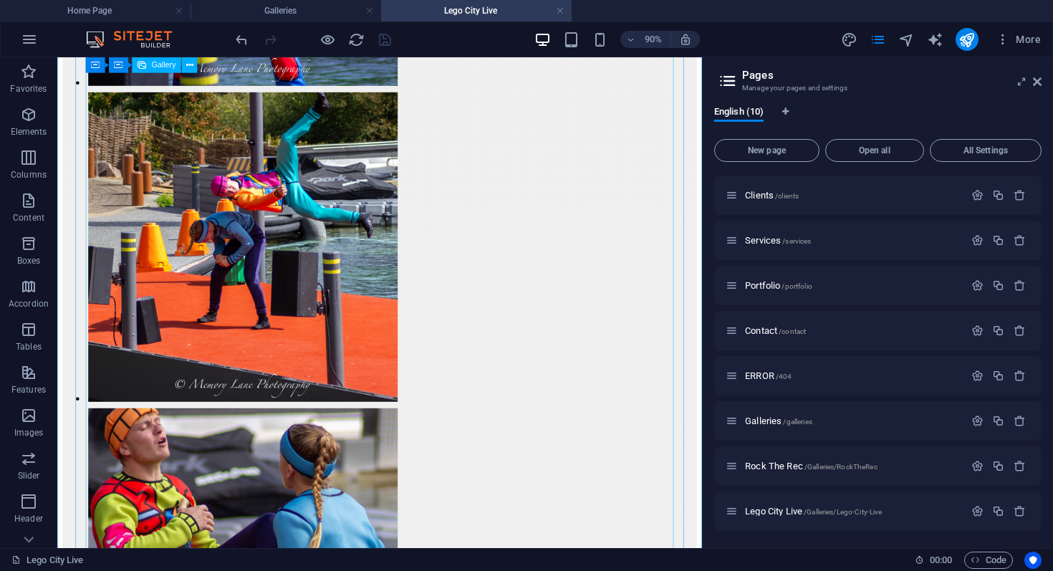
scroll to position [2077, 0]
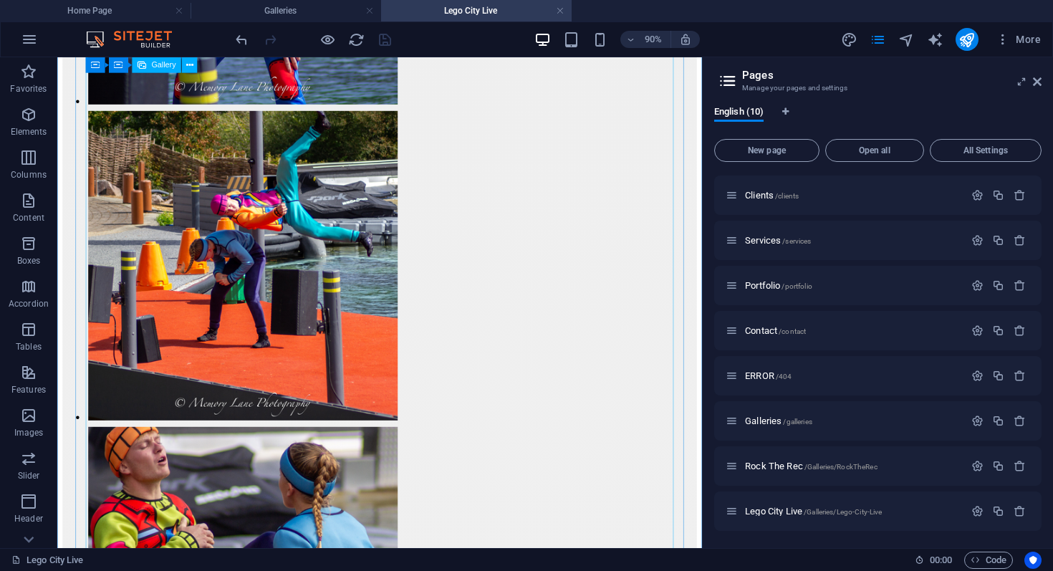
select select "4"
select select "%"
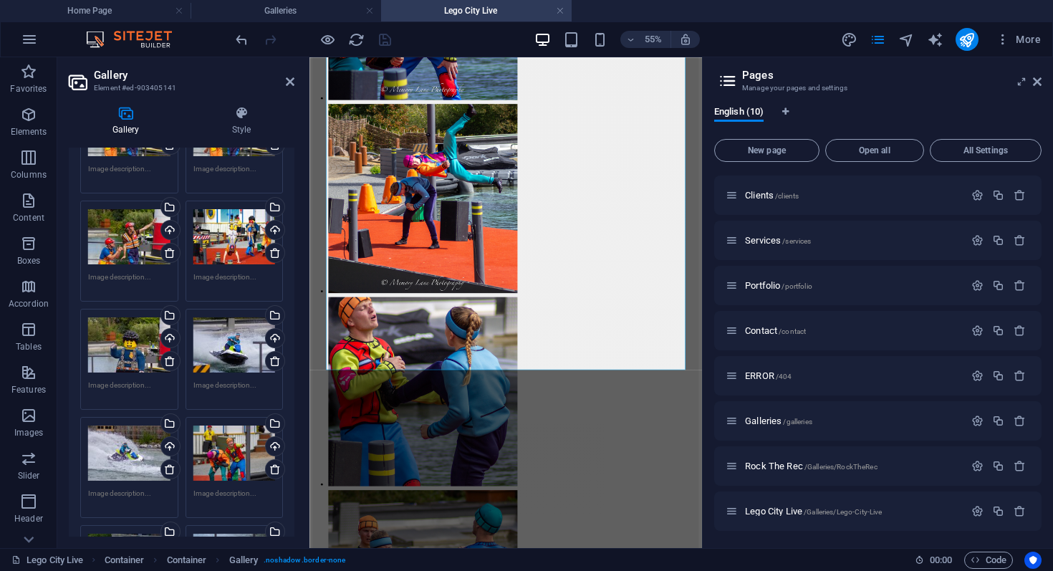
scroll to position [2454, 0]
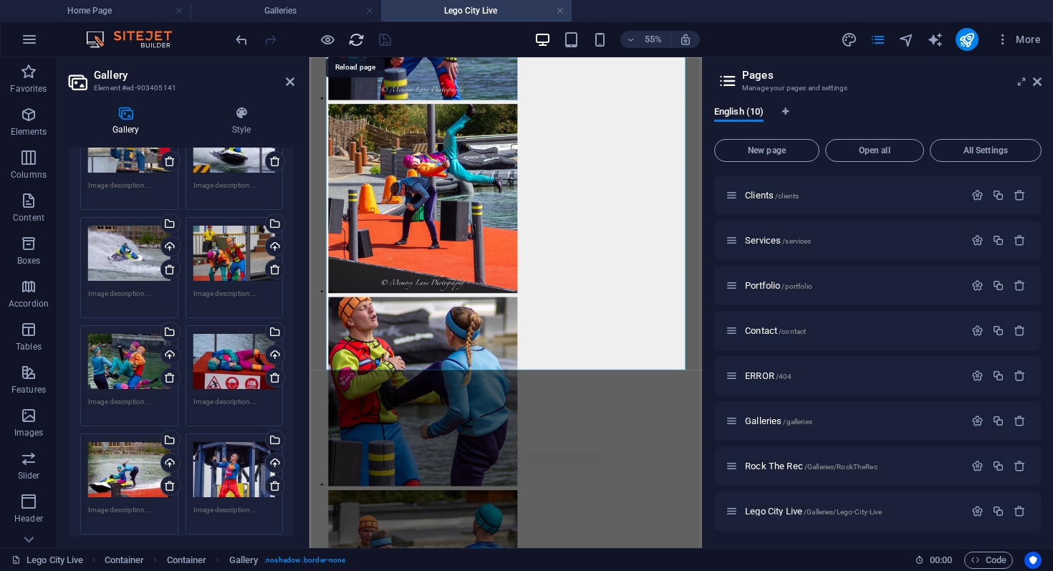
click at [360, 42] on icon "reload" at bounding box center [356, 40] width 16 height 16
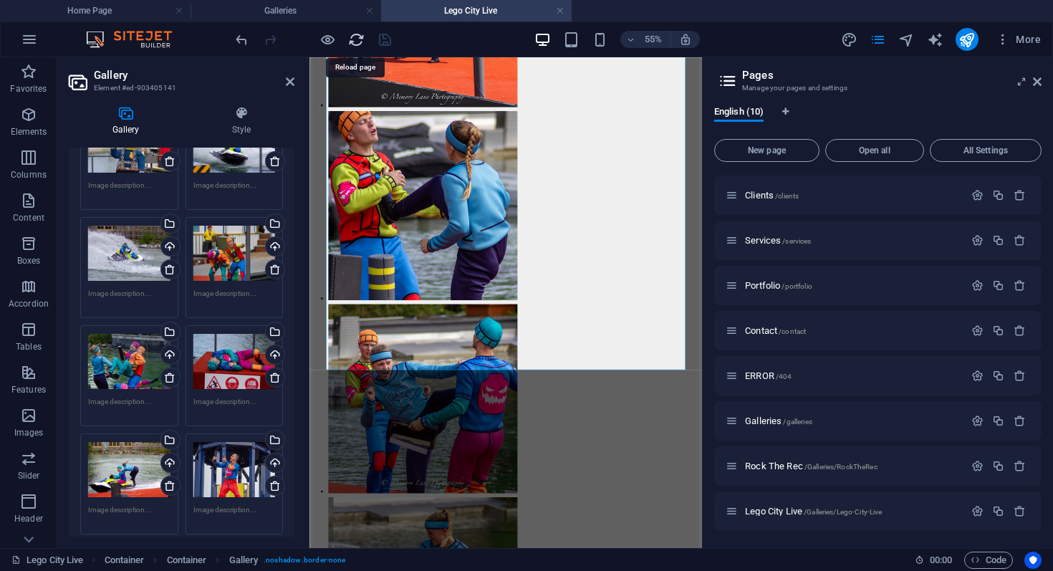
scroll to position [2077, 0]
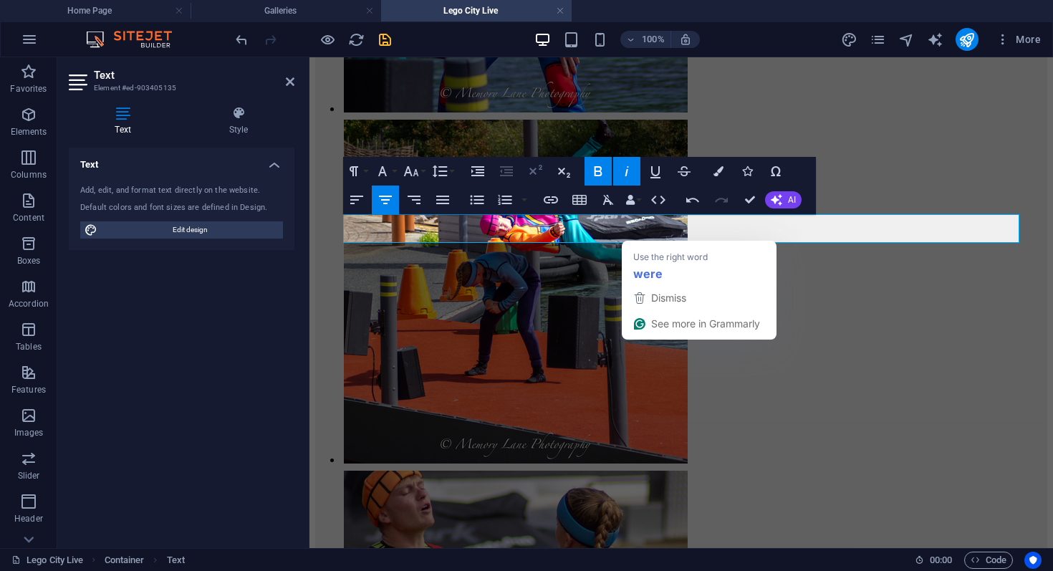
click at [538, 178] on icon "button" at bounding box center [535, 171] width 17 height 17
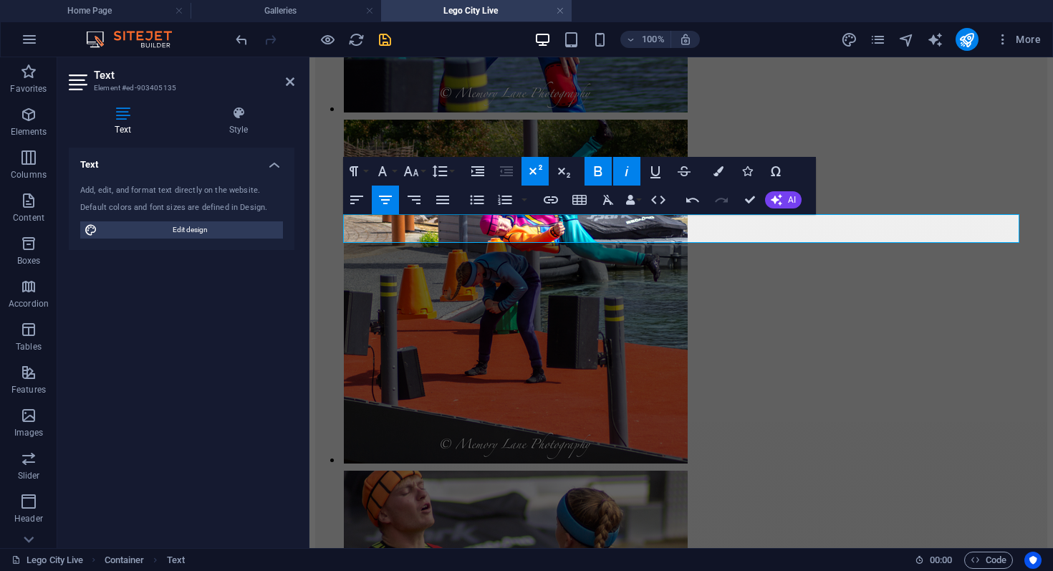
click at [538, 178] on icon "button" at bounding box center [535, 171] width 17 height 17
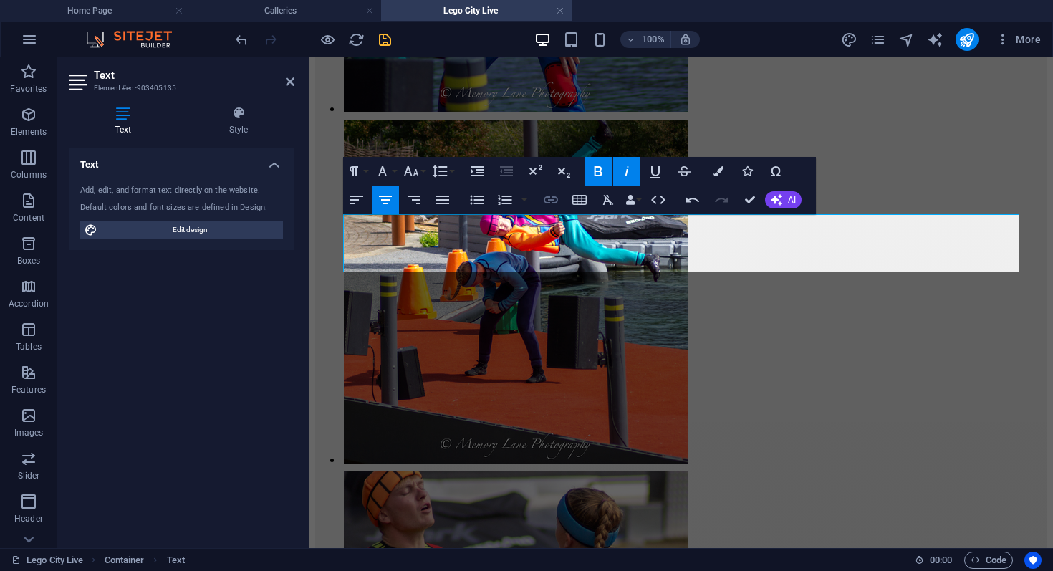
click at [557, 203] on icon "button" at bounding box center [550, 199] width 17 height 17
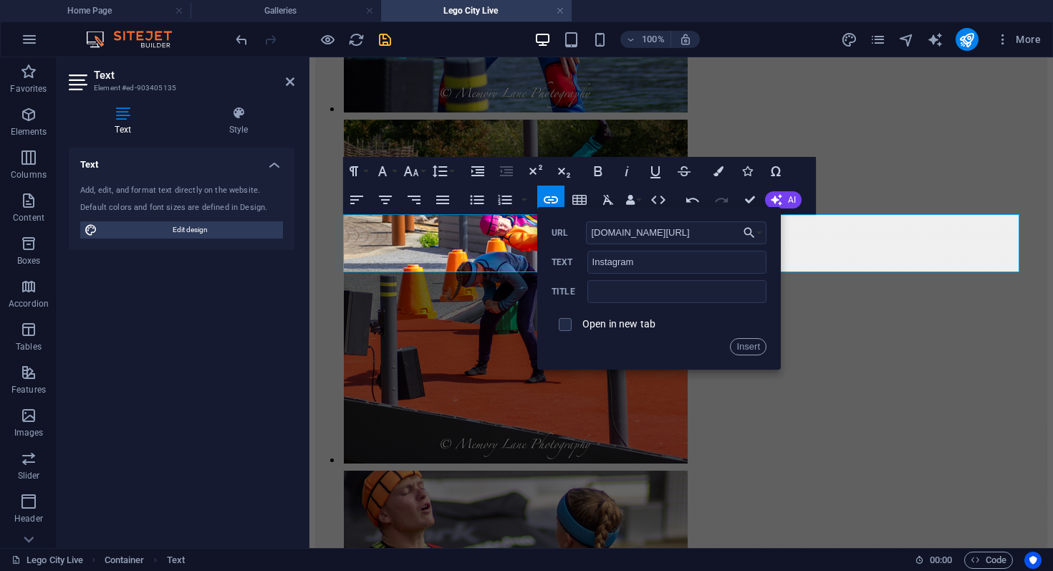
scroll to position [0, 0]
click at [641, 327] on label "Open in new tab" at bounding box center [618, 323] width 73 height 11
click at [754, 351] on button "Insert" at bounding box center [748, 346] width 37 height 17
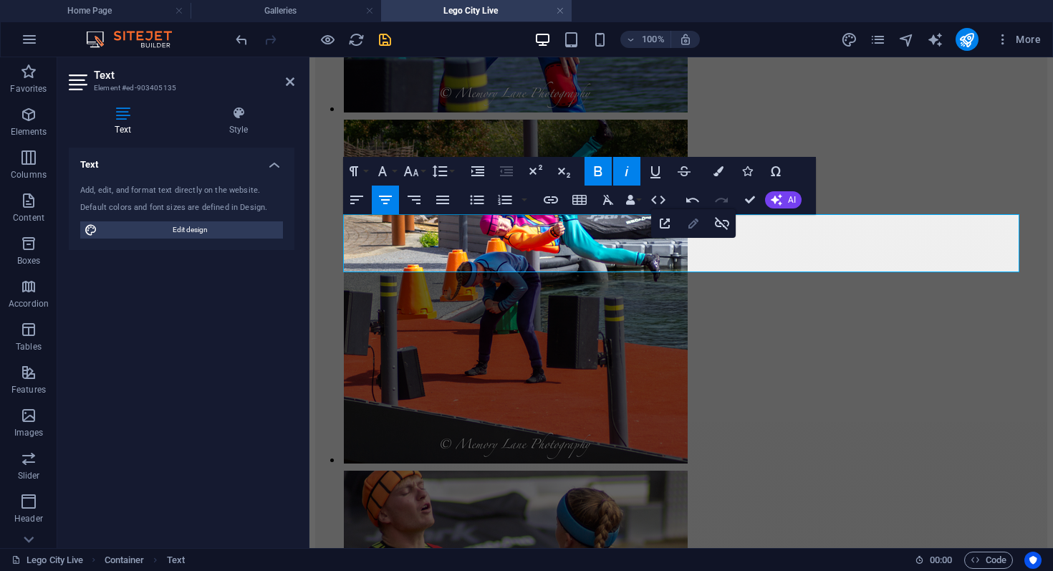
type input "http://instagram.com/memorylanephotos_surrey"
checkbox input "true"
click at [693, 219] on icon "button" at bounding box center [693, 223] width 17 height 17
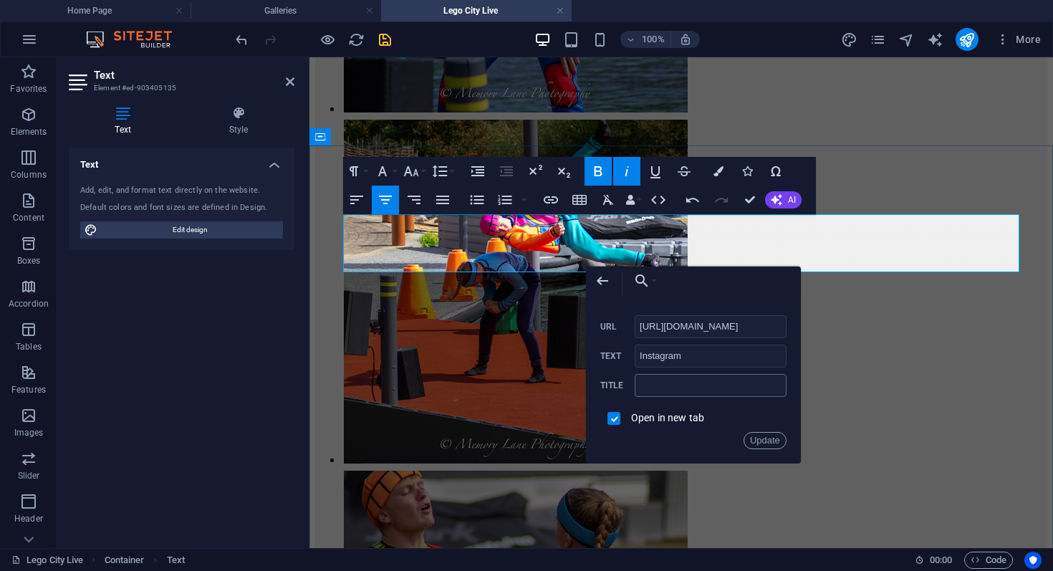
scroll to position [0, 55]
click at [674, 390] on input "text" at bounding box center [711, 385] width 152 height 23
type input "Instagram"
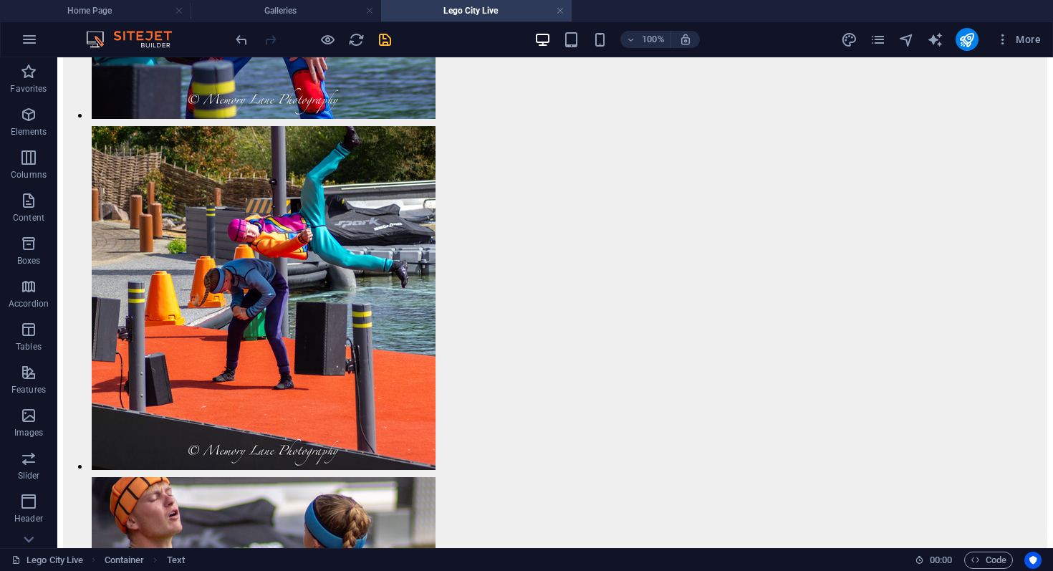
click at [386, 39] on icon "save" at bounding box center [385, 40] width 16 height 16
click at [968, 37] on icon "publish" at bounding box center [967, 40] width 16 height 16
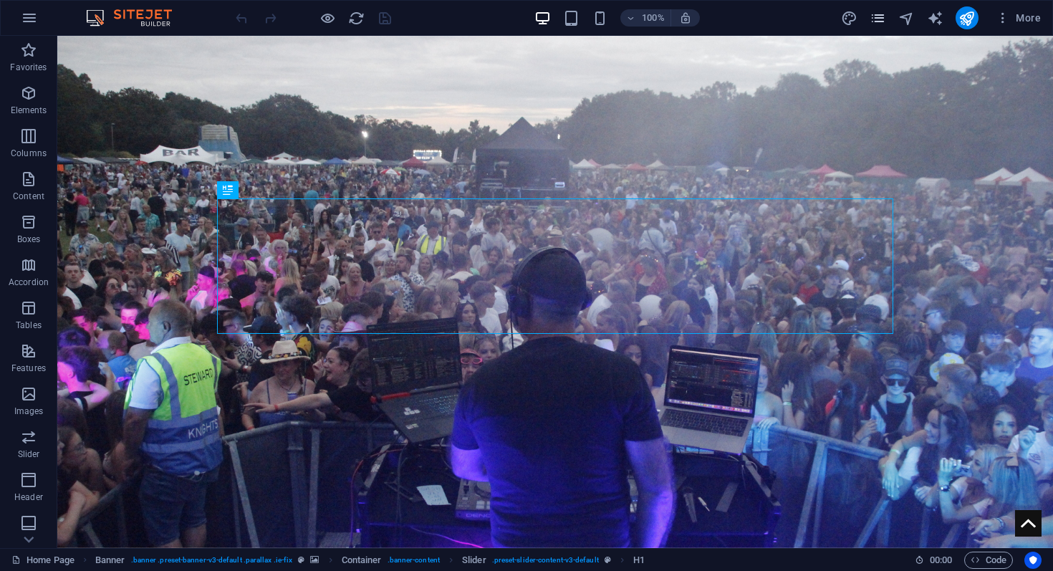
click at [878, 26] on icon "pages" at bounding box center [878, 18] width 16 height 16
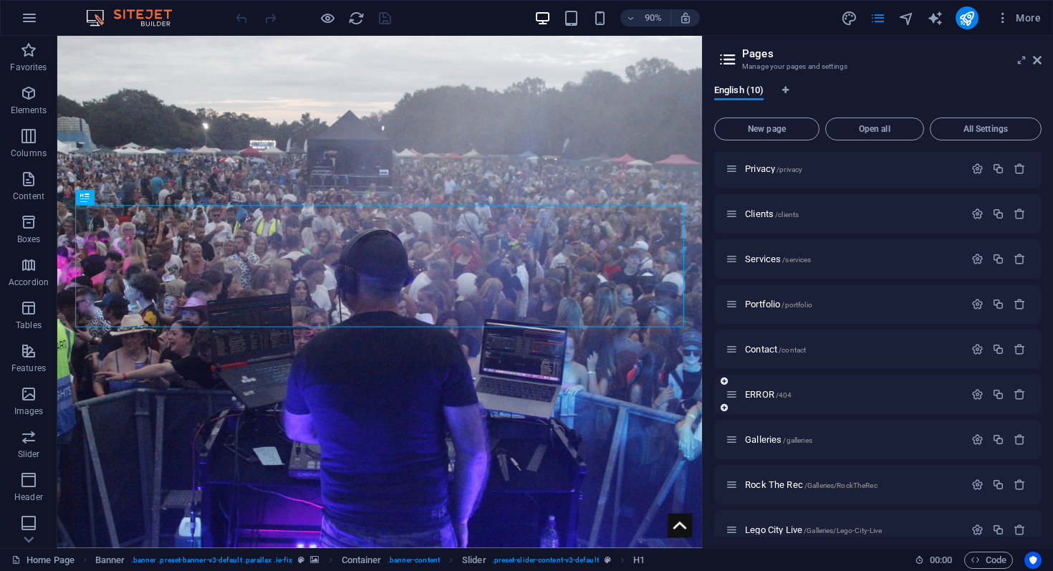
scroll to position [49, 0]
click at [795, 436] on span "/galleries" at bounding box center [797, 440] width 29 height 8
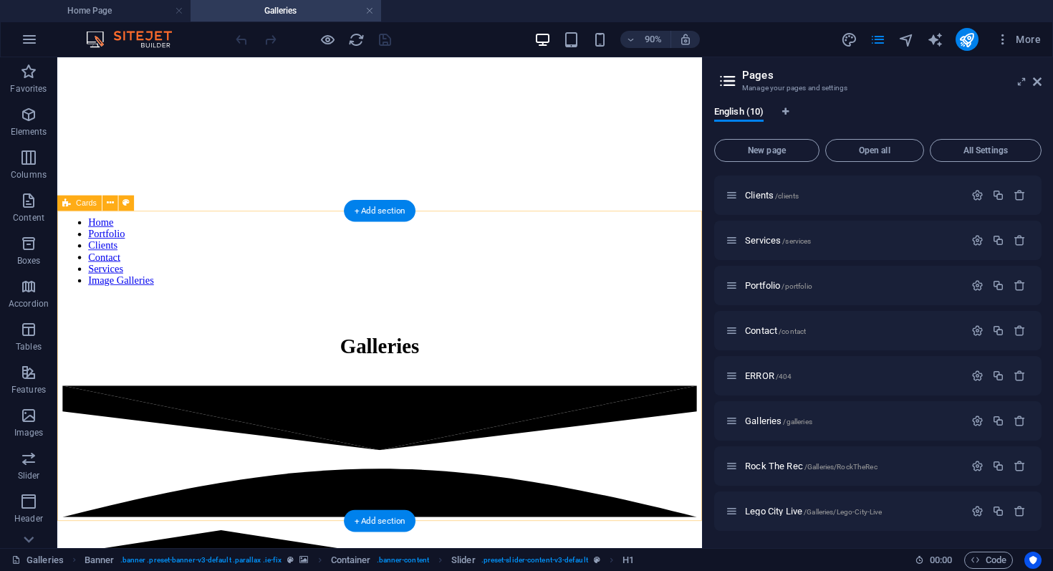
scroll to position [395, 0]
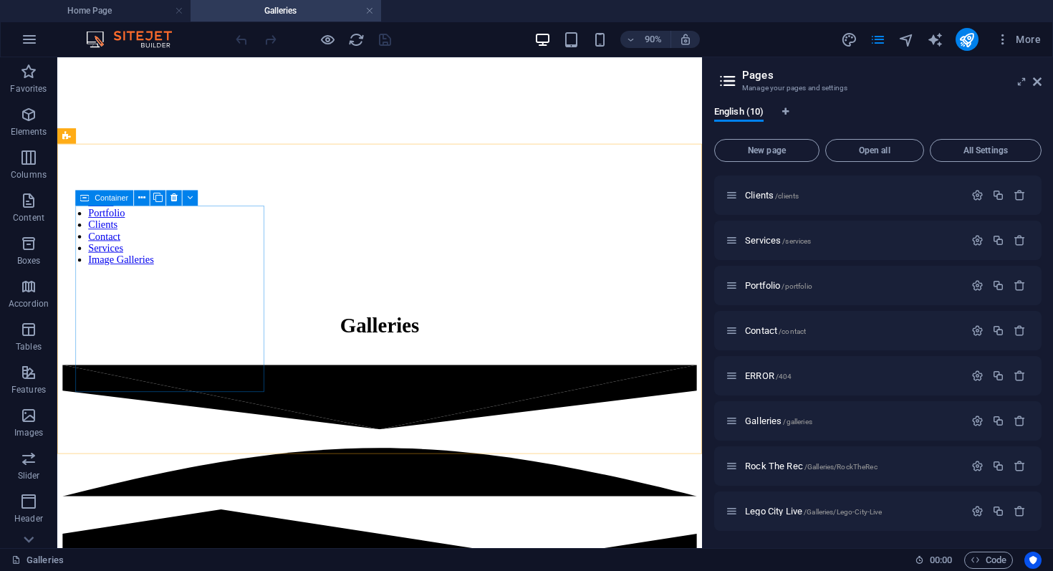
click at [85, 198] on icon at bounding box center [84, 198] width 9 height 16
click at [90, 199] on div "Container" at bounding box center [104, 198] width 58 height 16
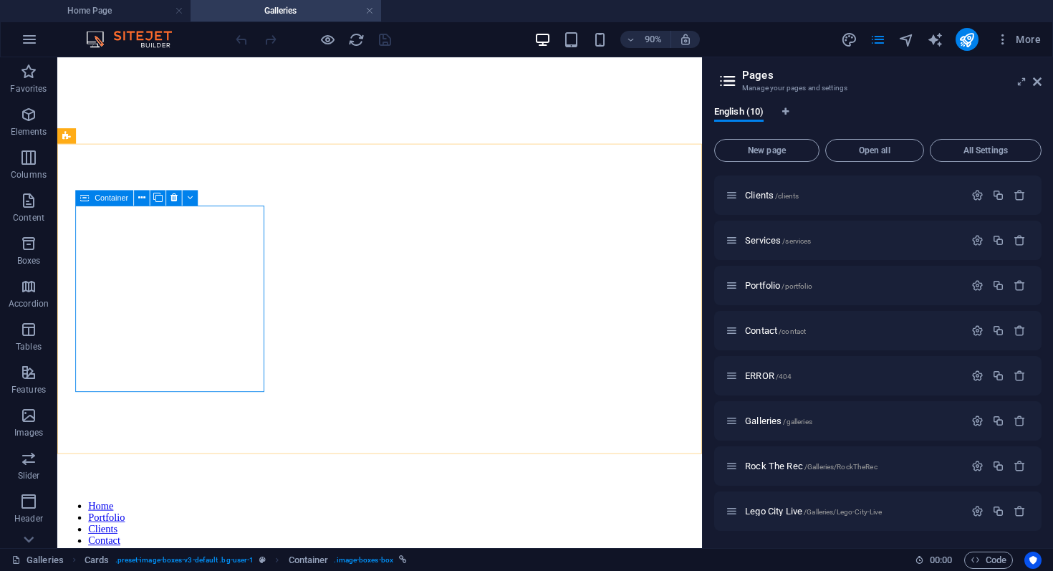
select select "8"
select select
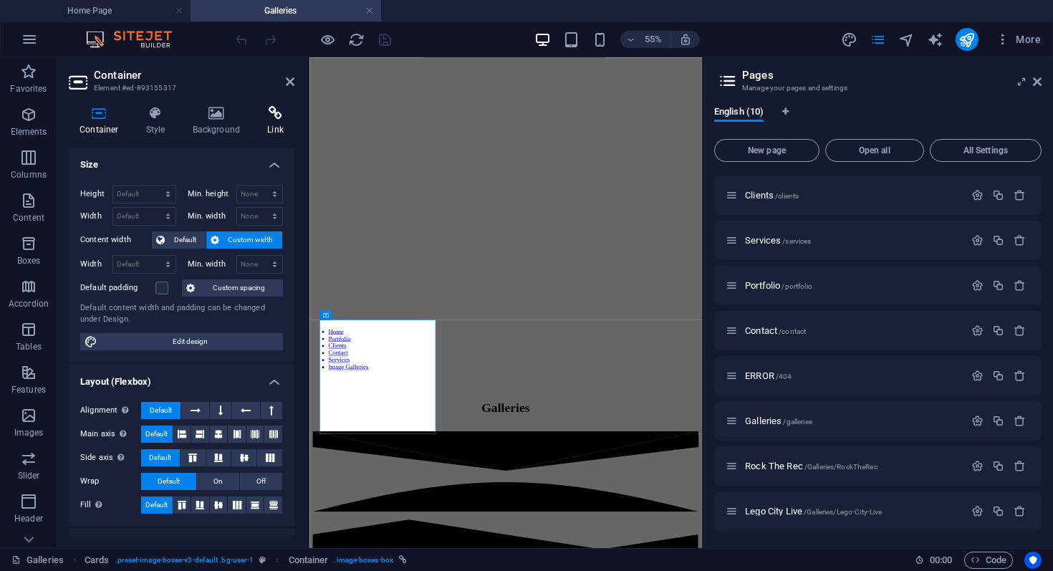
click at [265, 125] on h4 "Link" at bounding box center [275, 121] width 38 height 30
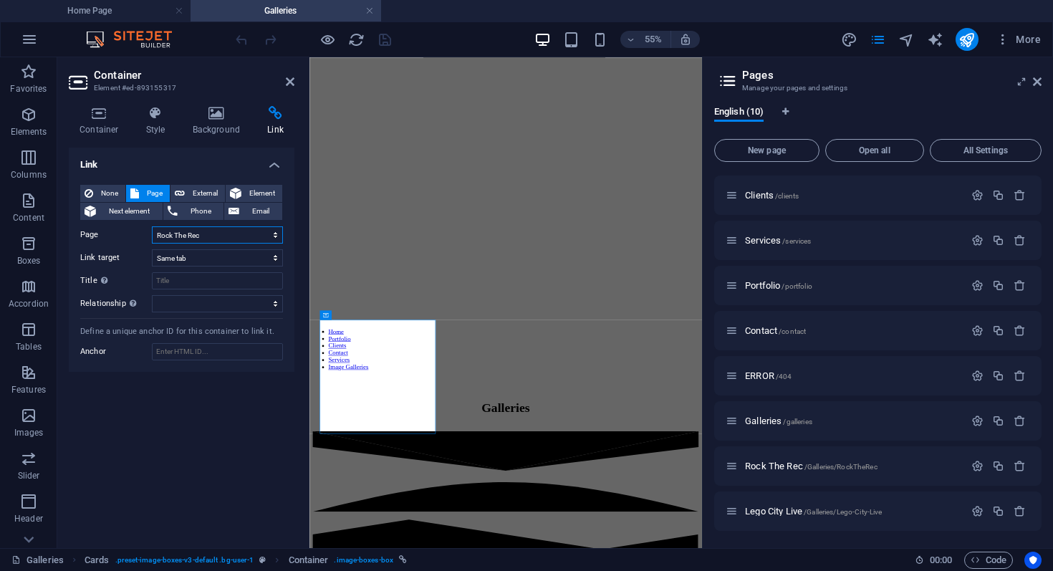
click at [209, 236] on select "Home Page Privacy Clients Services Portfolio Contact ERROR Galleries Rock The R…" at bounding box center [217, 234] width 131 height 17
select select "9"
click at [152, 226] on select "Home Page Privacy Clients Services Portfolio Contact ERROR Galleries Rock The R…" at bounding box center [217, 234] width 131 height 17
click at [288, 87] on icon at bounding box center [290, 81] width 9 height 11
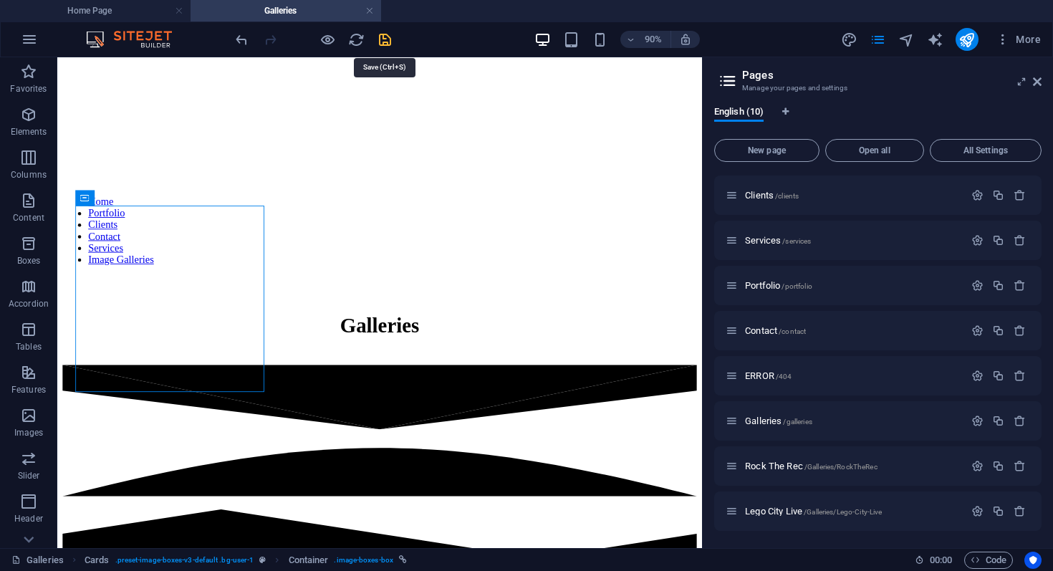
click at [380, 39] on icon "save" at bounding box center [385, 40] width 16 height 16
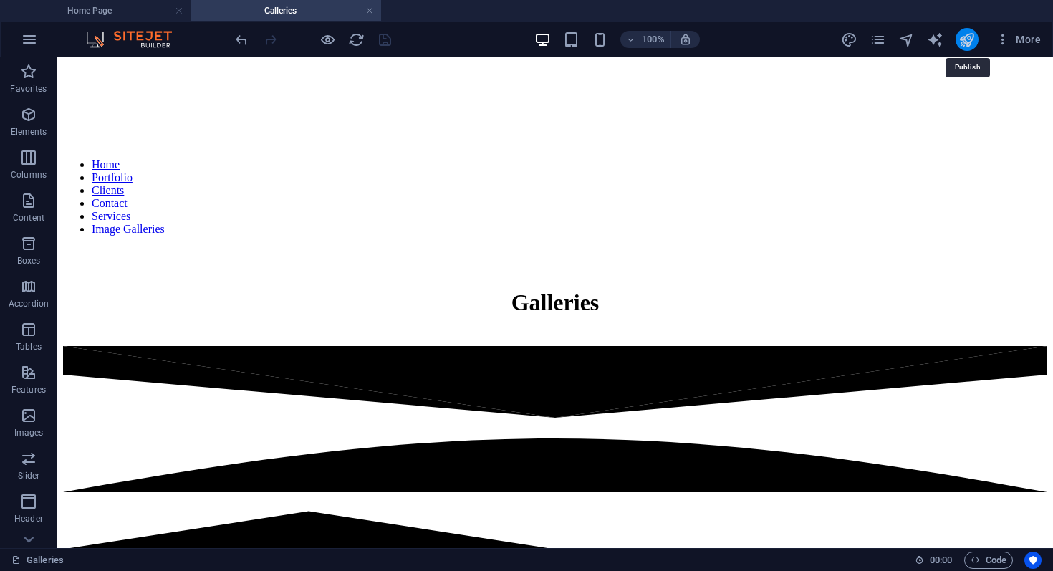
click at [964, 37] on icon "publish" at bounding box center [967, 40] width 16 height 16
